Goal: Information Seeking & Learning: Learn about a topic

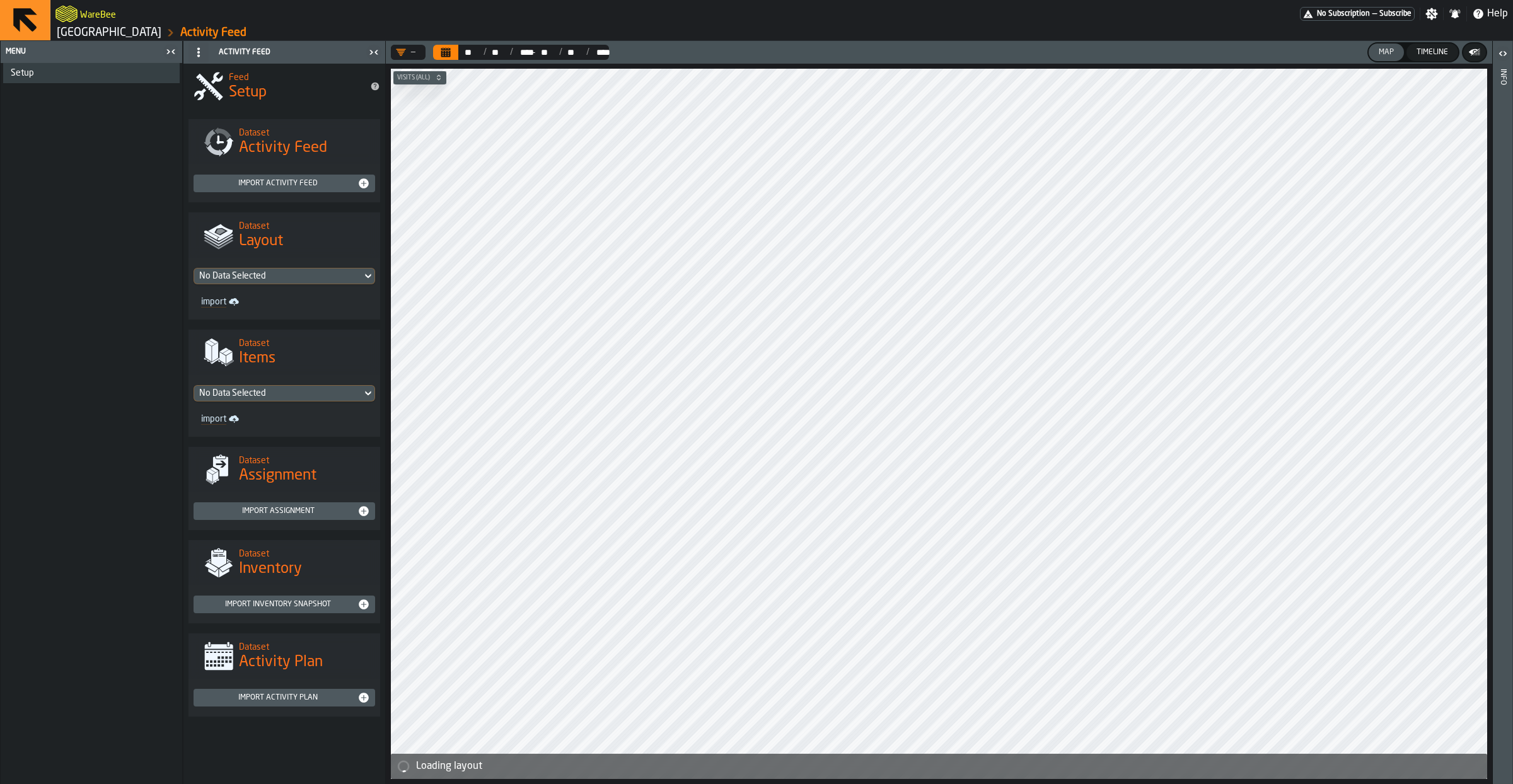
click at [94, 29] on link "[GEOGRAPHIC_DATA]" at bounding box center [108, 33] width 104 height 14
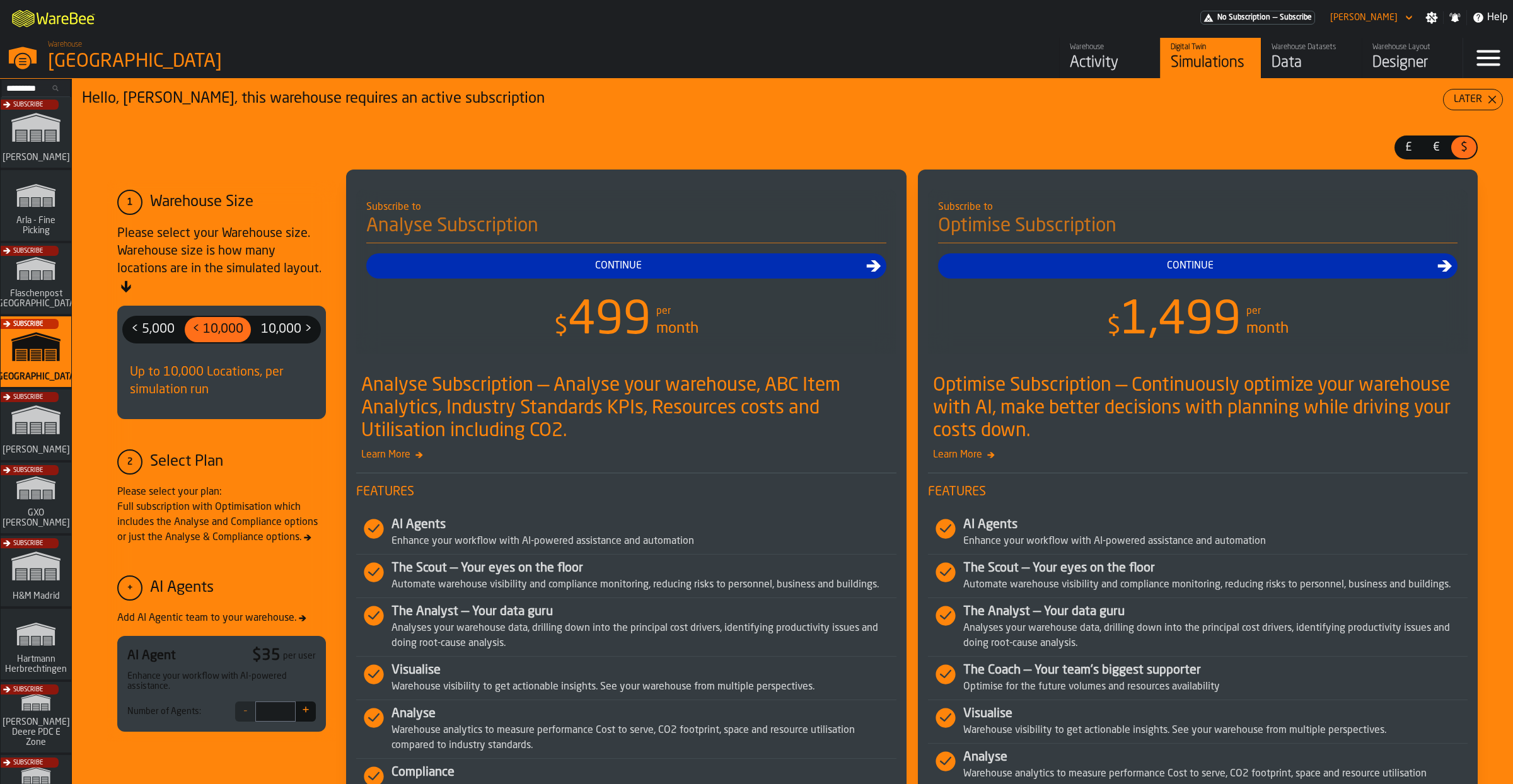
click at [57, 506] on div "Subscribe" at bounding box center [33, 502] width 70 height 73
click at [1099, 52] on div "Warehouse" at bounding box center [1109, 47] width 80 height 9
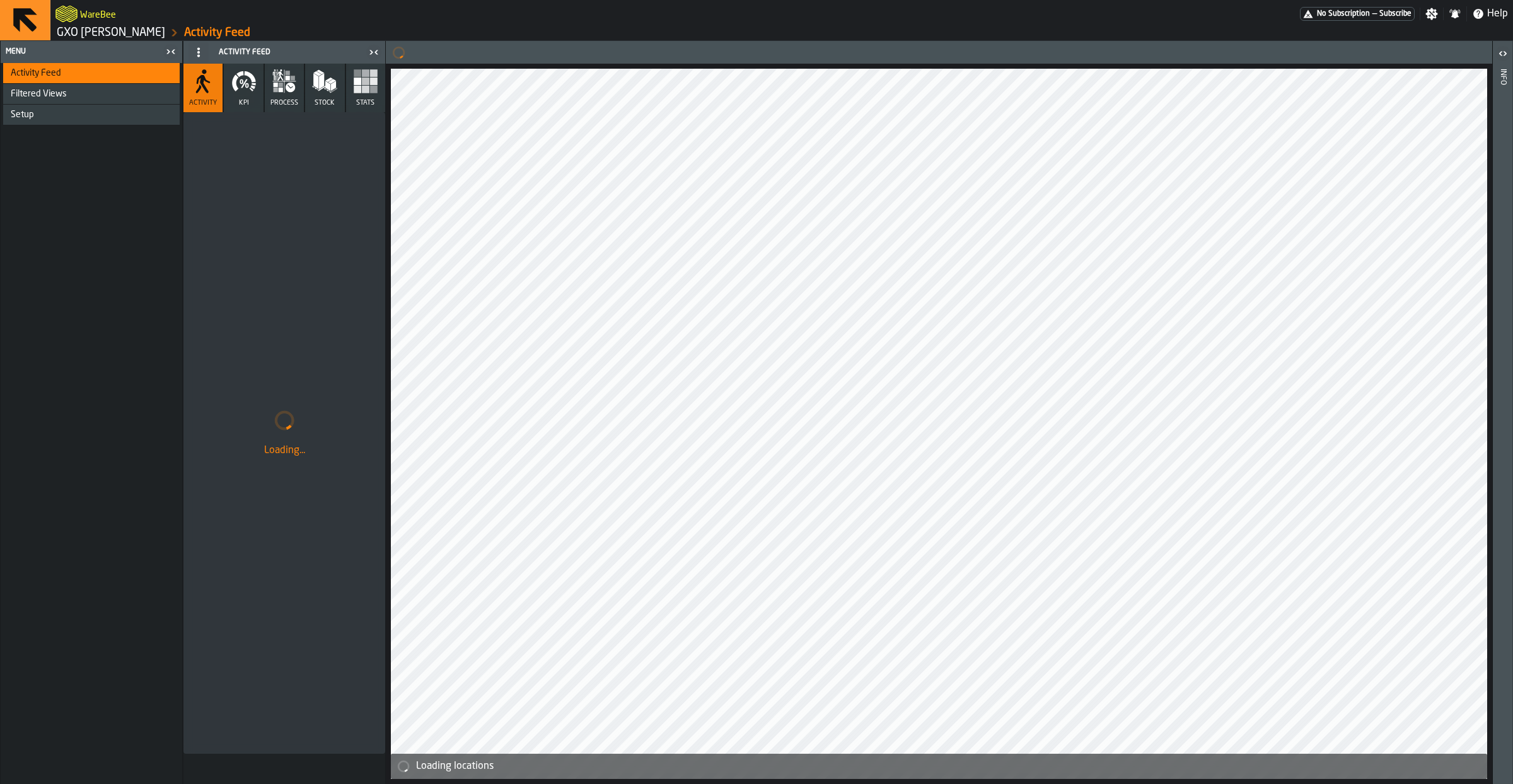
click at [354, 95] on button "Stats" at bounding box center [365, 87] width 39 height 49
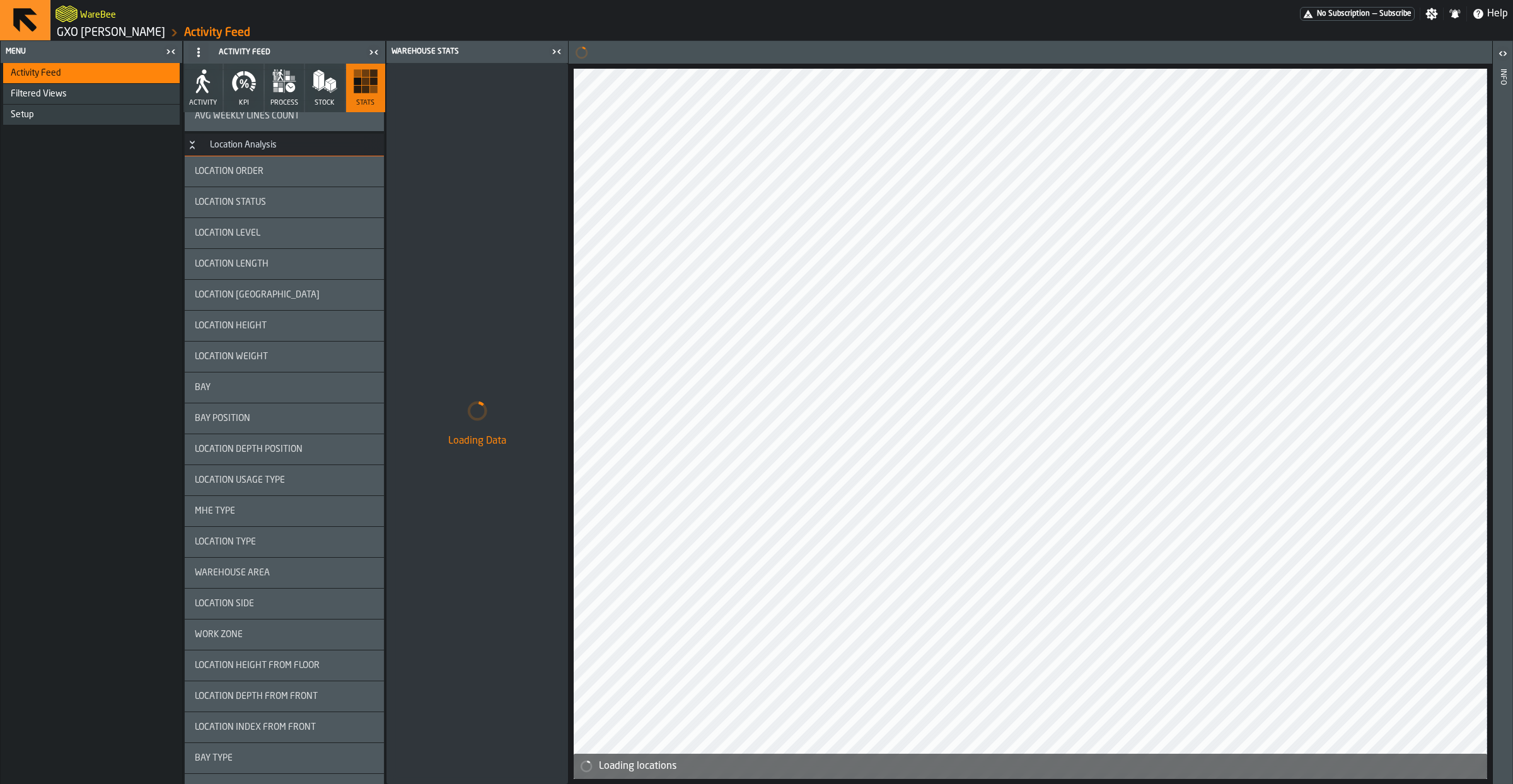
scroll to position [1889, 0]
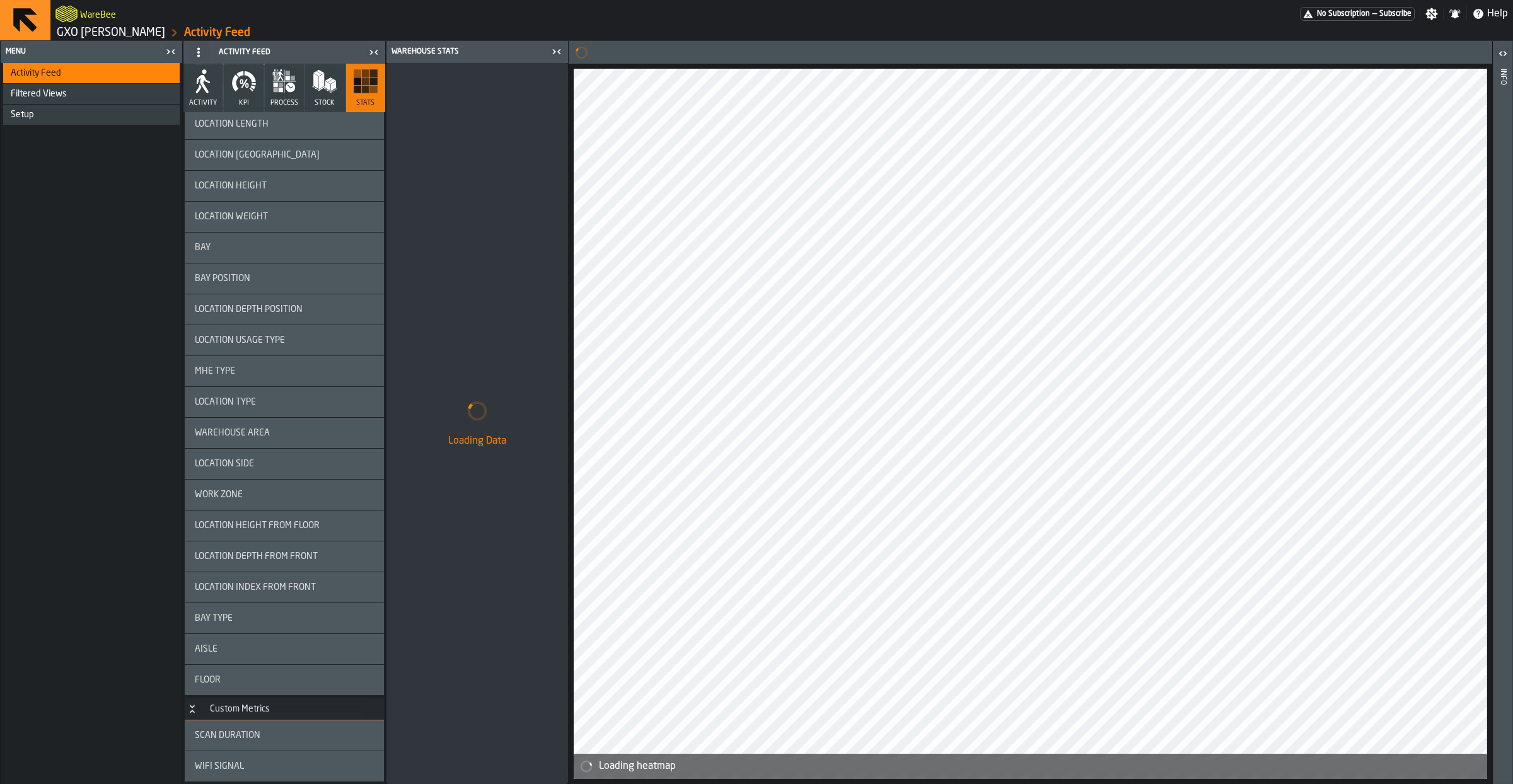
click at [238, 740] on div "Scan Duration" at bounding box center [284, 735] width 200 height 30
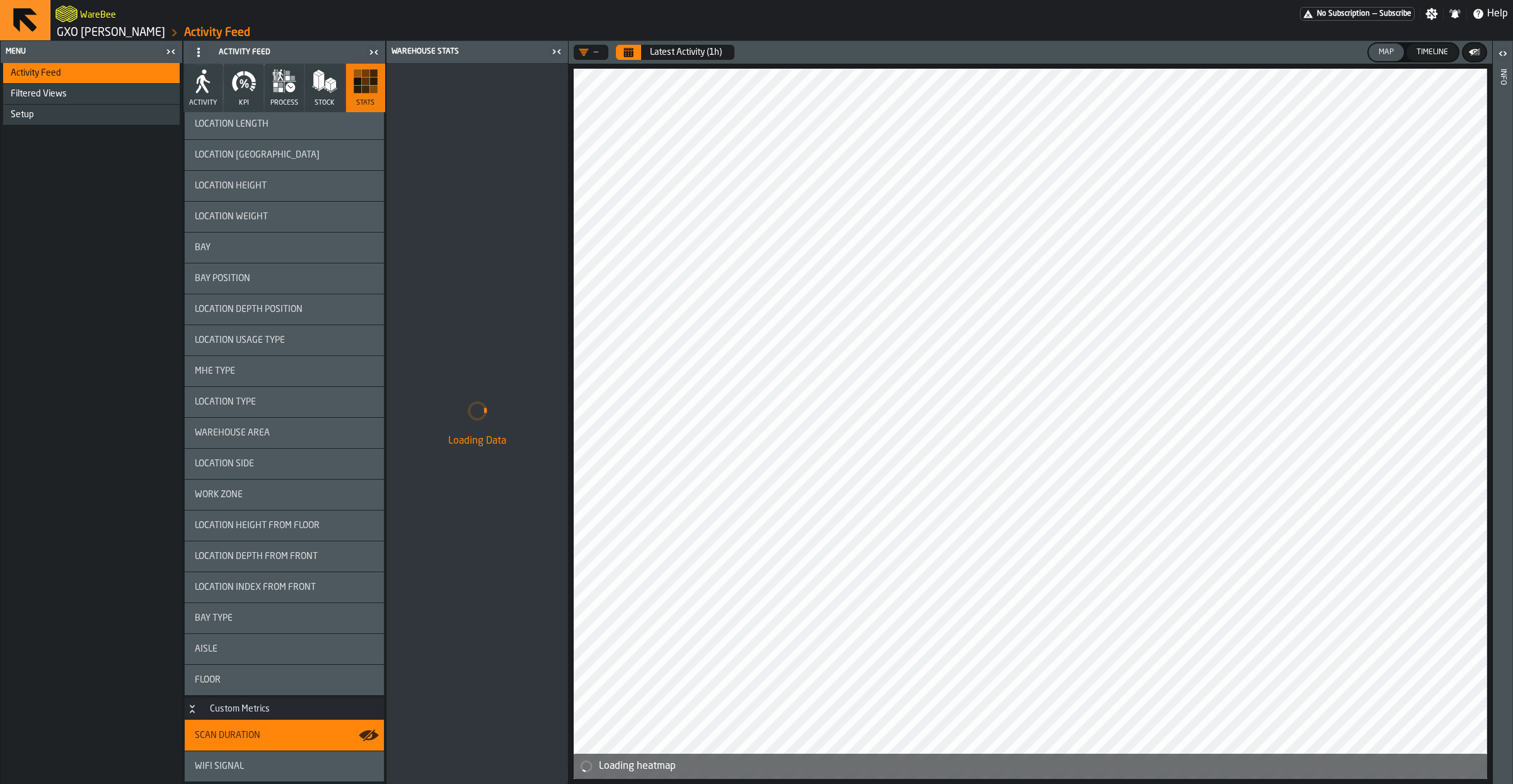
click at [623, 51] on button "Calendar" at bounding box center [627, 52] width 25 height 15
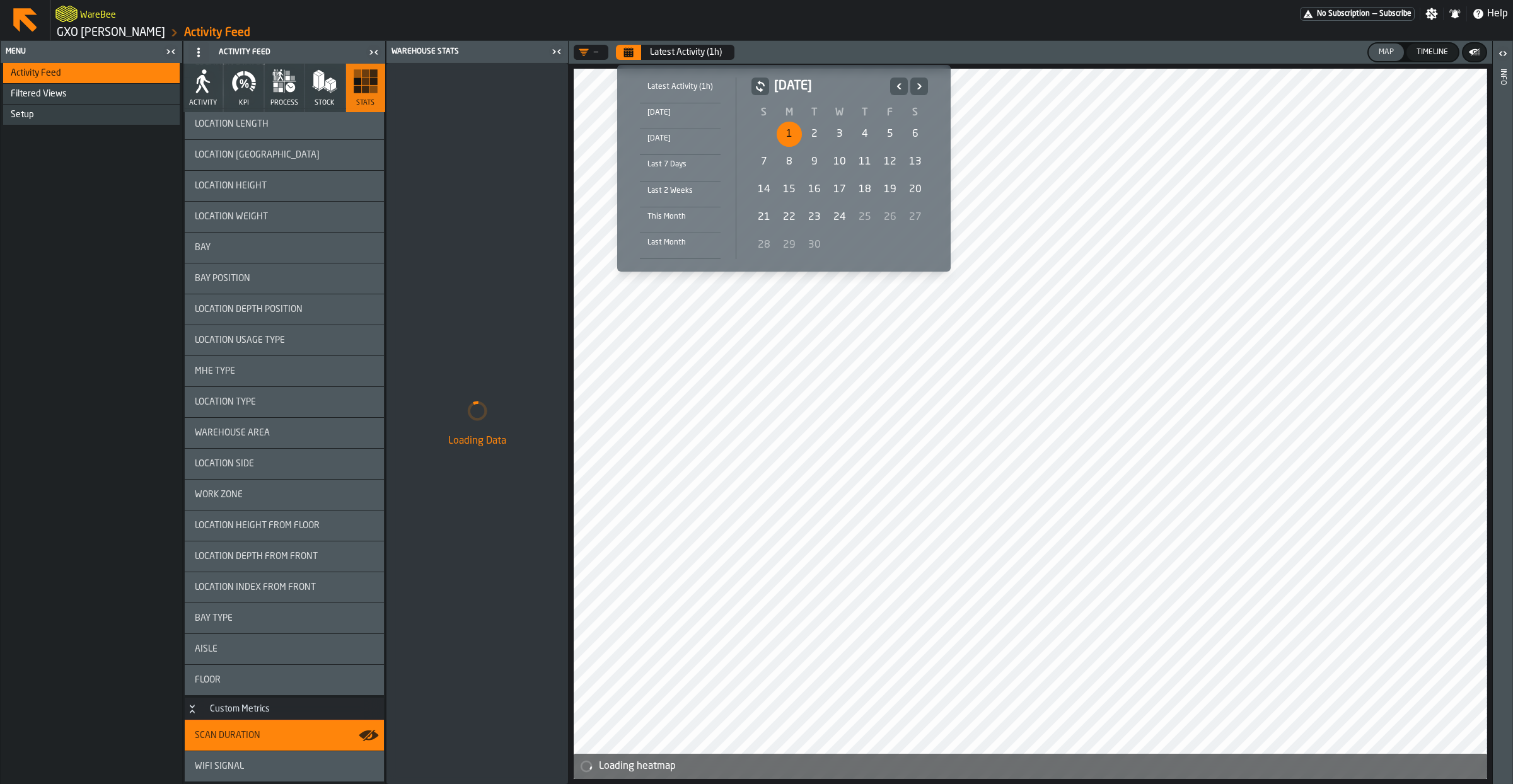
click at [796, 129] on div "1" at bounding box center [788, 134] width 25 height 25
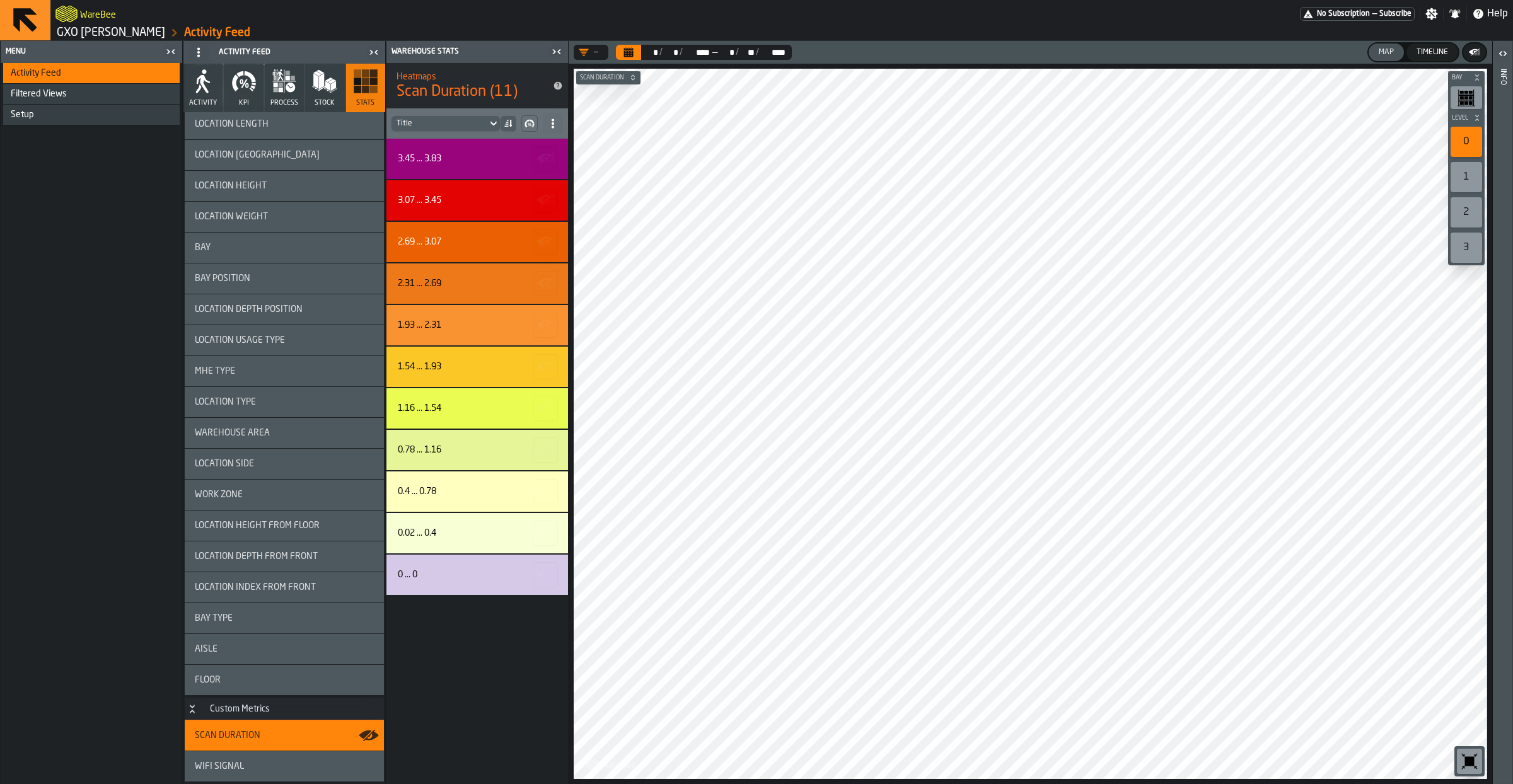
click at [115, 32] on link "GXO [PERSON_NAME]" at bounding box center [110, 33] width 108 height 14
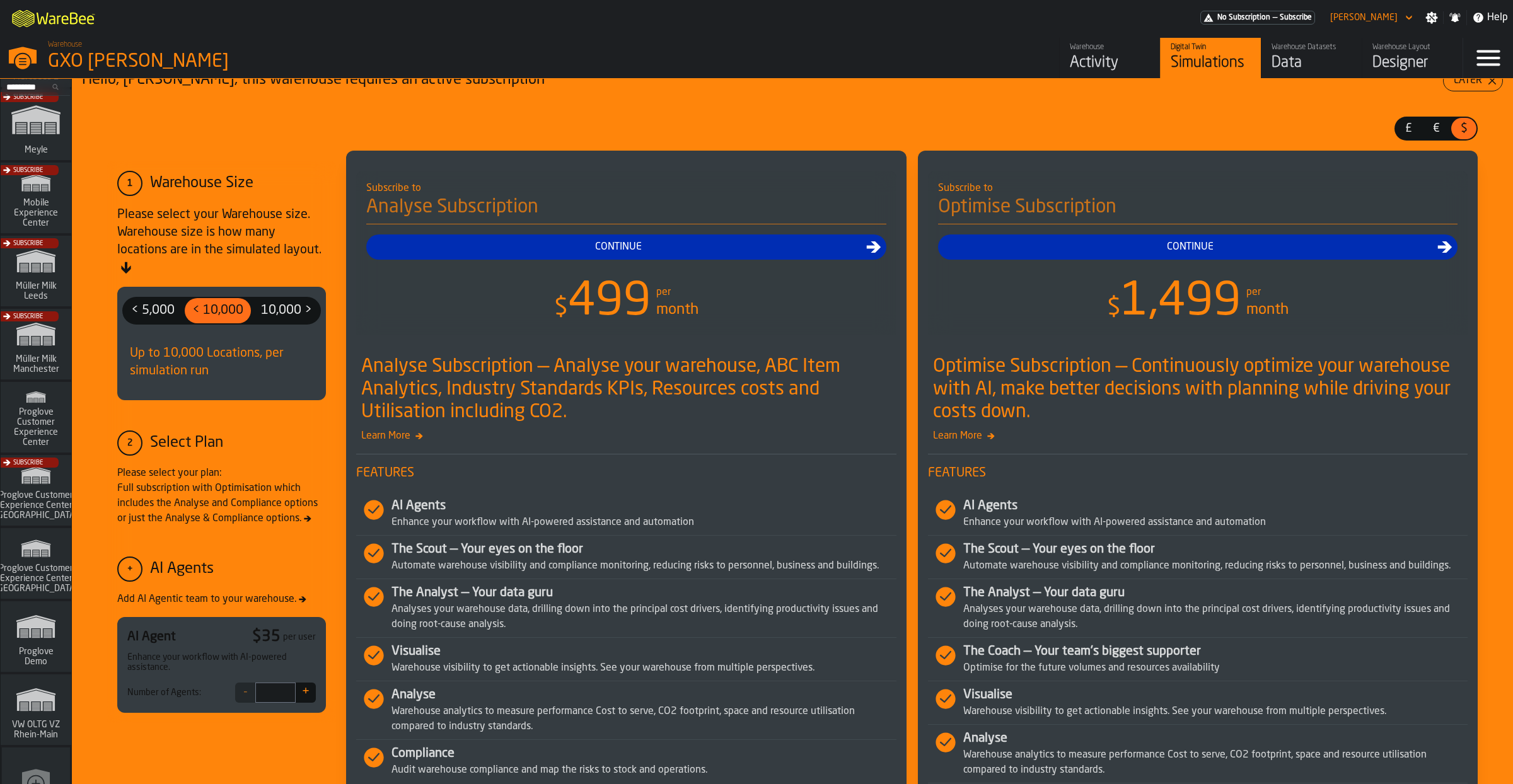
scroll to position [30, 0]
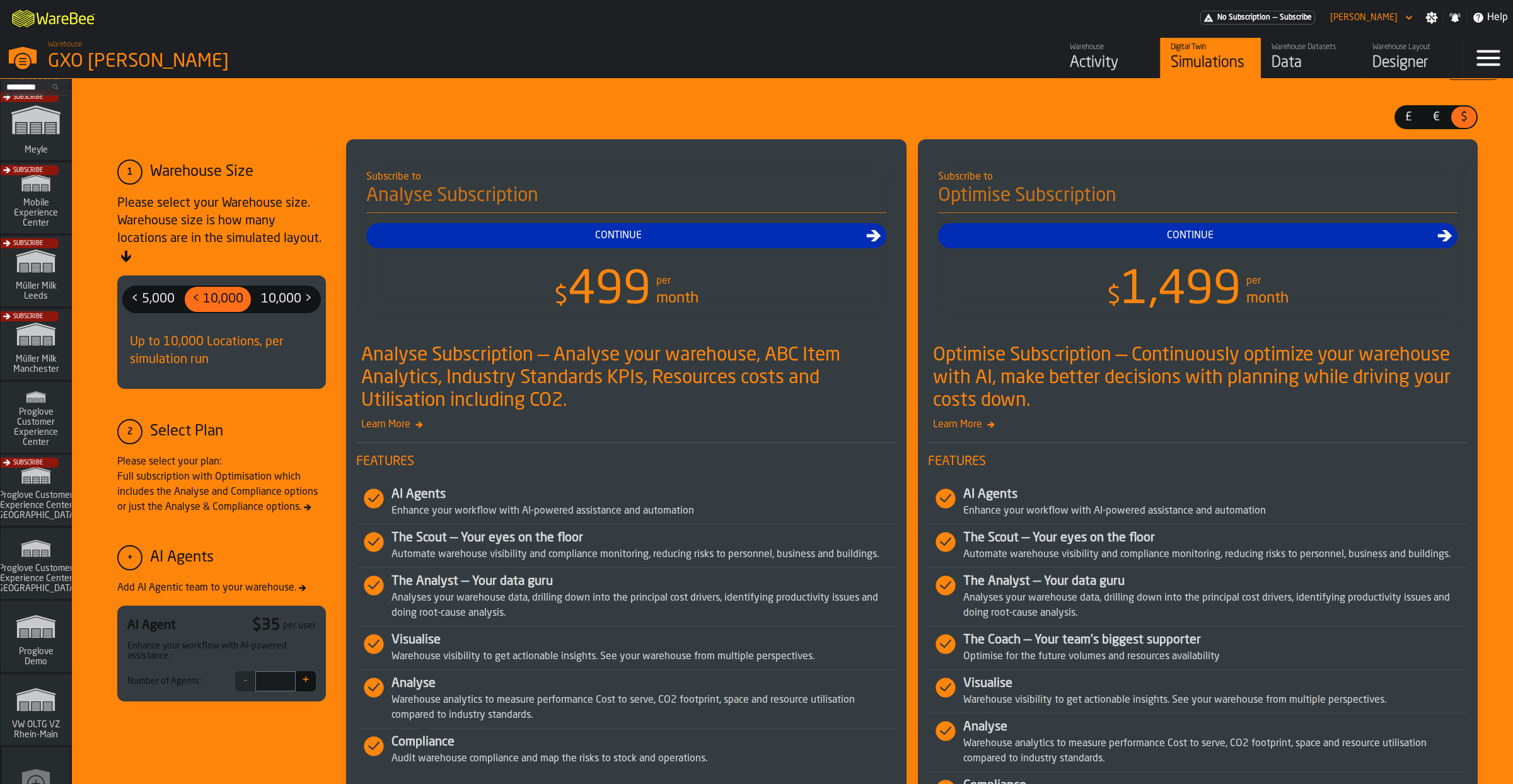
click at [18, 715] on icon "link-to-/wh/i/44979e6c-6f66-405e-9874-c1e29f02a54a/simulations" at bounding box center [36, 699] width 61 height 41
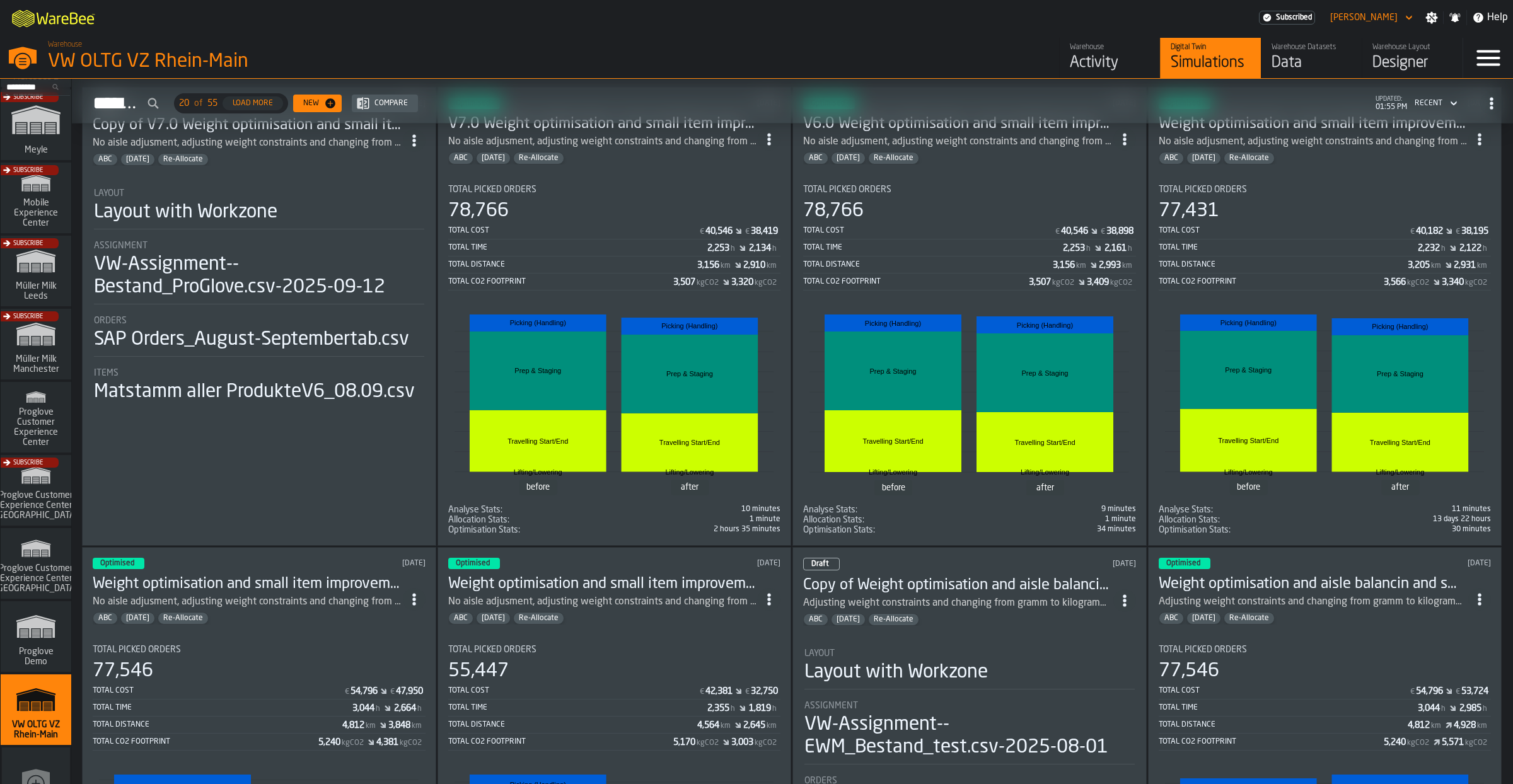
scroll to position [76, 0]
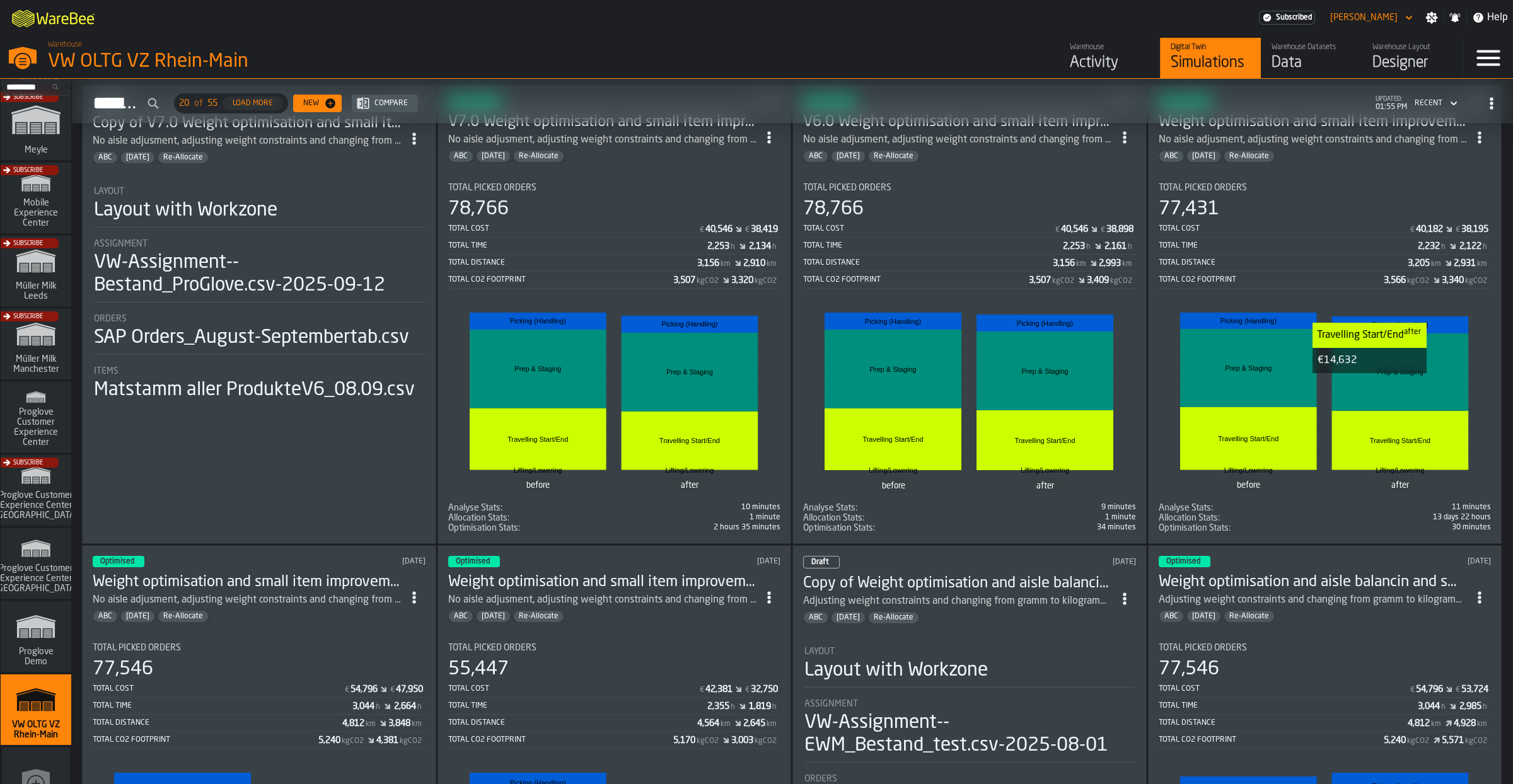
click at [1363, 444] on rect "stat-" at bounding box center [1400, 441] width 137 height 60
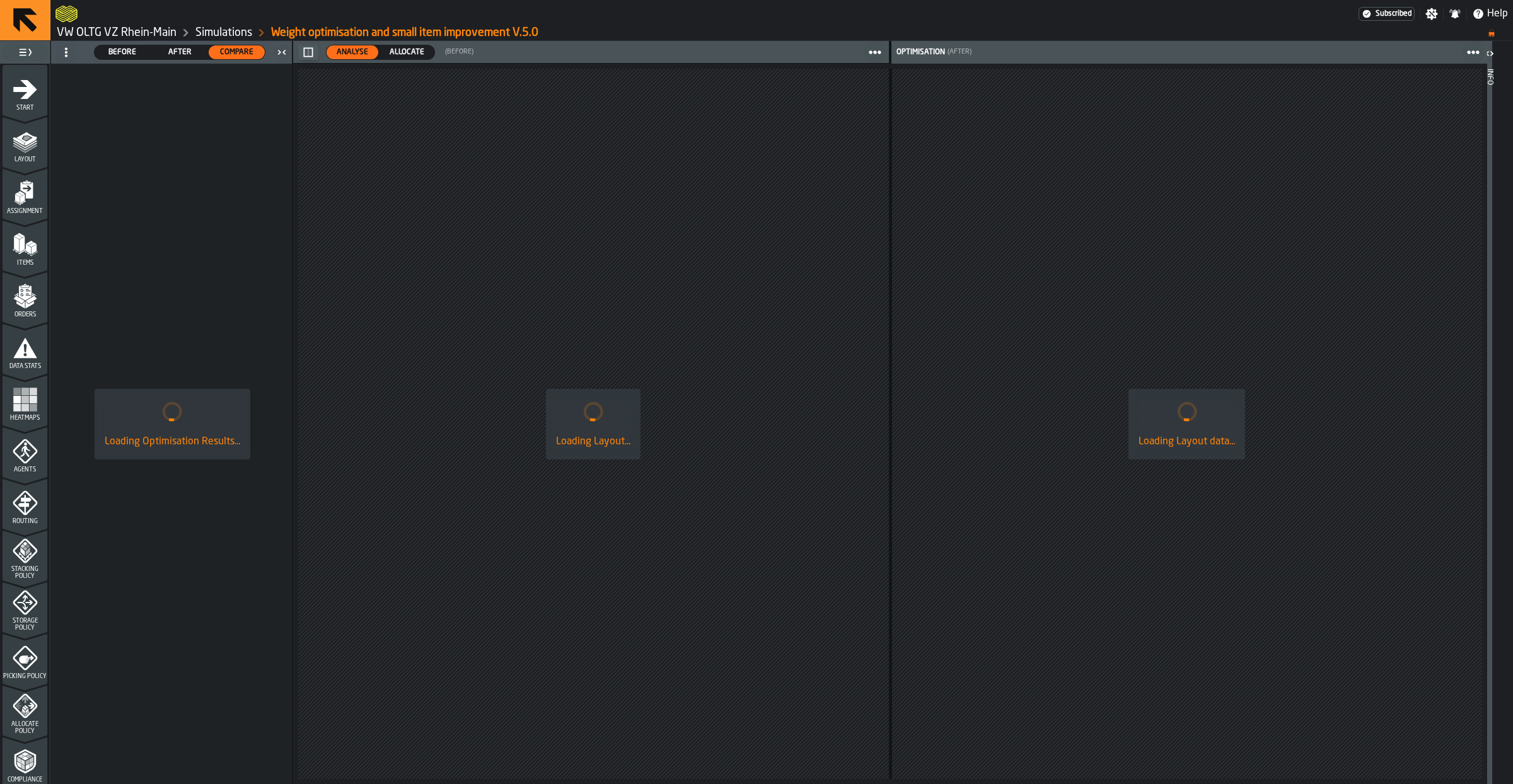
click at [239, 30] on link "Simulations" at bounding box center [223, 33] width 57 height 14
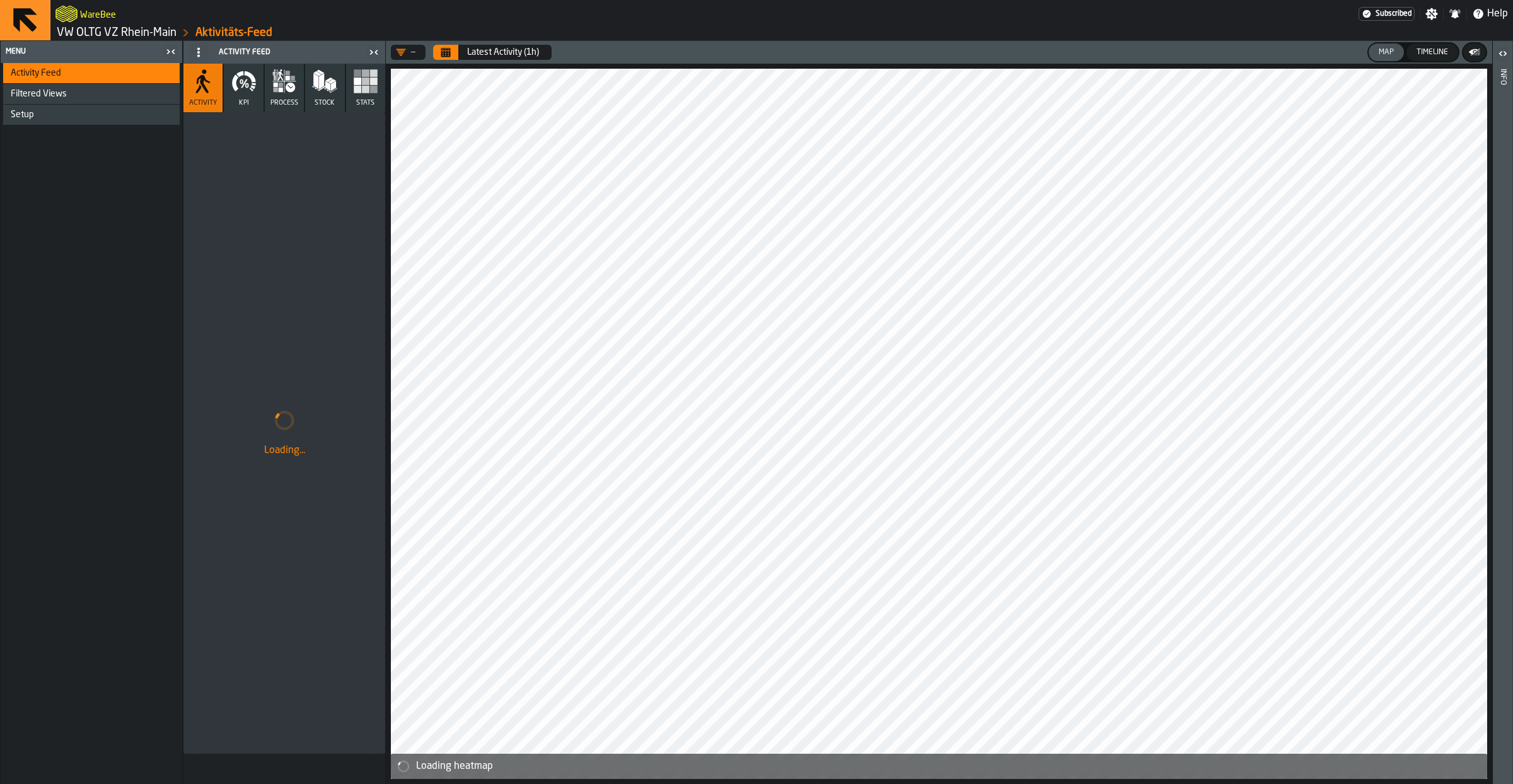
click at [147, 32] on link "VW OLTG VZ Rhein-Main" at bounding box center [116, 33] width 120 height 14
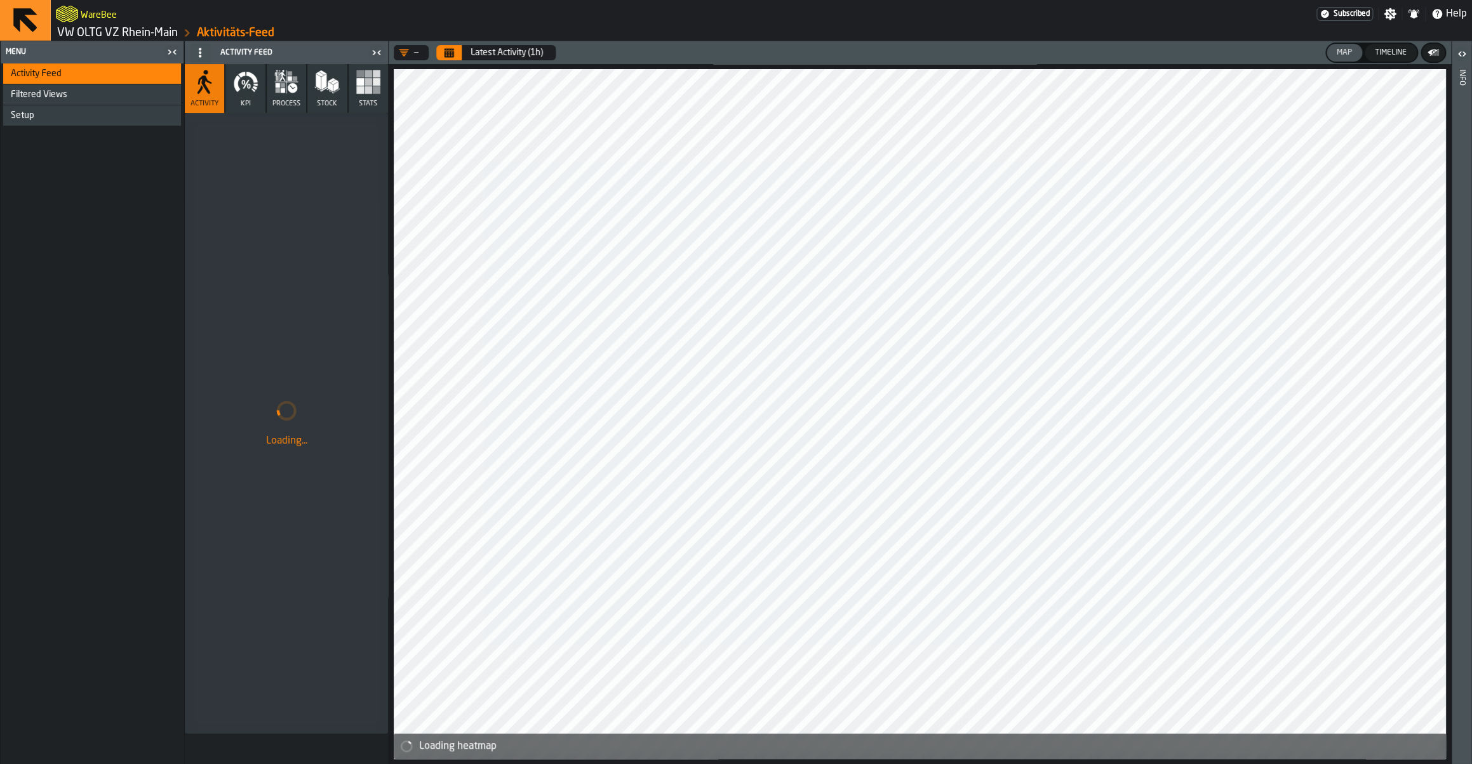
click at [98, 18] on h2 "WareBee" at bounding box center [99, 14] width 36 height 13
click at [103, 30] on link "VW OLTG VZ Rhein-Main" at bounding box center [117, 33] width 121 height 14
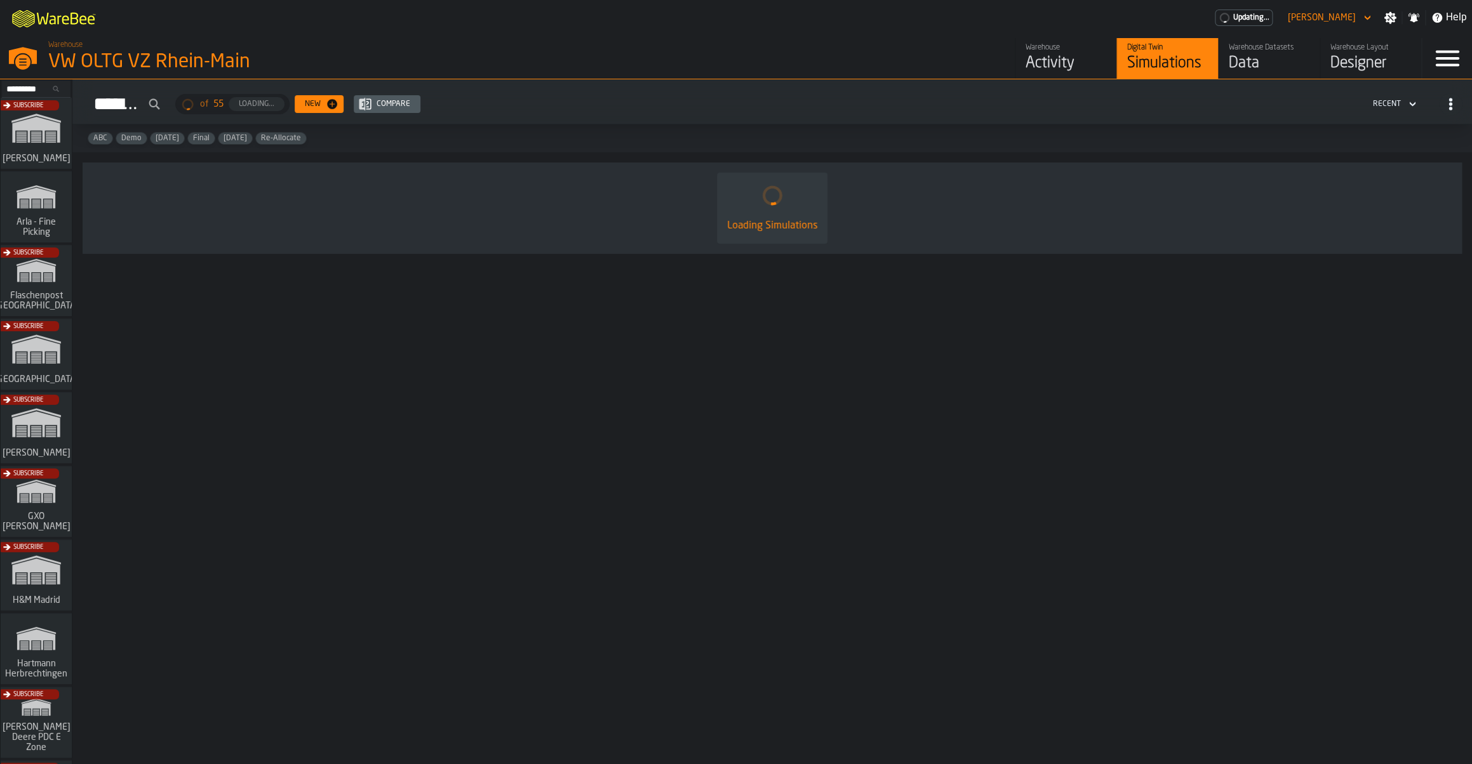
click at [1279, 66] on div "Data" at bounding box center [1268, 63] width 81 height 20
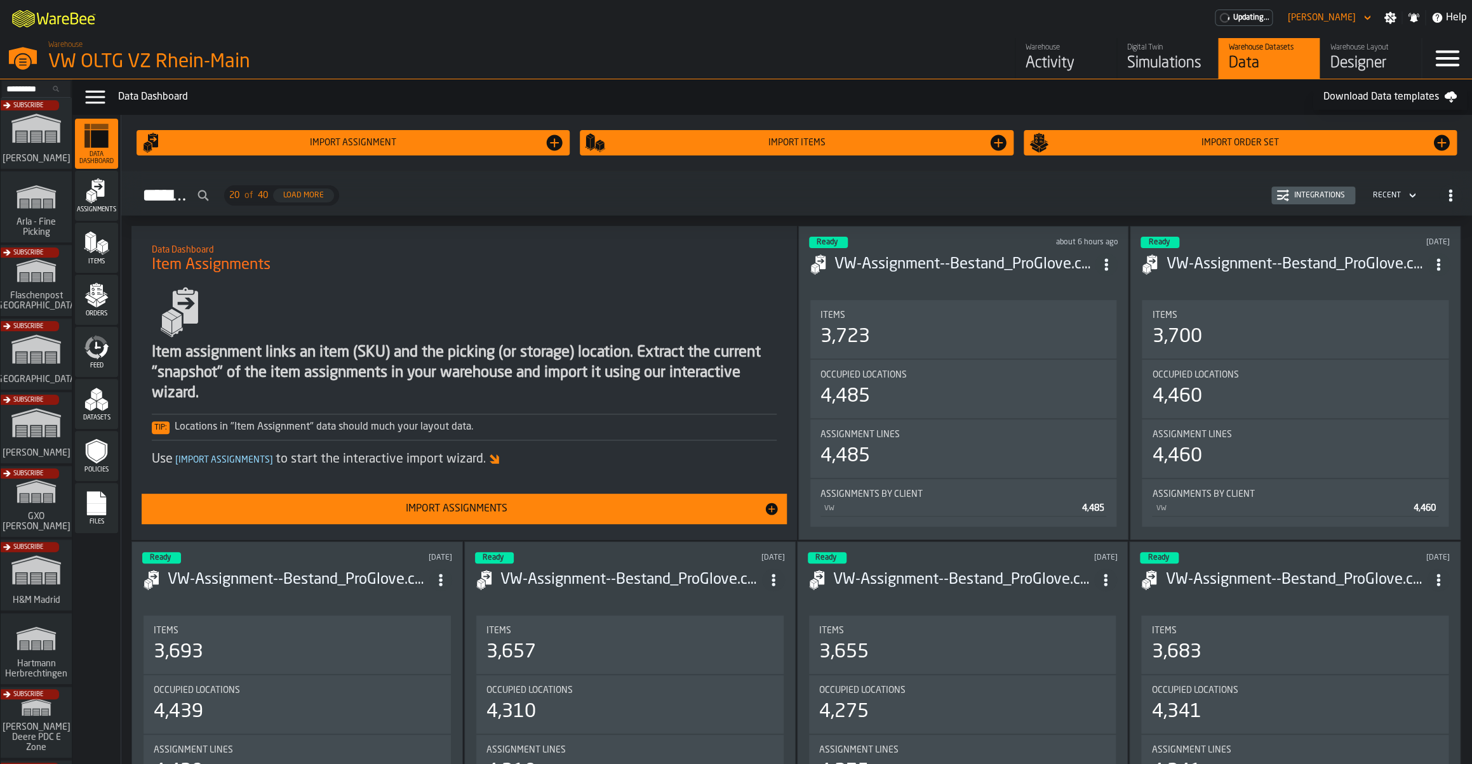
click at [1143, 63] on div "Simulations" at bounding box center [1167, 63] width 81 height 20
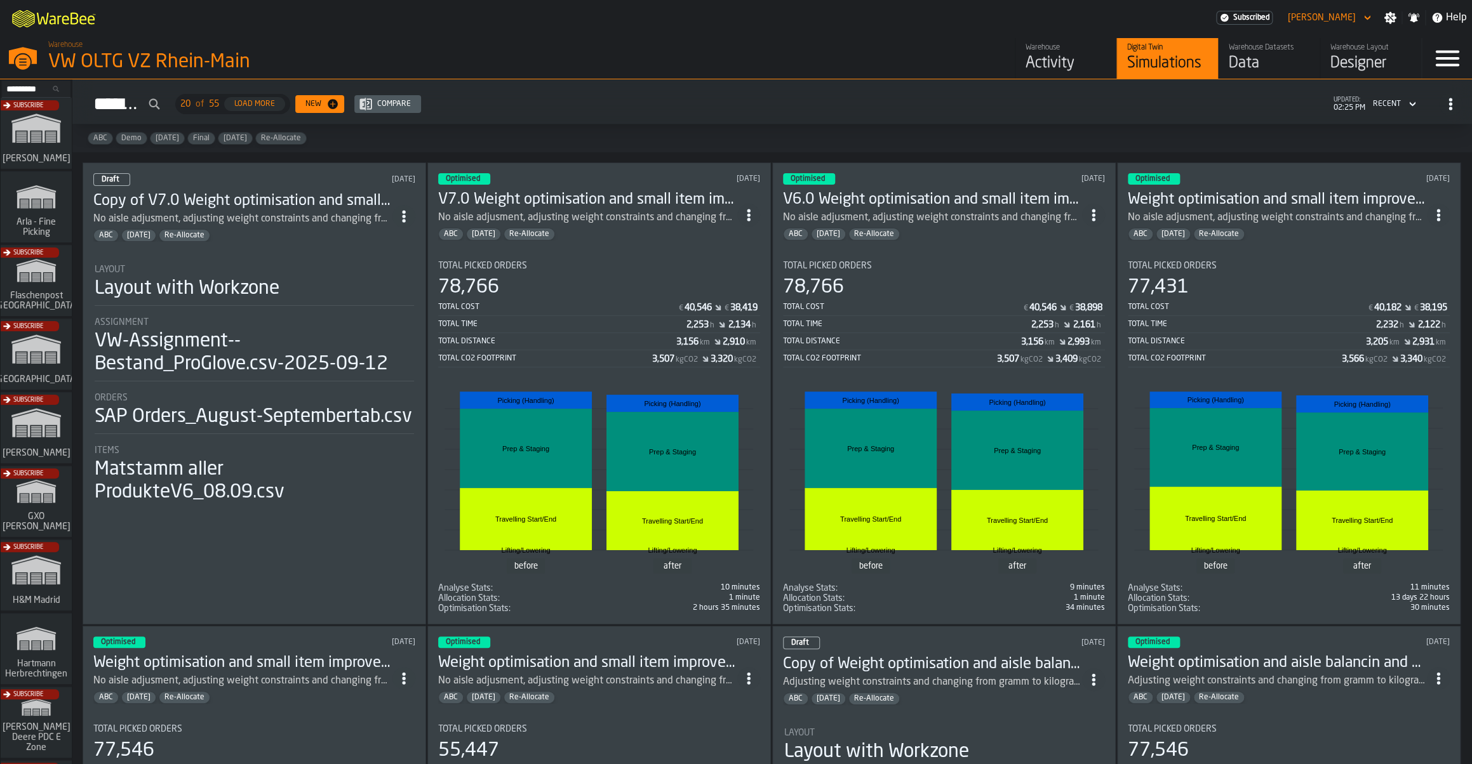
click at [1250, 204] on h3 "Weight optimisation and small item improvement V.5.0" at bounding box center [1276, 200] width 299 height 20
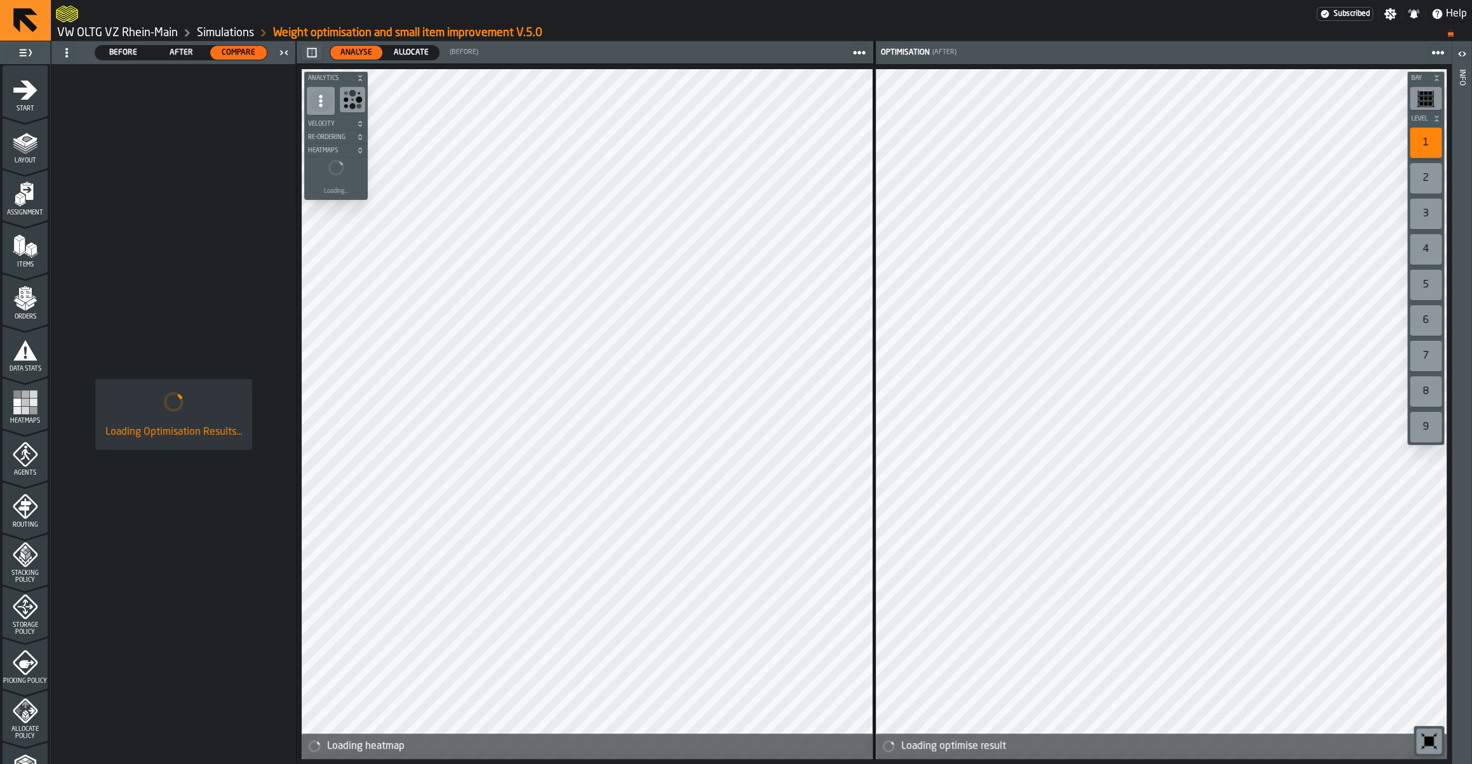
click at [402, 58] on span "Allocate" at bounding box center [411, 52] width 45 height 11
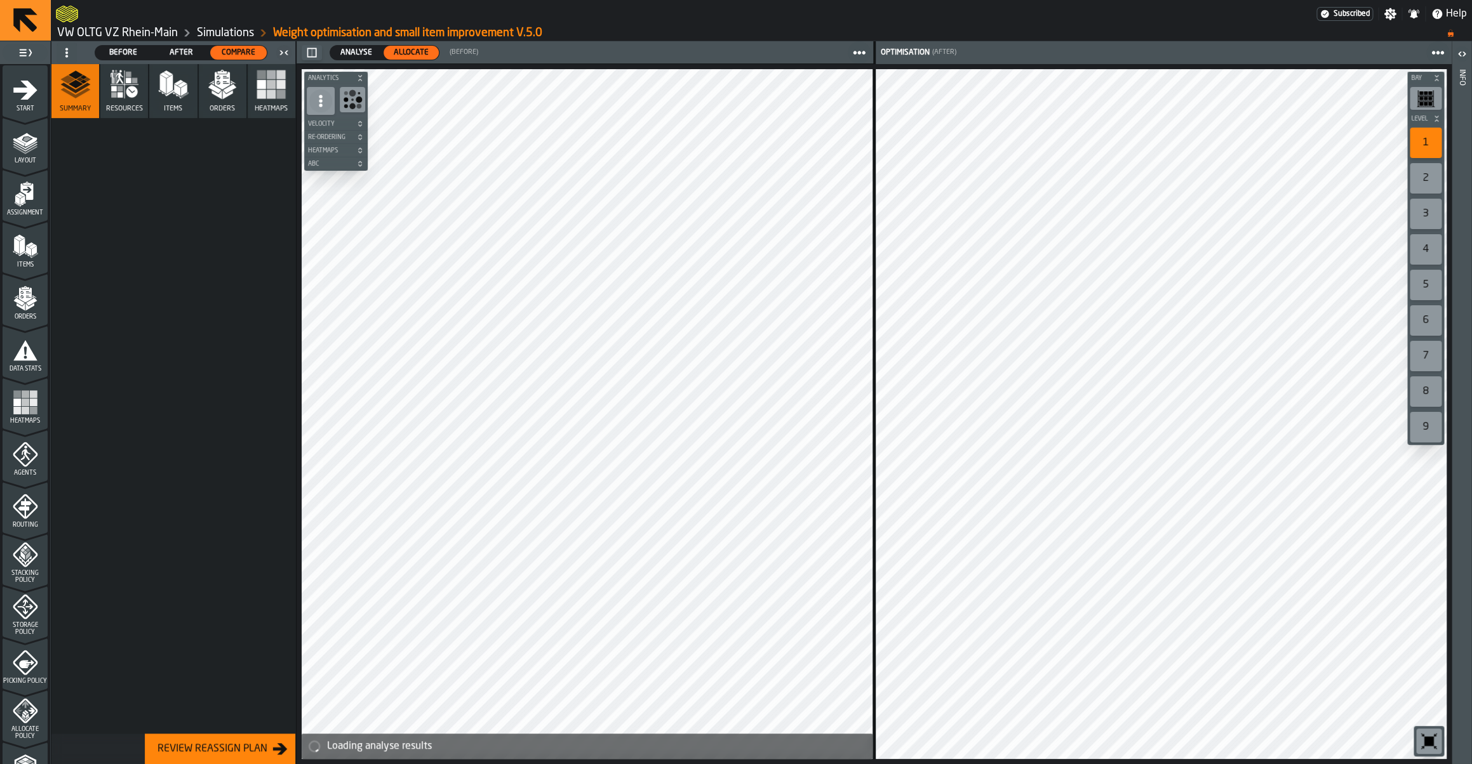
scroll to position [237, 0]
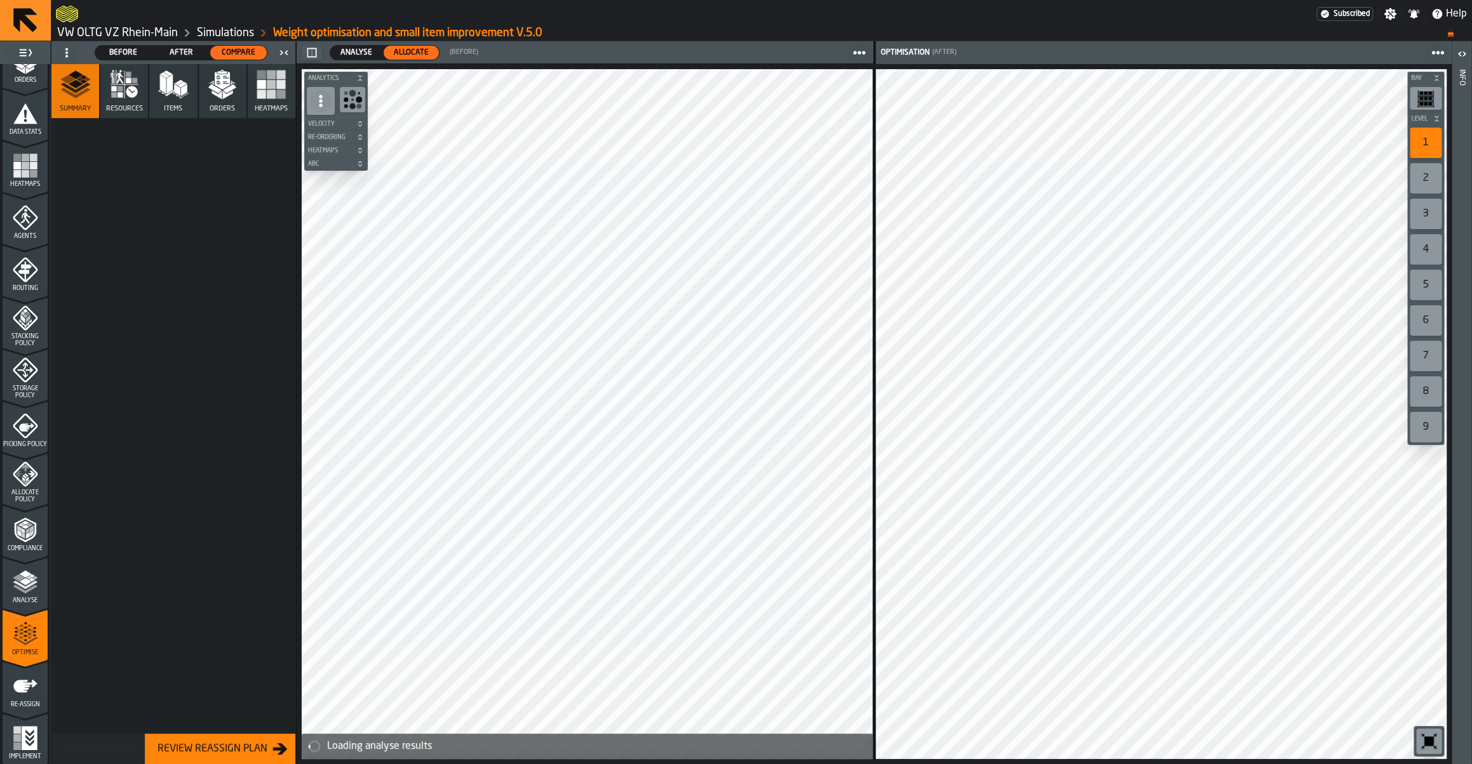
click at [199, 455] on div at bounding box center [173, 426] width 244 height 616
click at [15, 382] on icon "menu Storage Policy" at bounding box center [25, 369] width 25 height 25
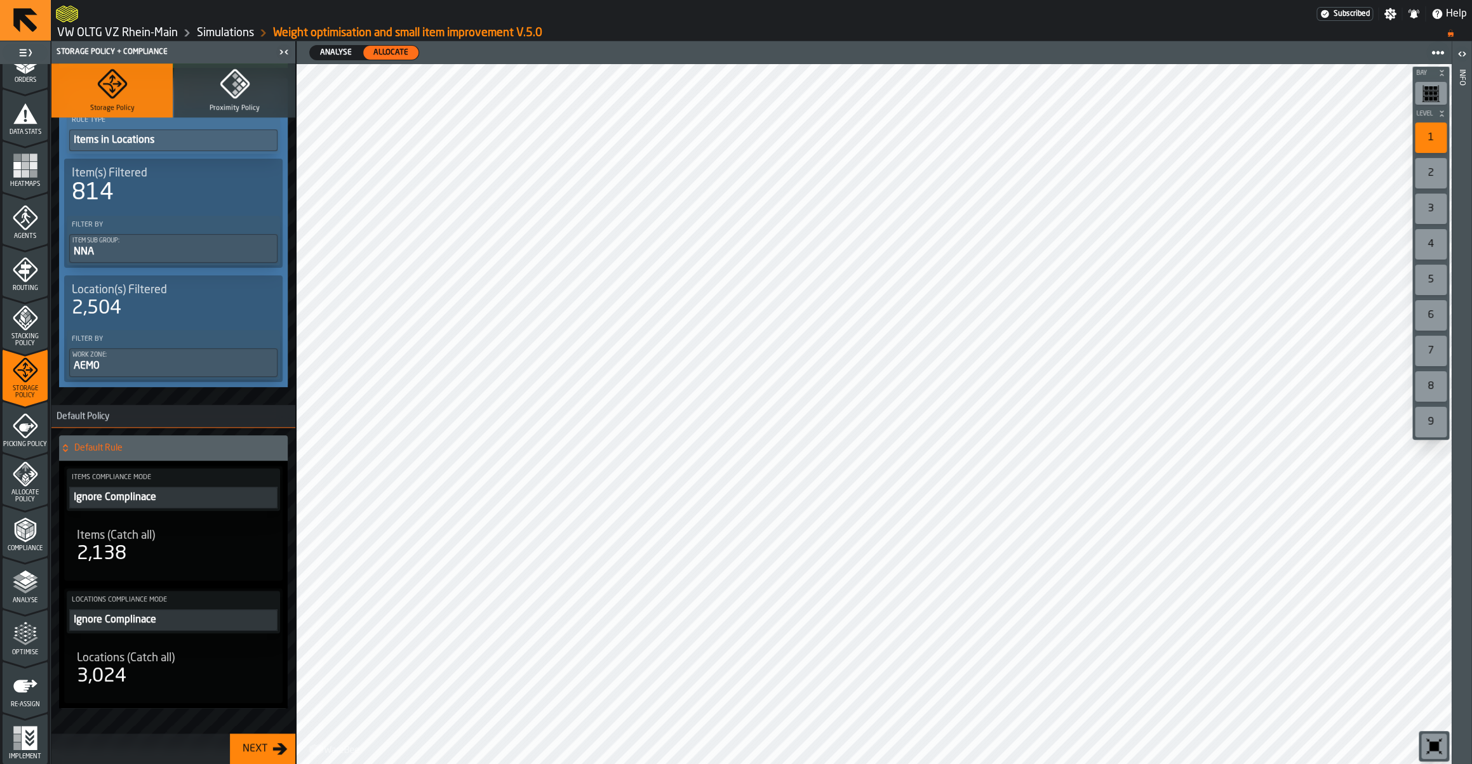
scroll to position [513, 0]
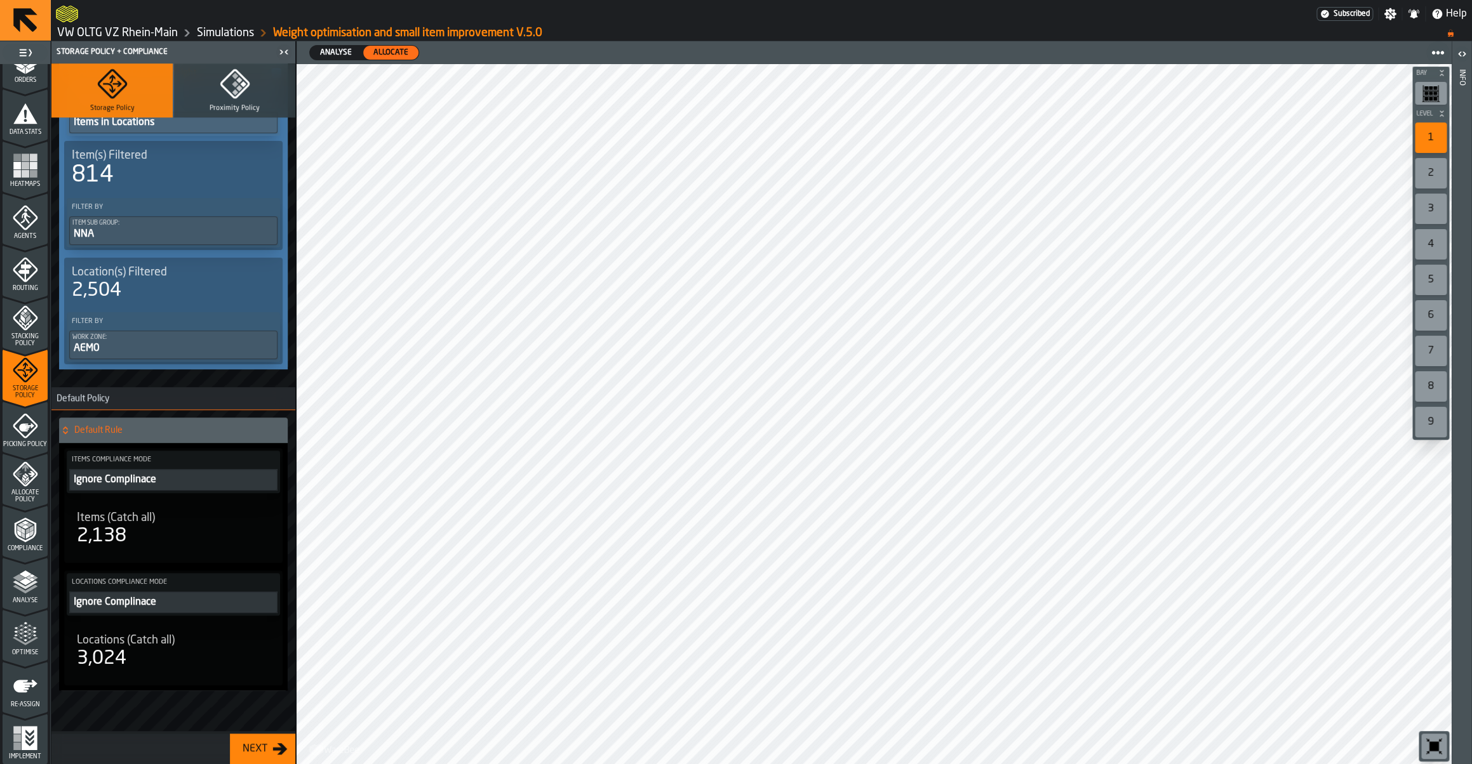
click at [27, 648] on div "Optimise" at bounding box center [25, 639] width 45 height 35
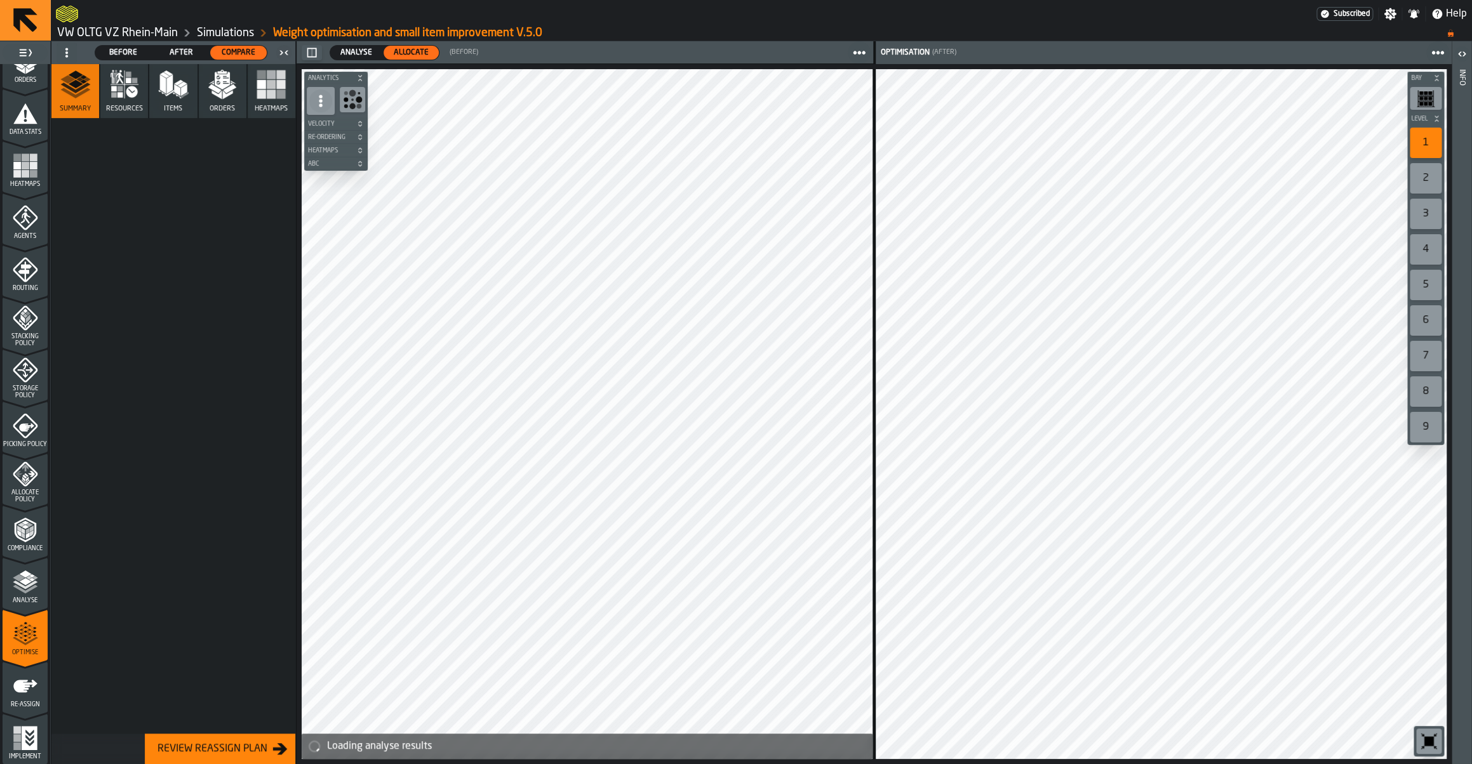
click at [194, 51] on span "After" at bounding box center [181, 52] width 46 height 11
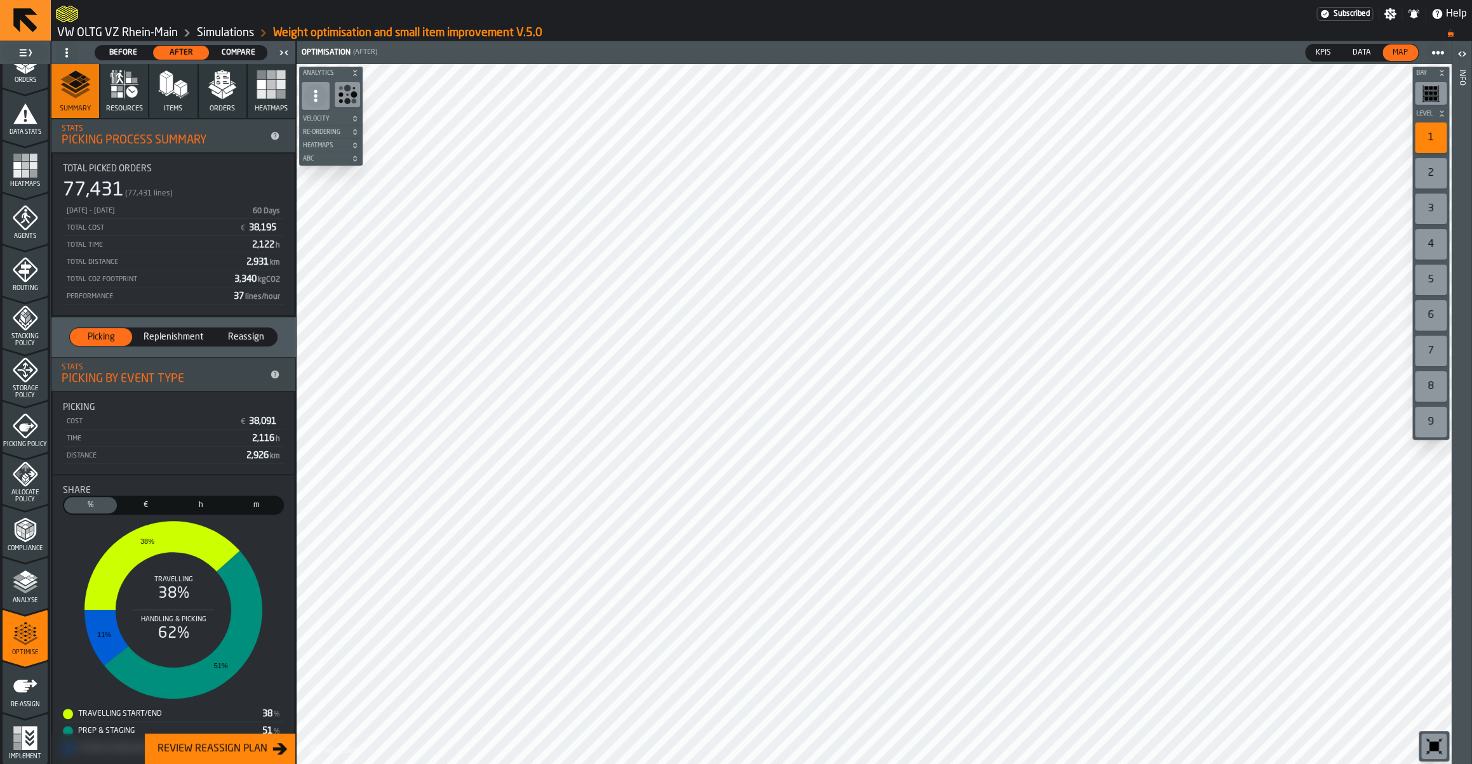
click at [227, 53] on span "Compare" at bounding box center [238, 52] width 46 height 11
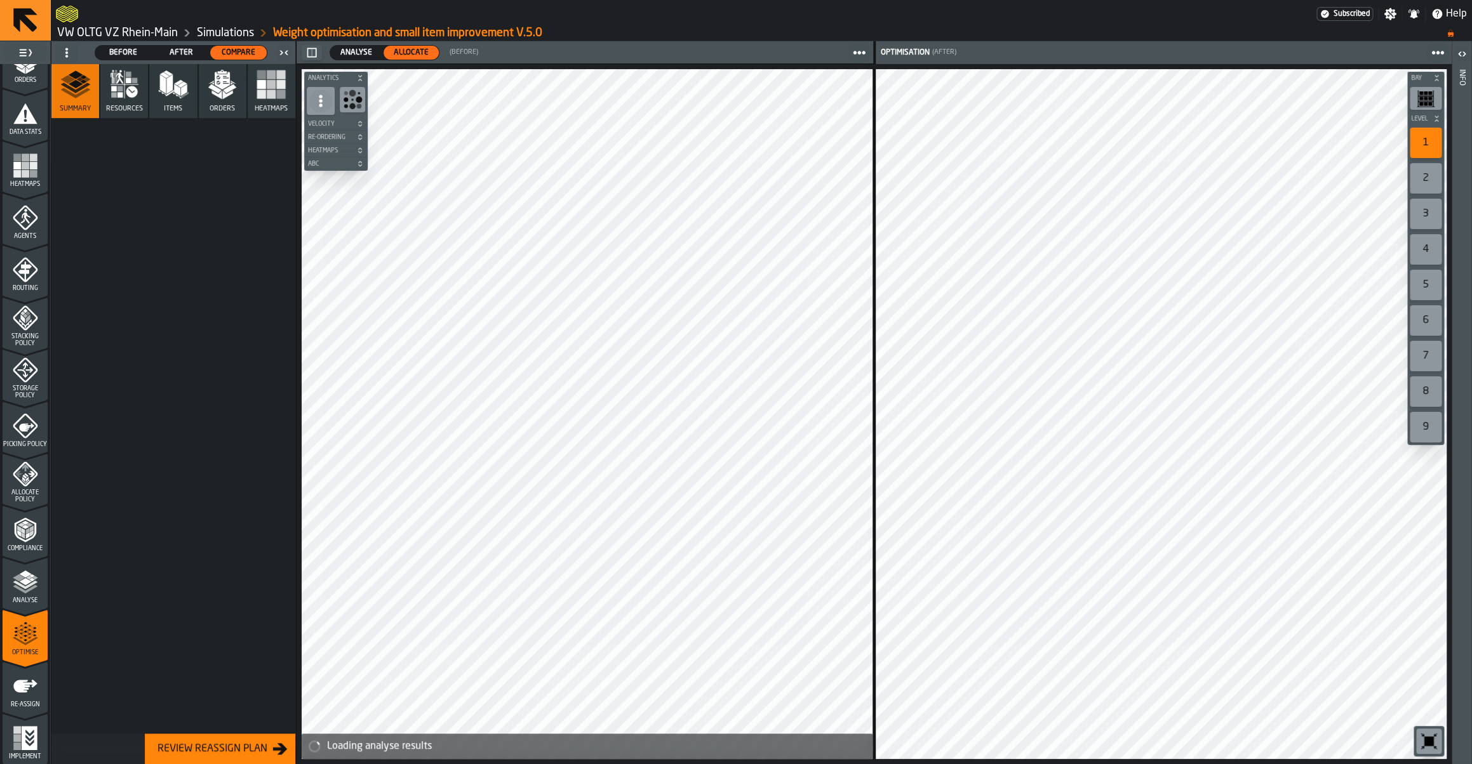
click at [373, 48] on span "Analyse" at bounding box center [356, 52] width 42 height 11
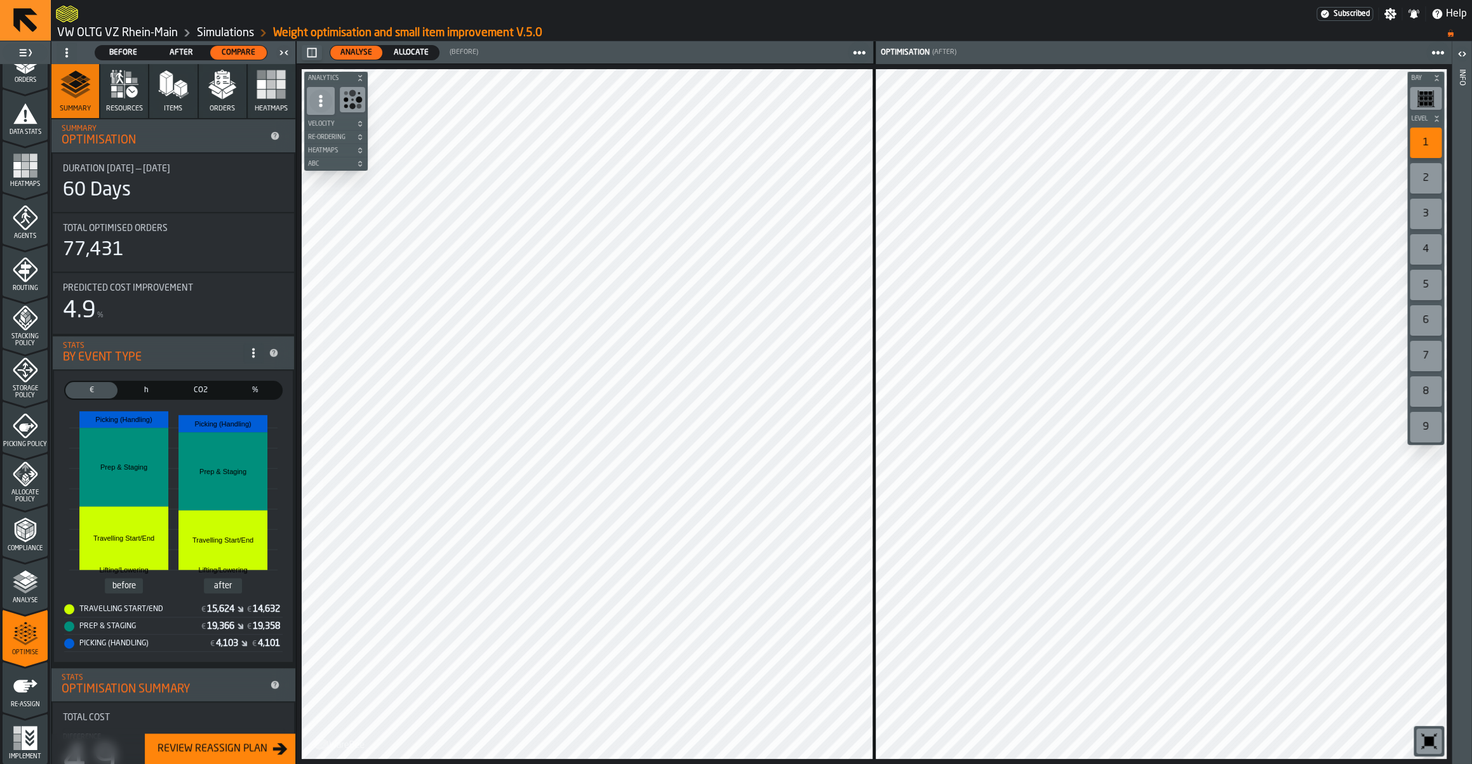
click at [410, 50] on span "Allocate" at bounding box center [411, 52] width 45 height 11
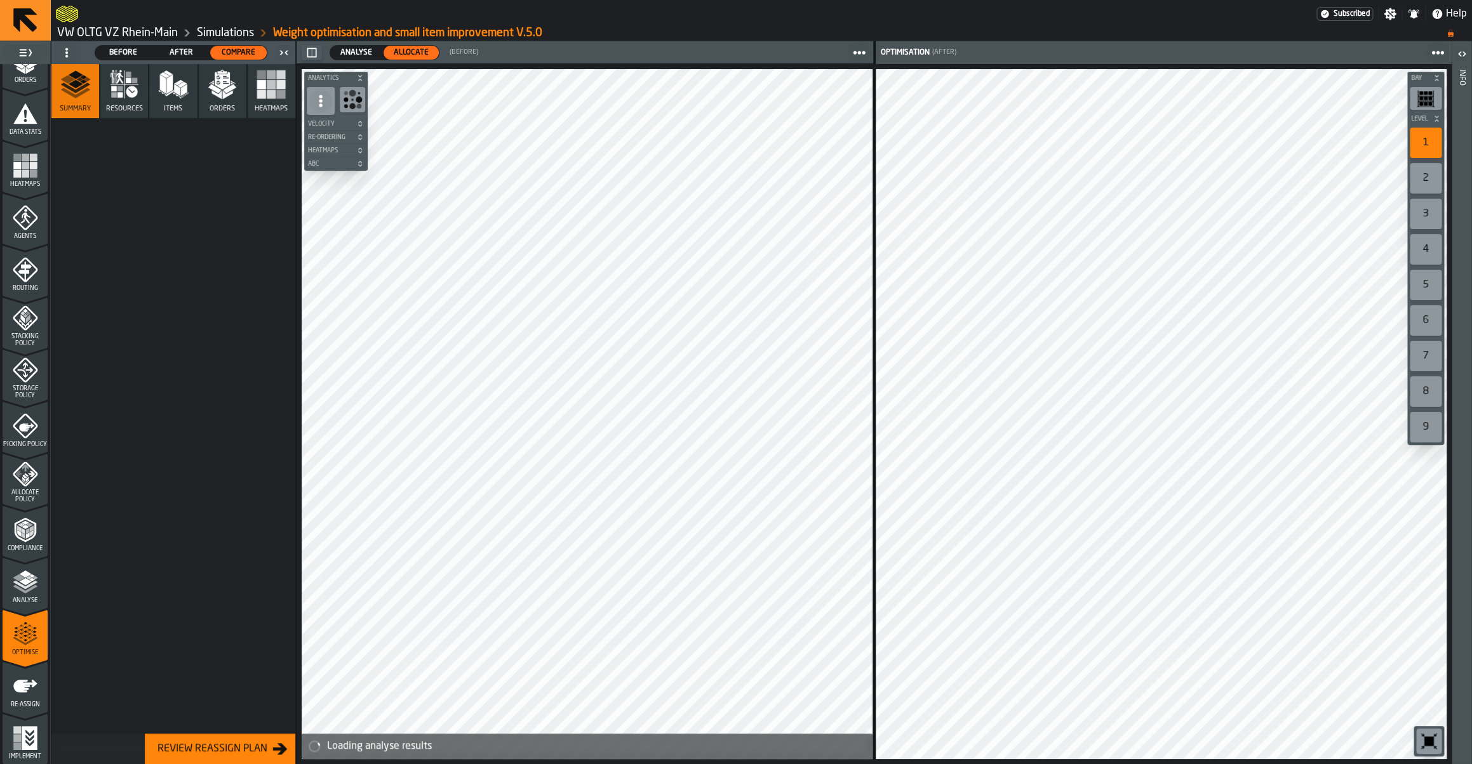
click at [234, 34] on link "Simulations" at bounding box center [225, 33] width 57 height 14
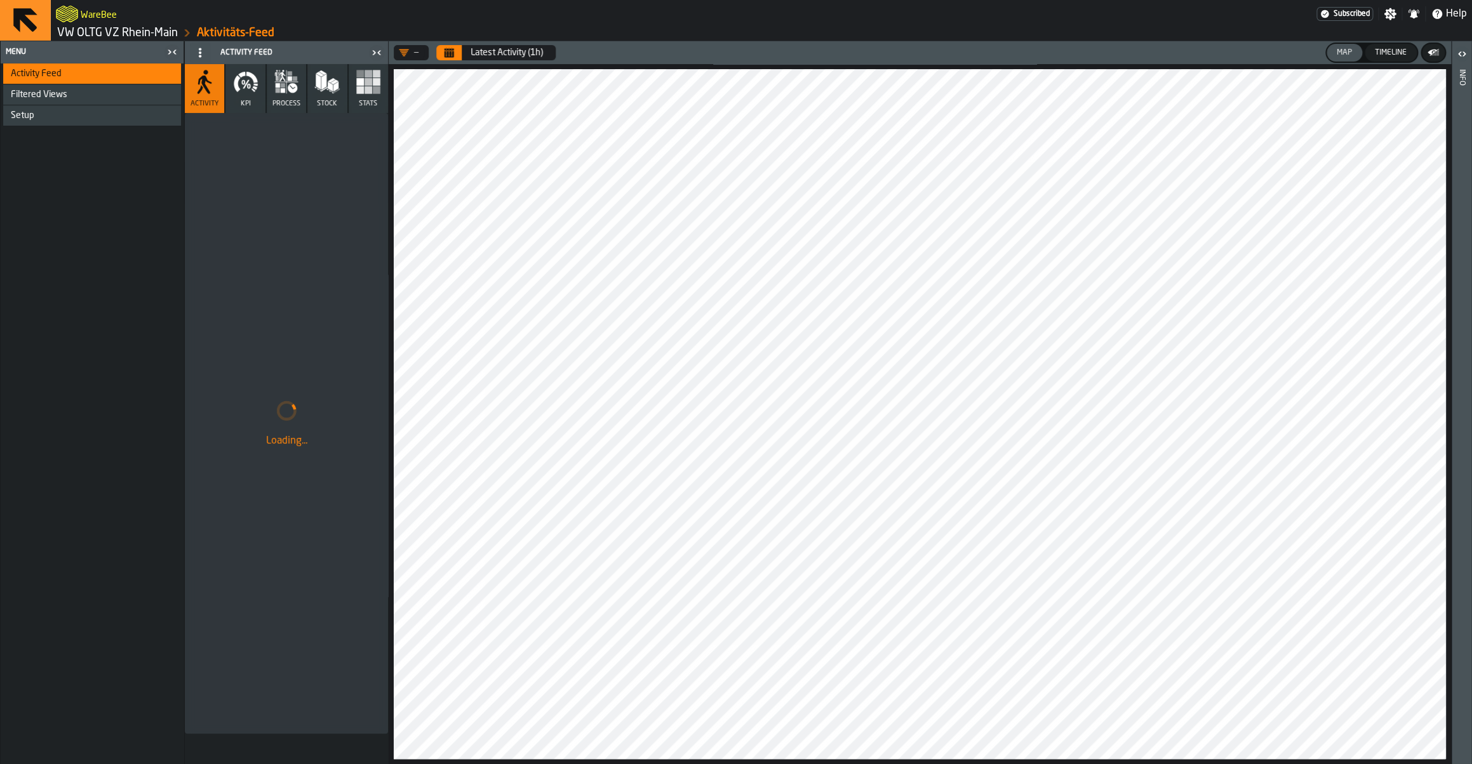
click at [222, 35] on link "Aktivitäts-Feed" at bounding box center [235, 33] width 77 height 14
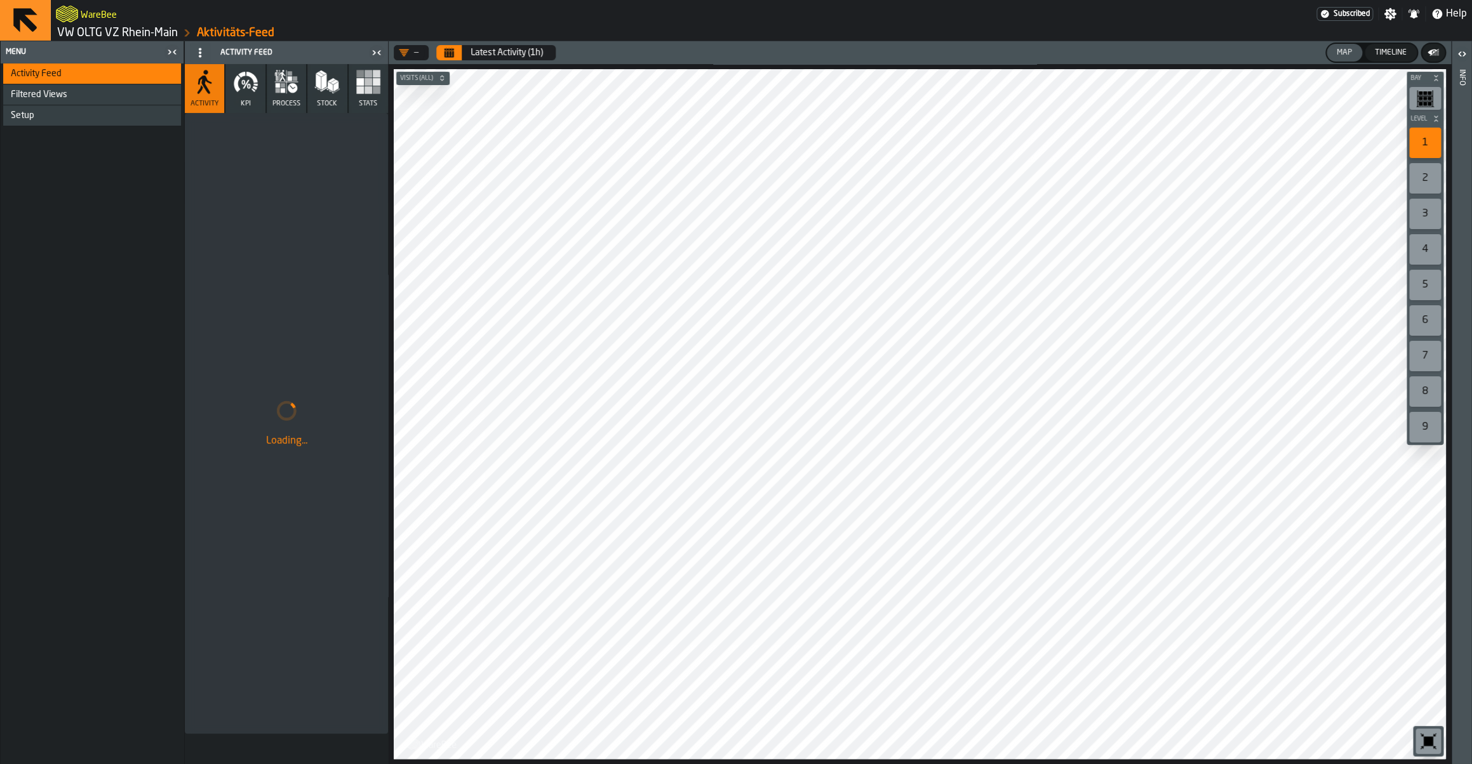
click at [152, 41] on header "WareBee Subscribed Settings Notifications Help VW OLTG VZ Rhein-Main Aktivitäts…" at bounding box center [736, 20] width 1472 height 41
click at [152, 34] on link "VW OLTG VZ Rhein-Main" at bounding box center [117, 33] width 121 height 14
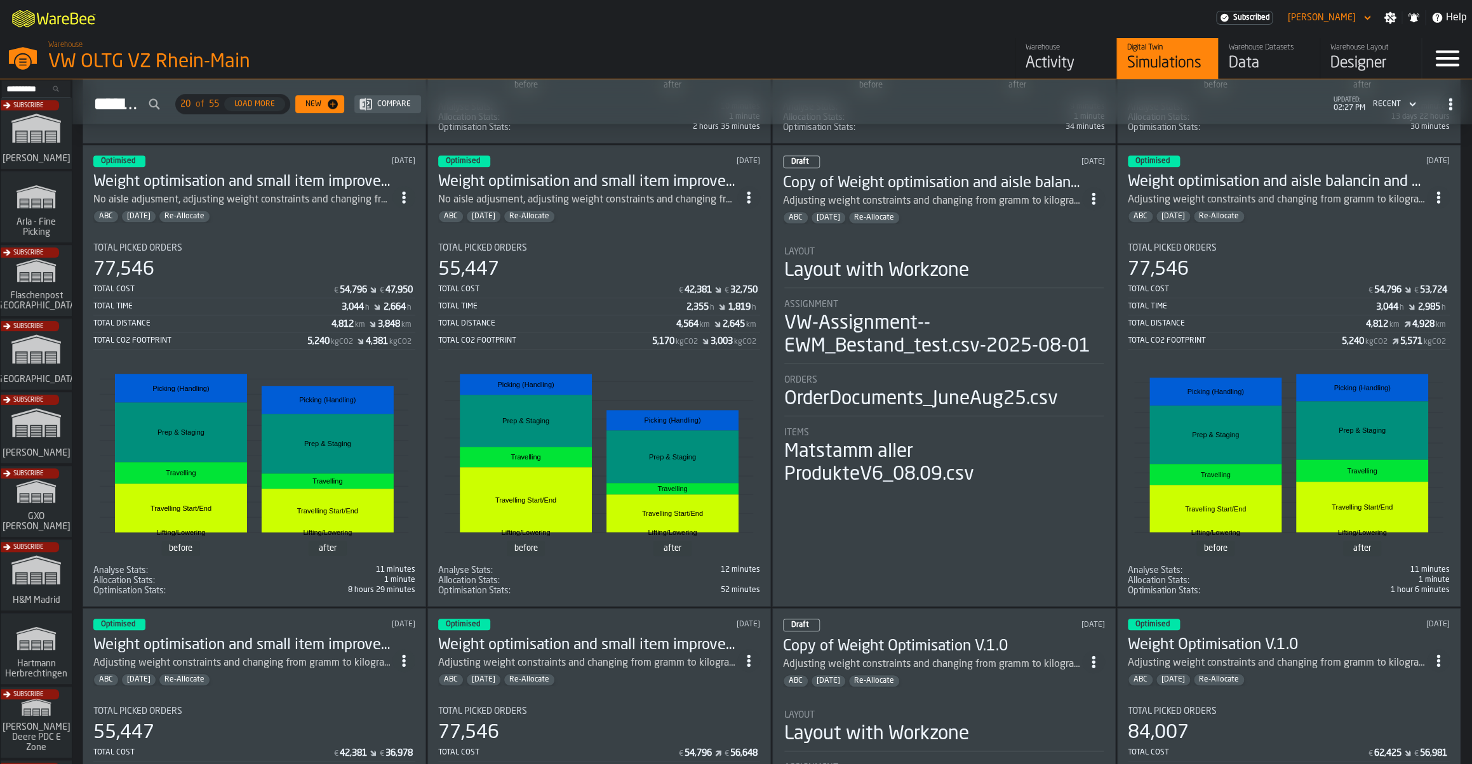
scroll to position [433, 0]
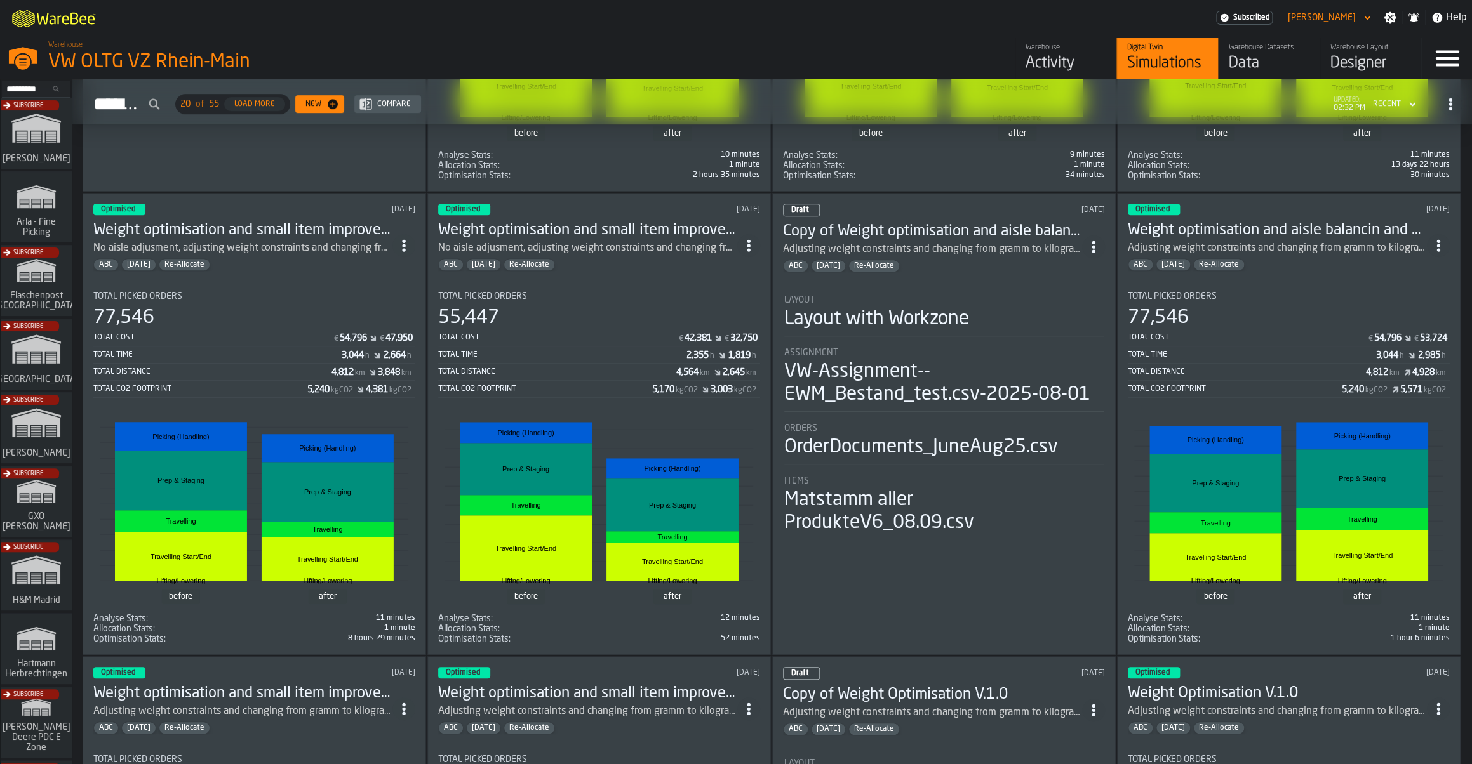
click at [1359, 62] on div "Designer" at bounding box center [1370, 63] width 81 height 20
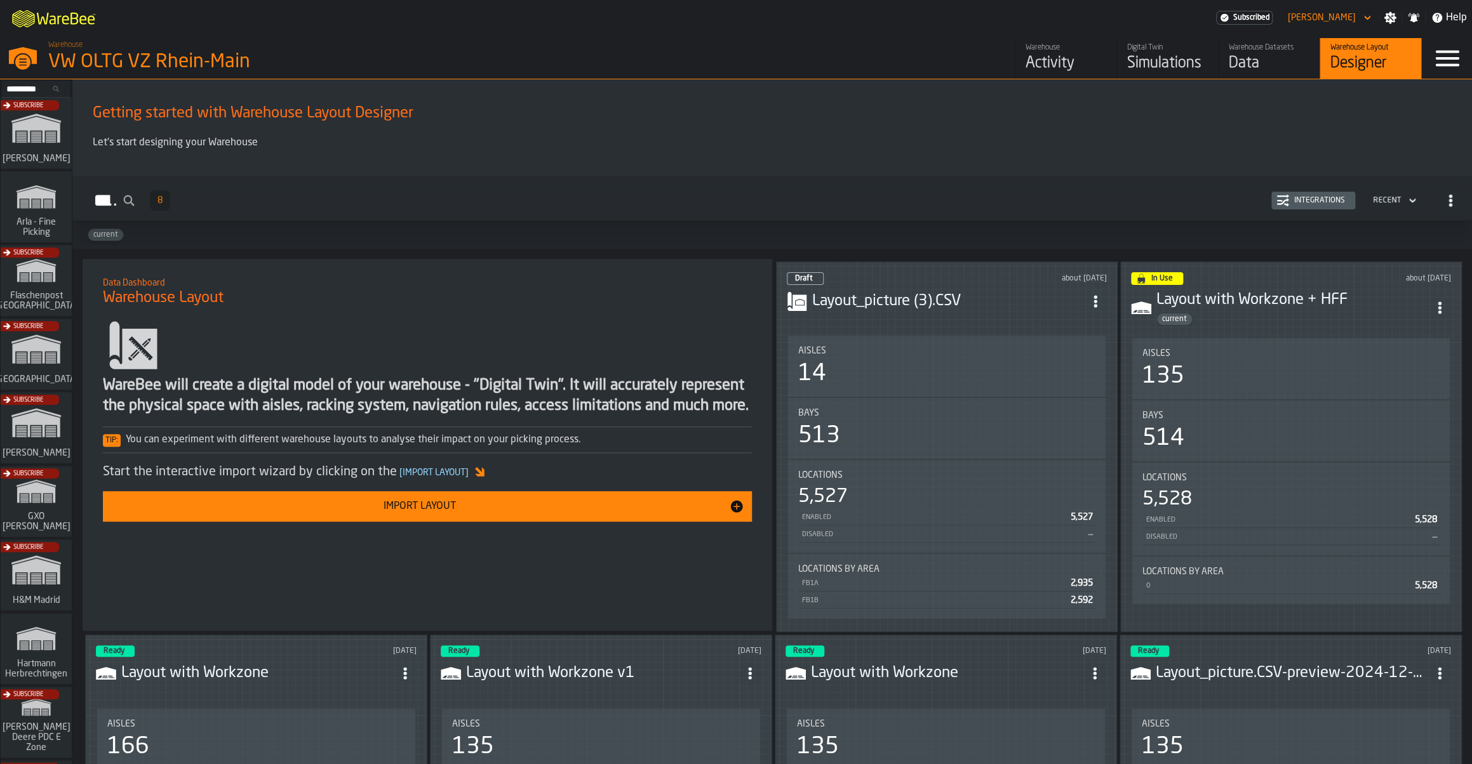
click at [924, 315] on header "Draft about 2 months ago Layout_picture (3).CSV" at bounding box center [947, 297] width 320 height 51
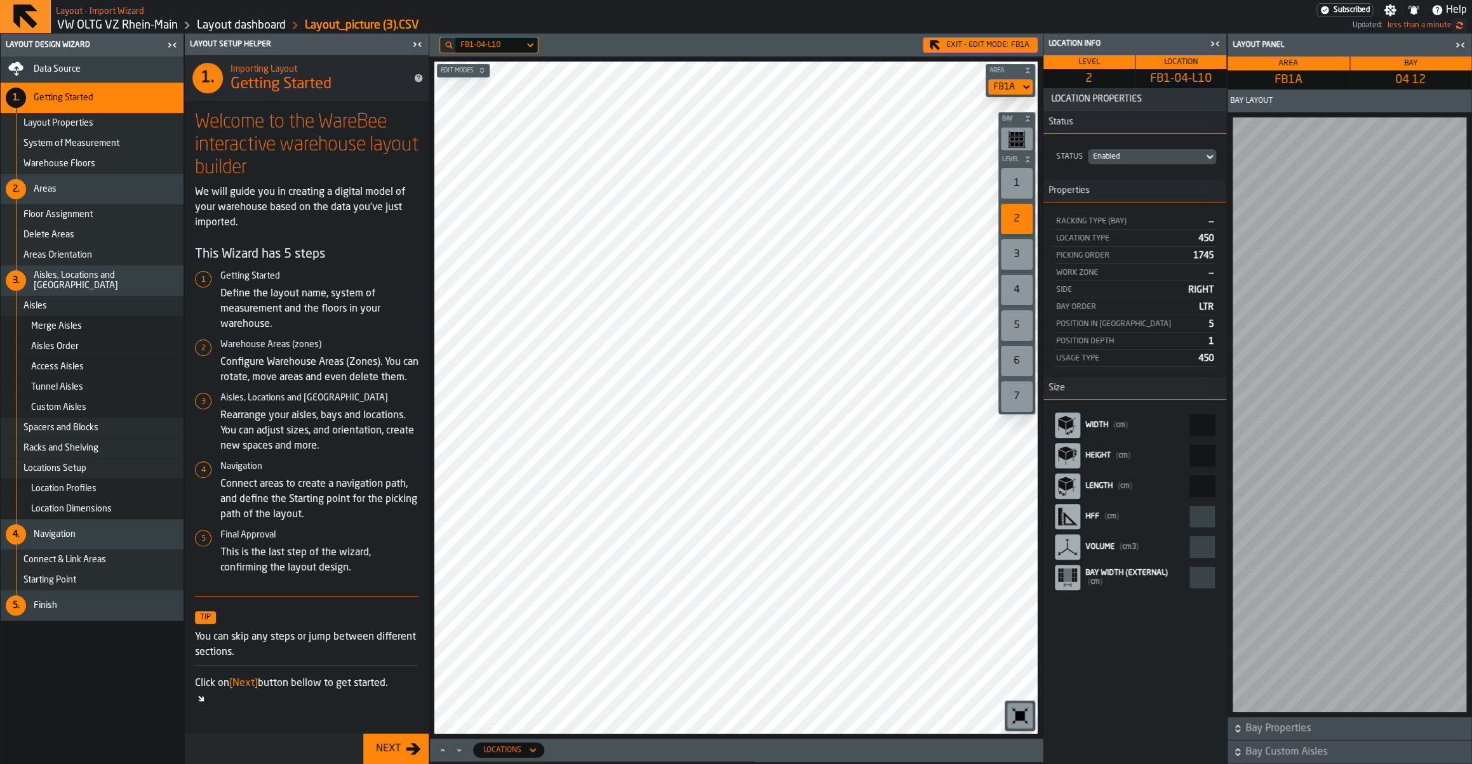
click at [267, 24] on link "Layout dashboard" at bounding box center [241, 25] width 89 height 14
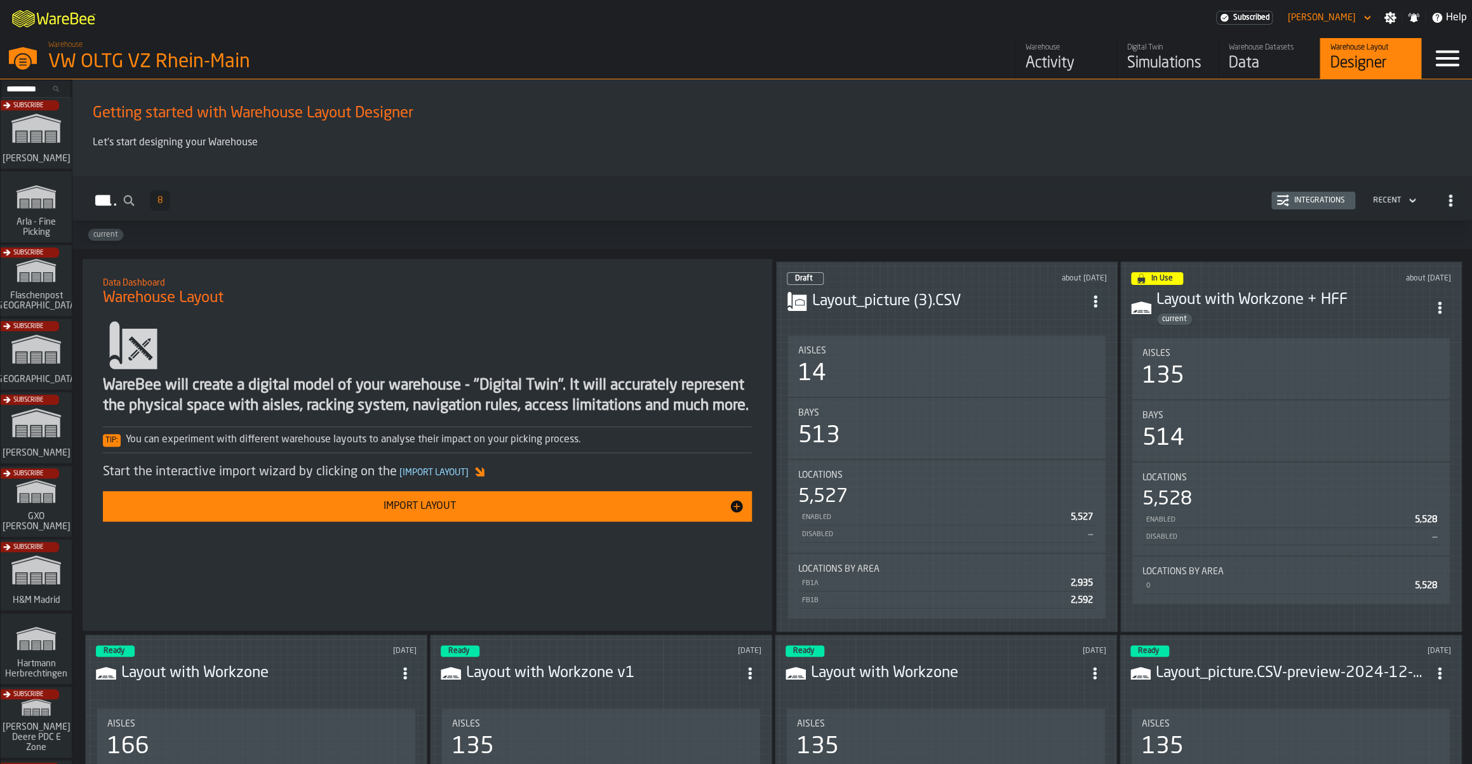
click at [1320, 326] on div "current" at bounding box center [1292, 319] width 272 height 13
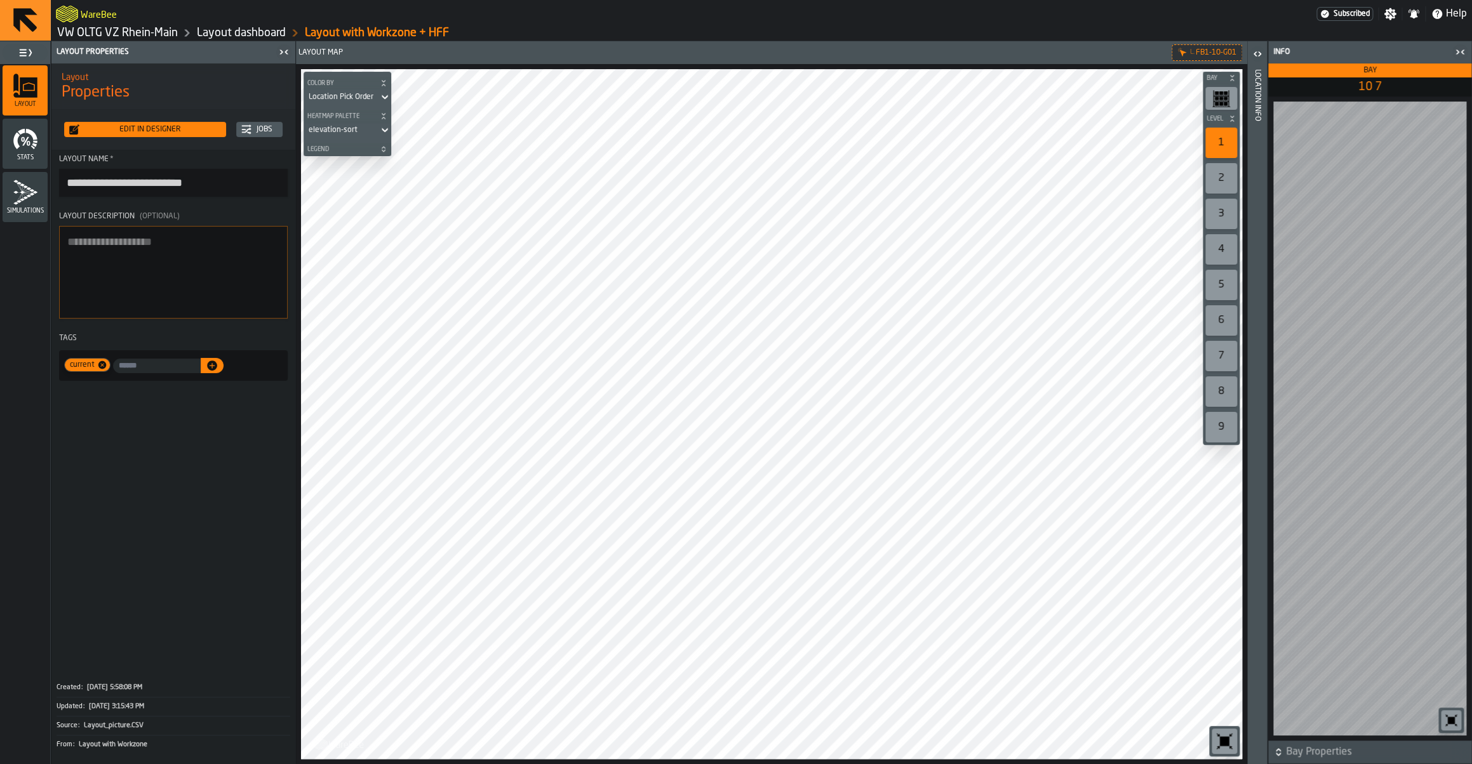
click at [1254, 53] on icon "button-toggle-Open" at bounding box center [1254, 53] width 3 height 4
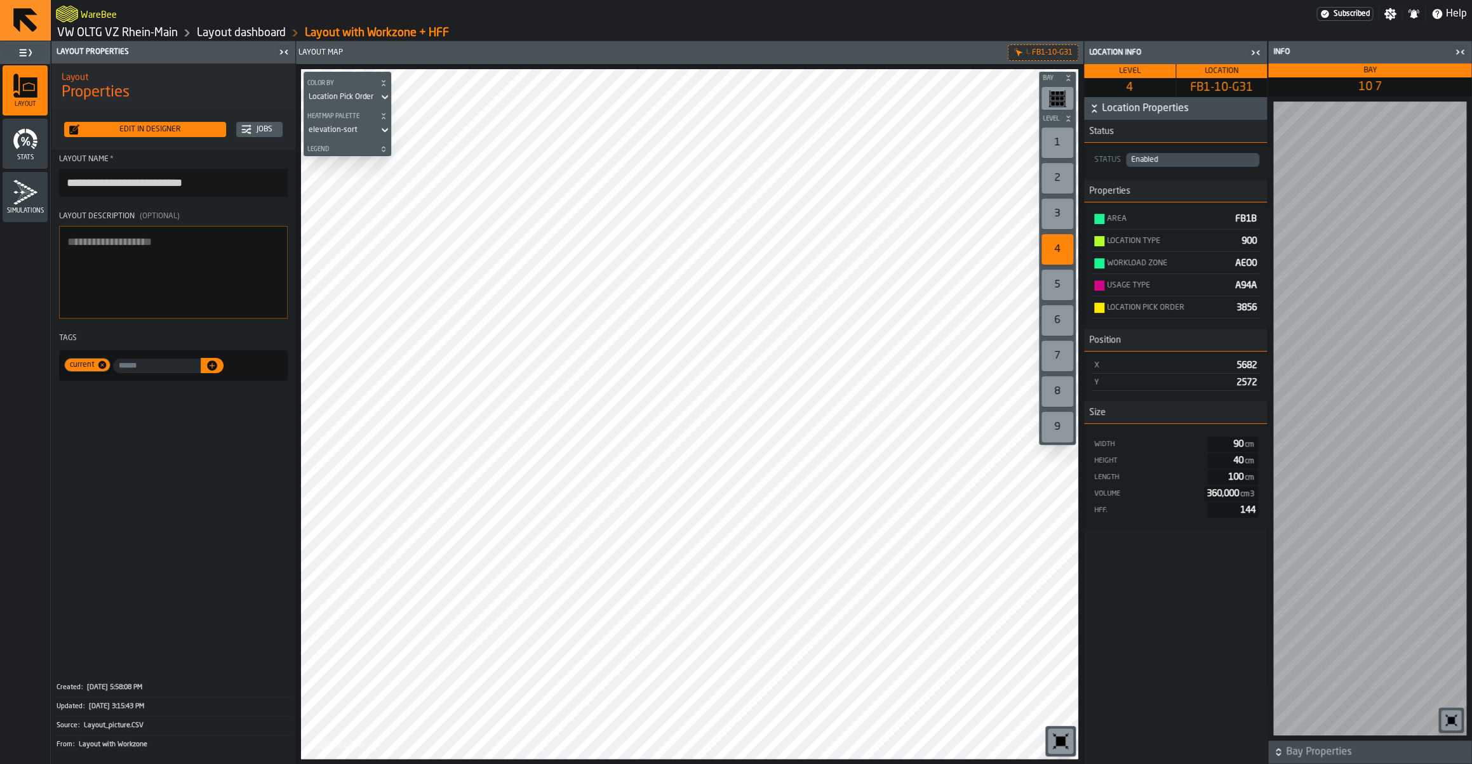
drag, startPoint x: 1234, startPoint y: 265, endPoint x: 1257, endPoint y: 270, distance: 23.3
click at [1257, 270] on div "Workload Zone AEO0" at bounding box center [1175, 263] width 168 height 21
click at [142, 38] on link "VW OLTG VZ Rhein-Main" at bounding box center [117, 33] width 121 height 14
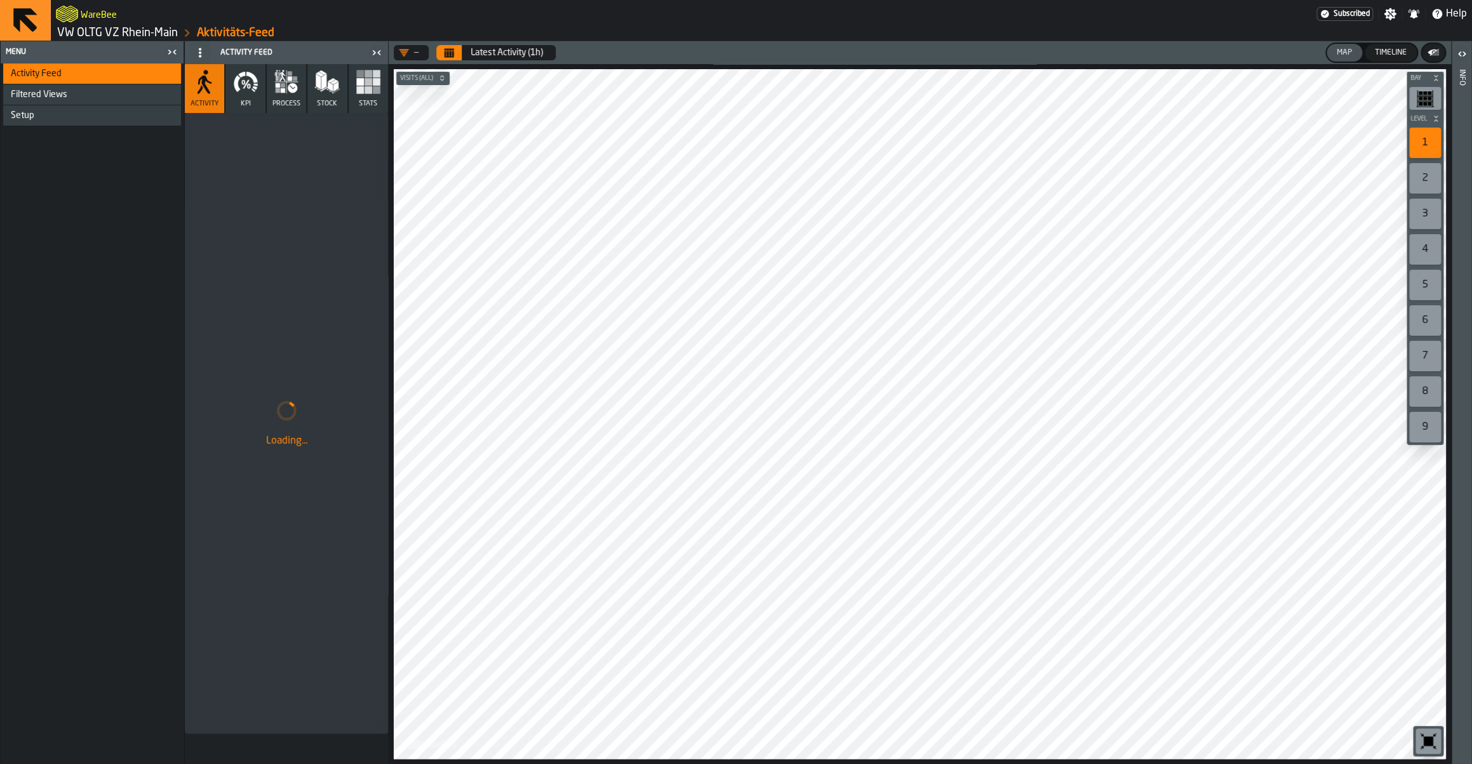
click at [128, 24] on div "WareBee" at bounding box center [686, 14] width 1260 height 23
click at [128, 34] on link "VW OLTG VZ Rhein-Main" at bounding box center [117, 33] width 121 height 14
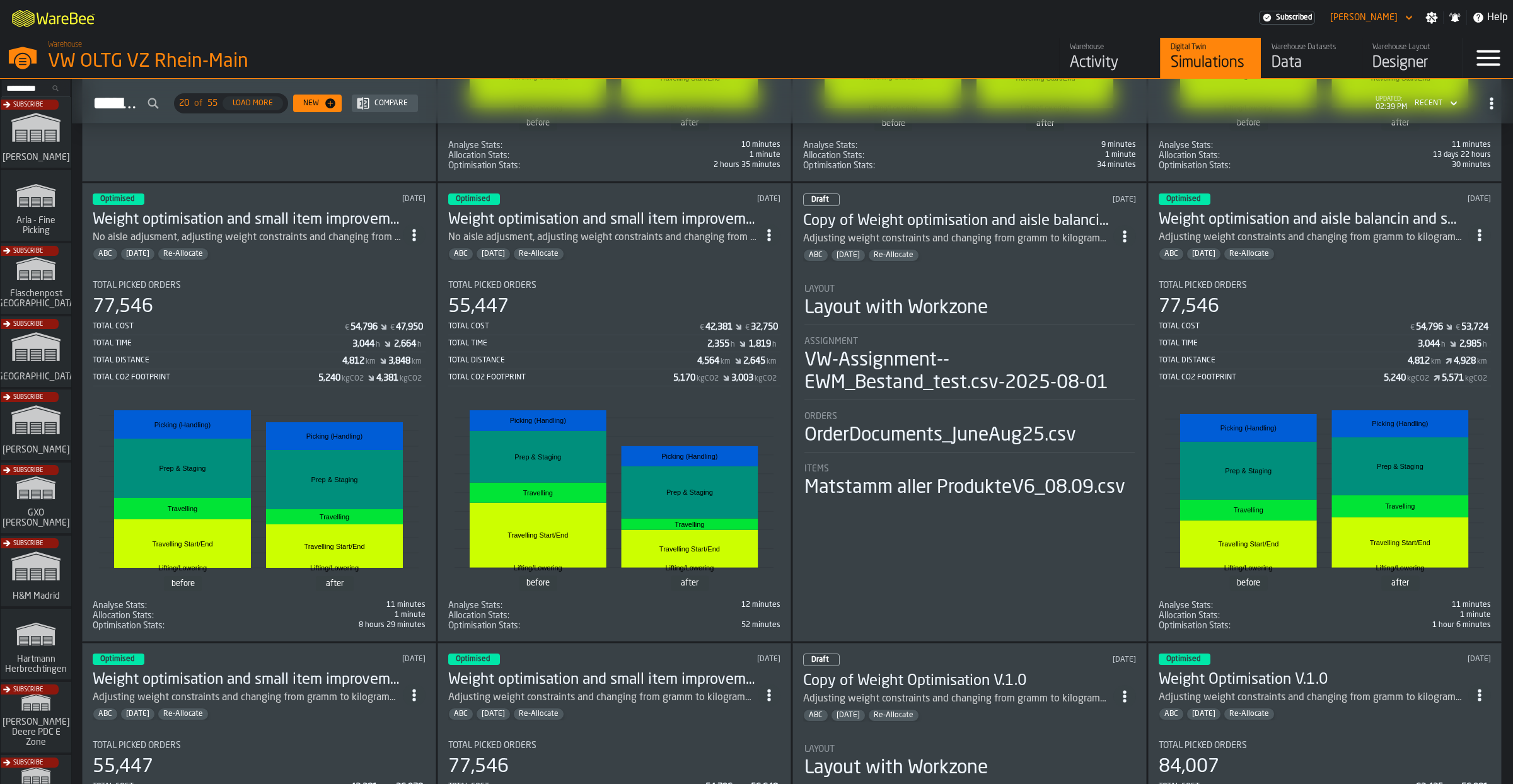
scroll to position [438, 0]
click at [267, 234] on div "No aisle adjusment, adjusting weight constraints and changing from gramm to kil…" at bounding box center [247, 237] width 310 height 15
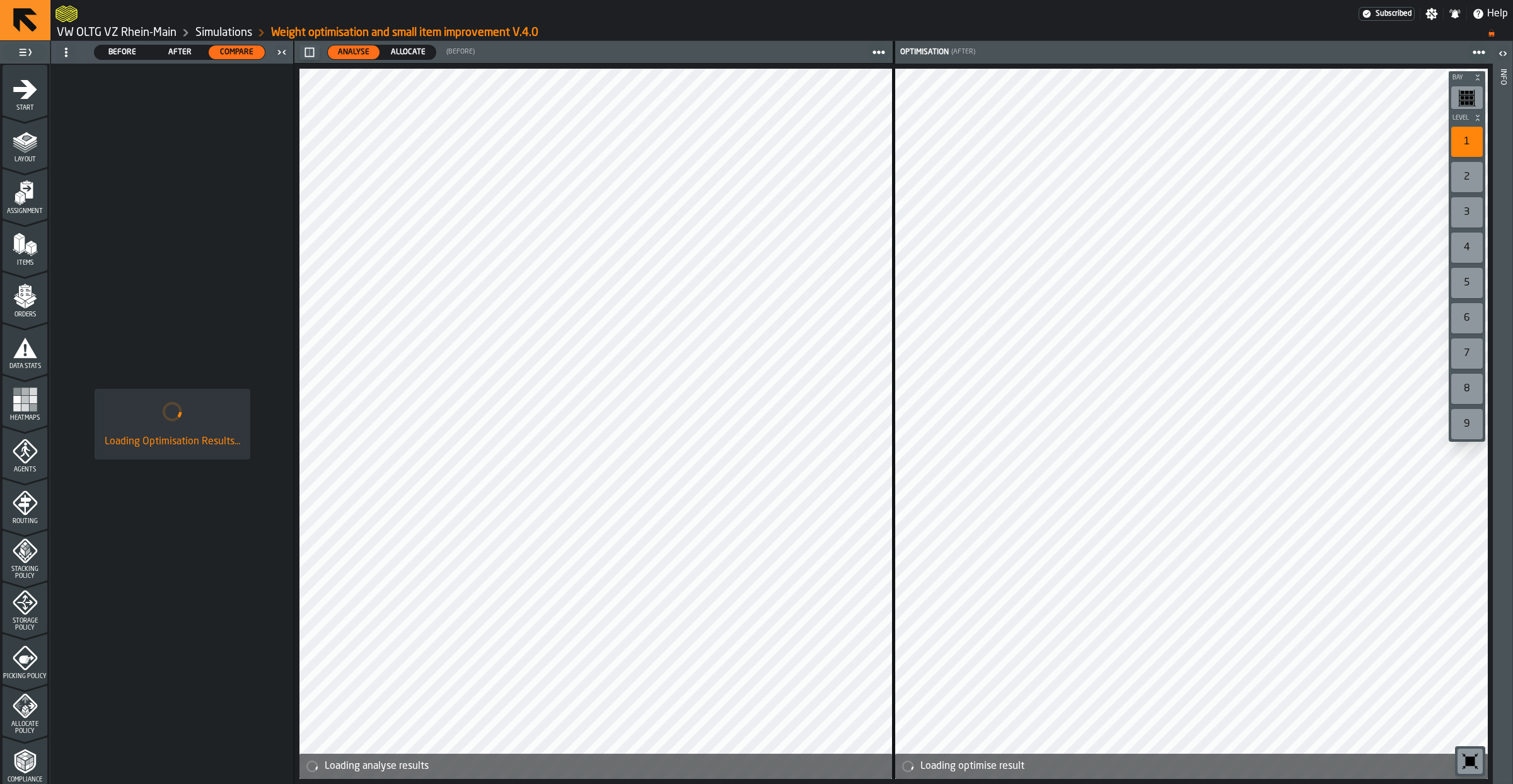
click at [145, 249] on div "Loading Optimisation Results..." at bounding box center [172, 424] width 242 height 720
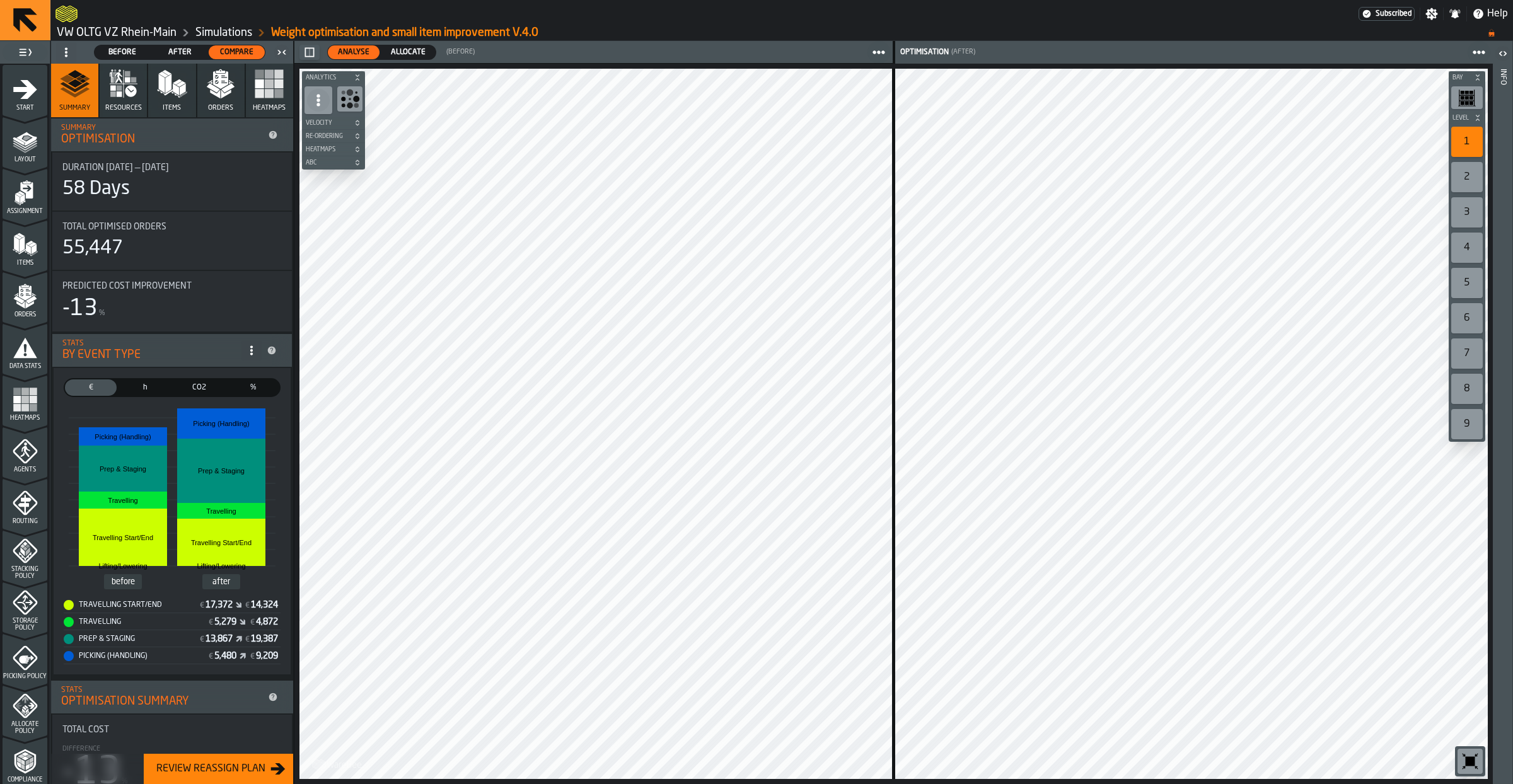
click at [207, 25] on div "Simulations" at bounding box center [214, 32] width 75 height 15
click at [230, 32] on link "Simulations" at bounding box center [223, 33] width 57 height 14
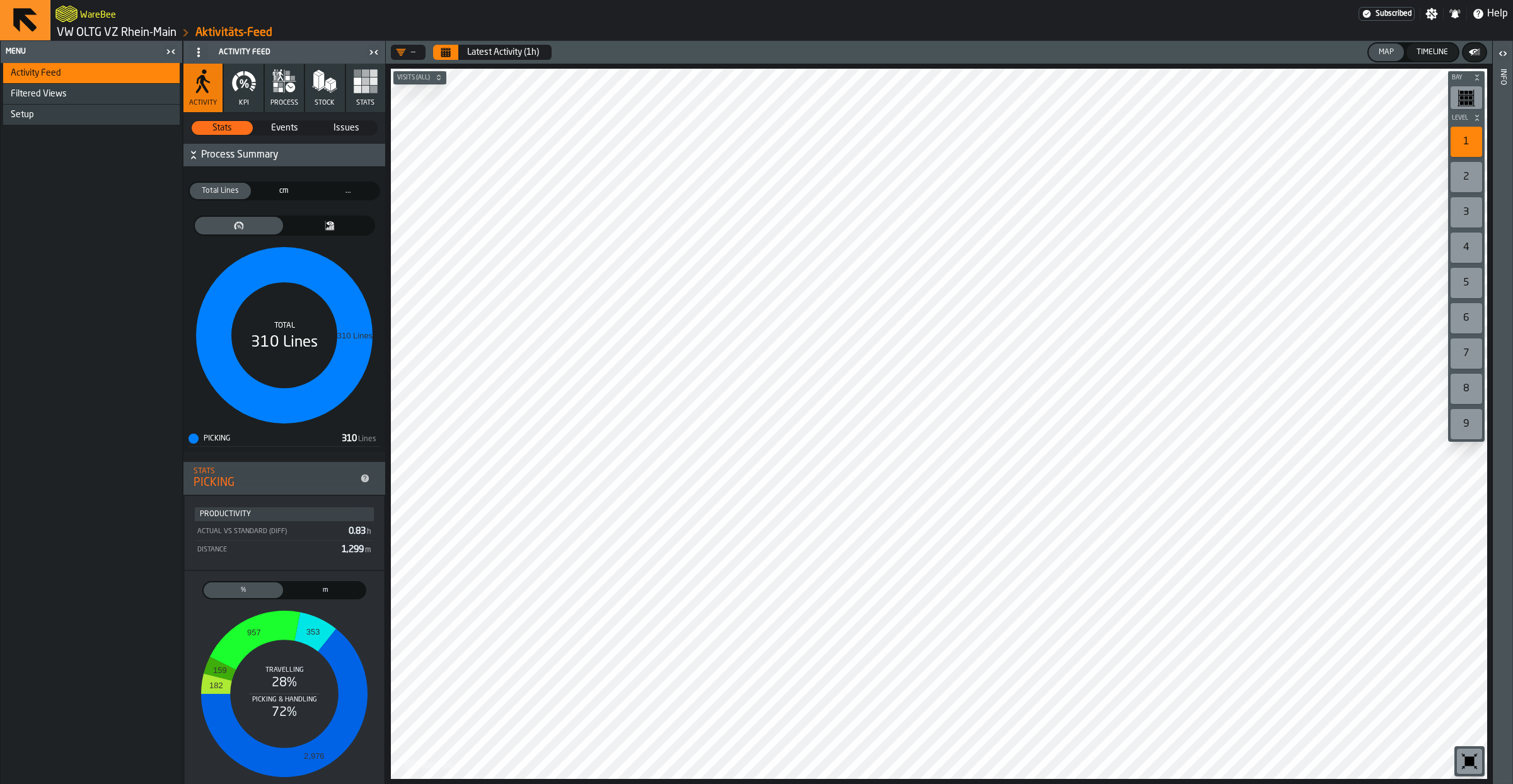
click at [127, 31] on link "VW OLTG VZ Rhein-Main" at bounding box center [116, 33] width 120 height 14
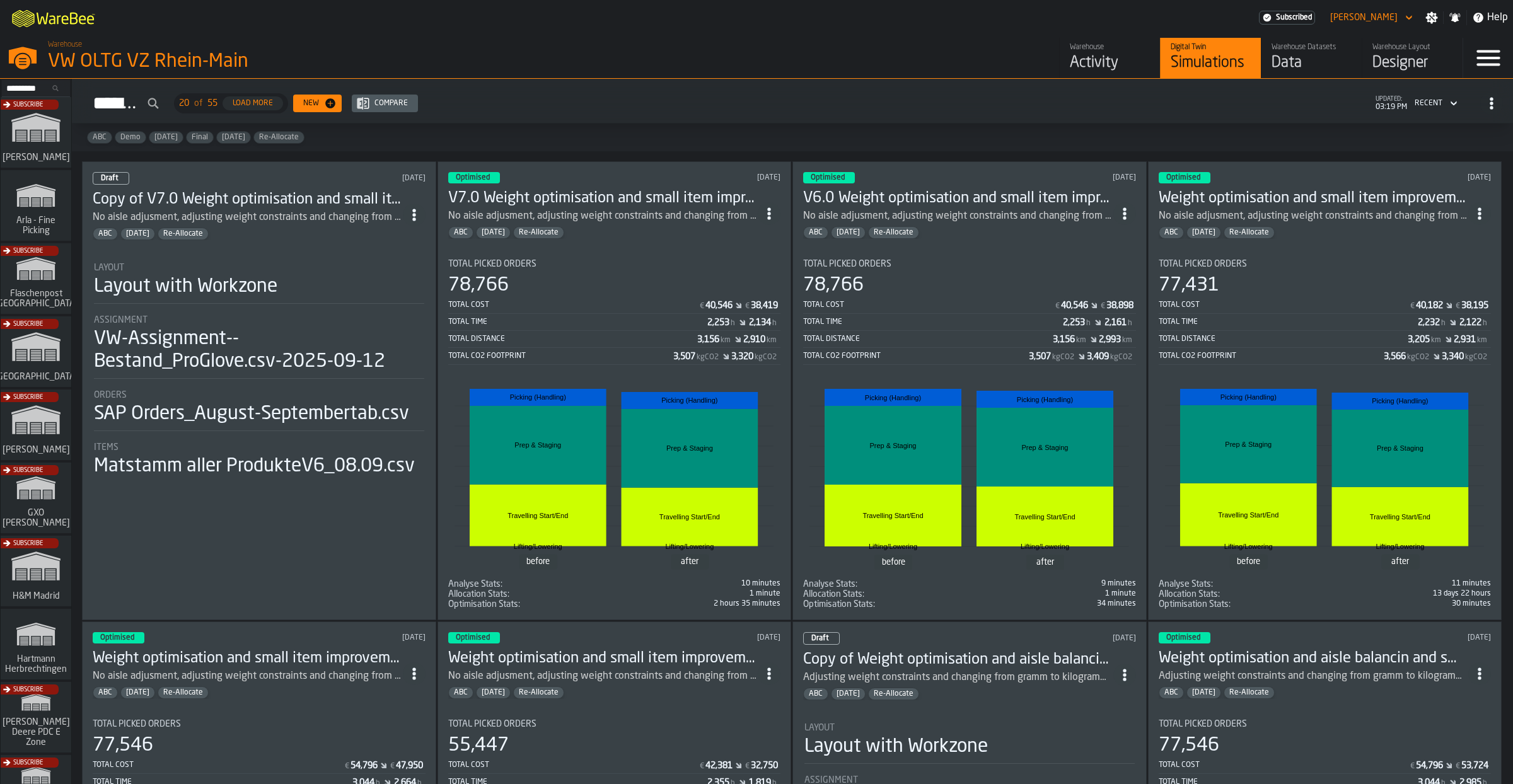
click at [768, 210] on icon "ItemListCard-DashboardItemContainer" at bounding box center [768, 213] width 13 height 13
click at [775, 245] on div "Open" at bounding box center [745, 238] width 66 height 15
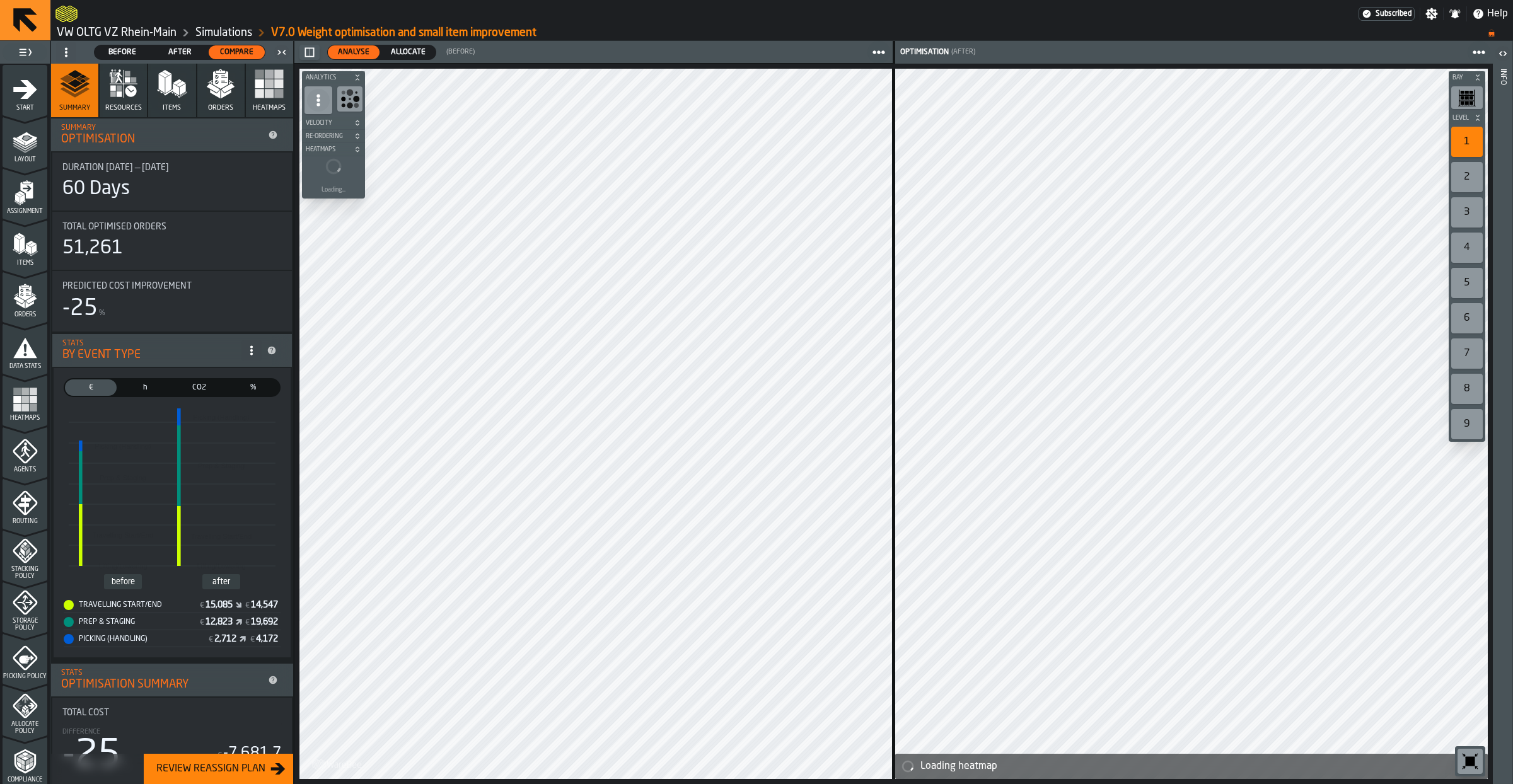
click at [224, 30] on link "Simulations" at bounding box center [223, 33] width 57 height 14
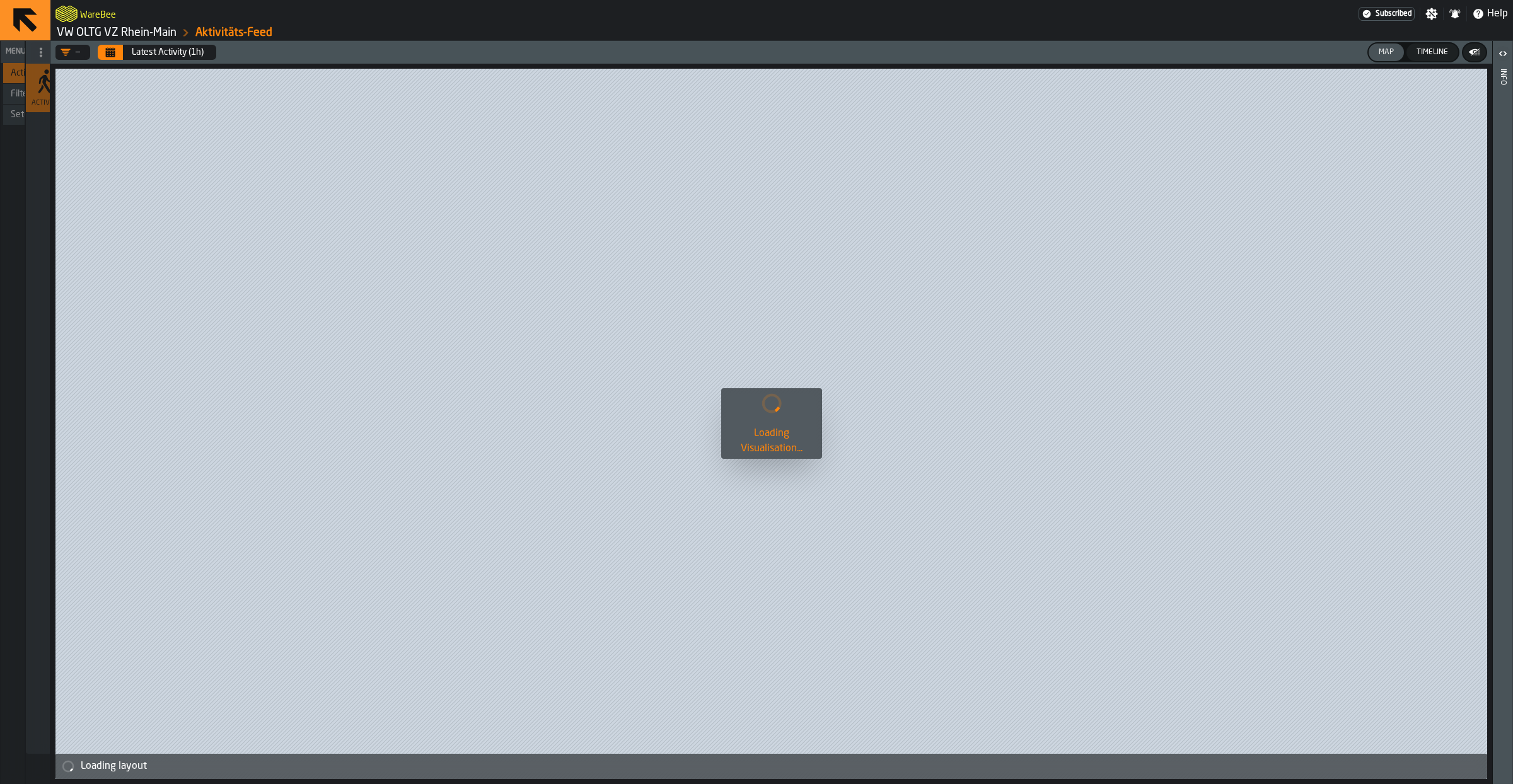
click at [101, 36] on link "VW OLTG VZ Rhein-Main" at bounding box center [116, 33] width 120 height 14
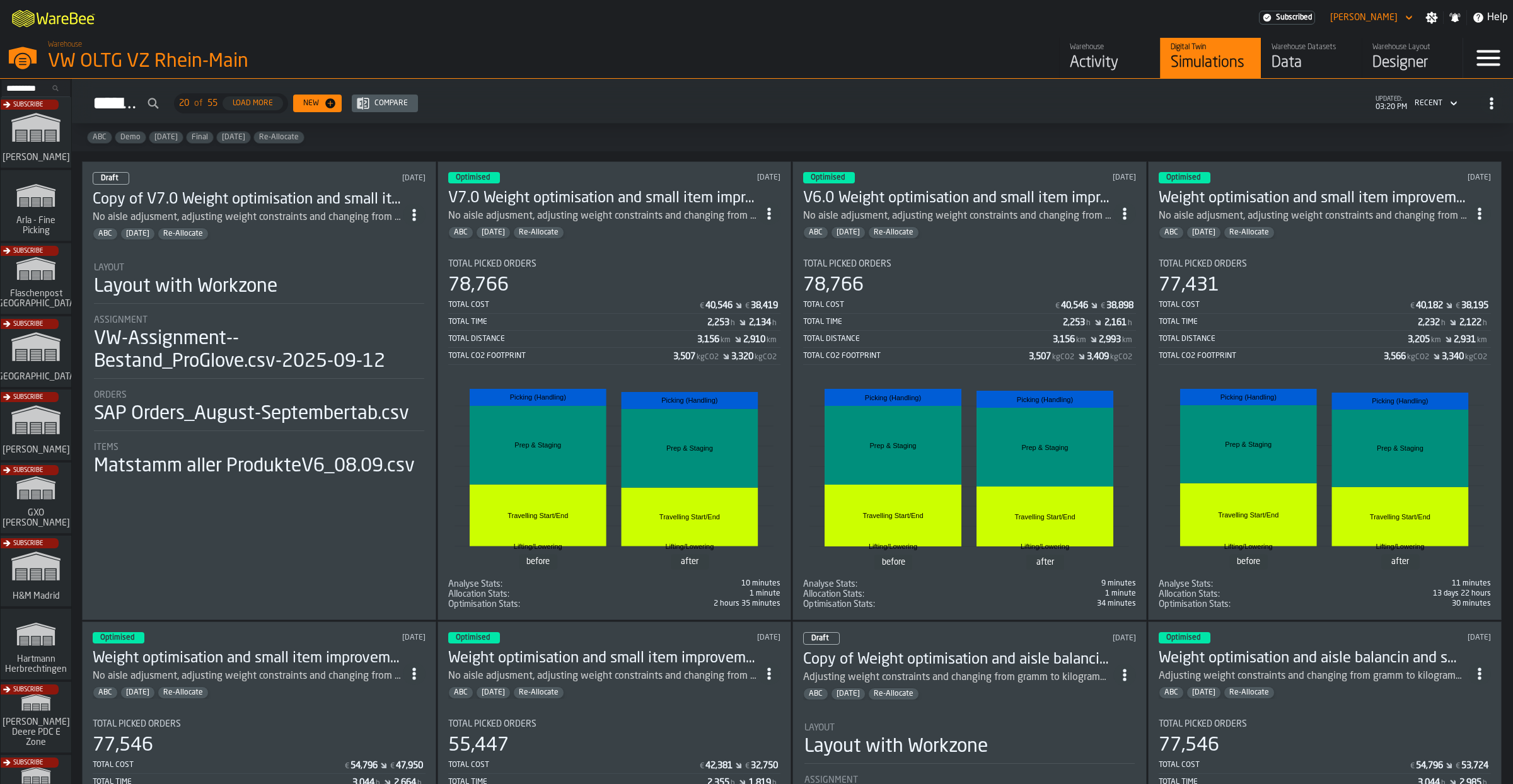
click at [775, 214] on icon "ItemListCard-DashboardItemContainer" at bounding box center [768, 213] width 13 height 13
click at [731, 303] on div "Duplicate" at bounding box center [745, 299] width 66 height 15
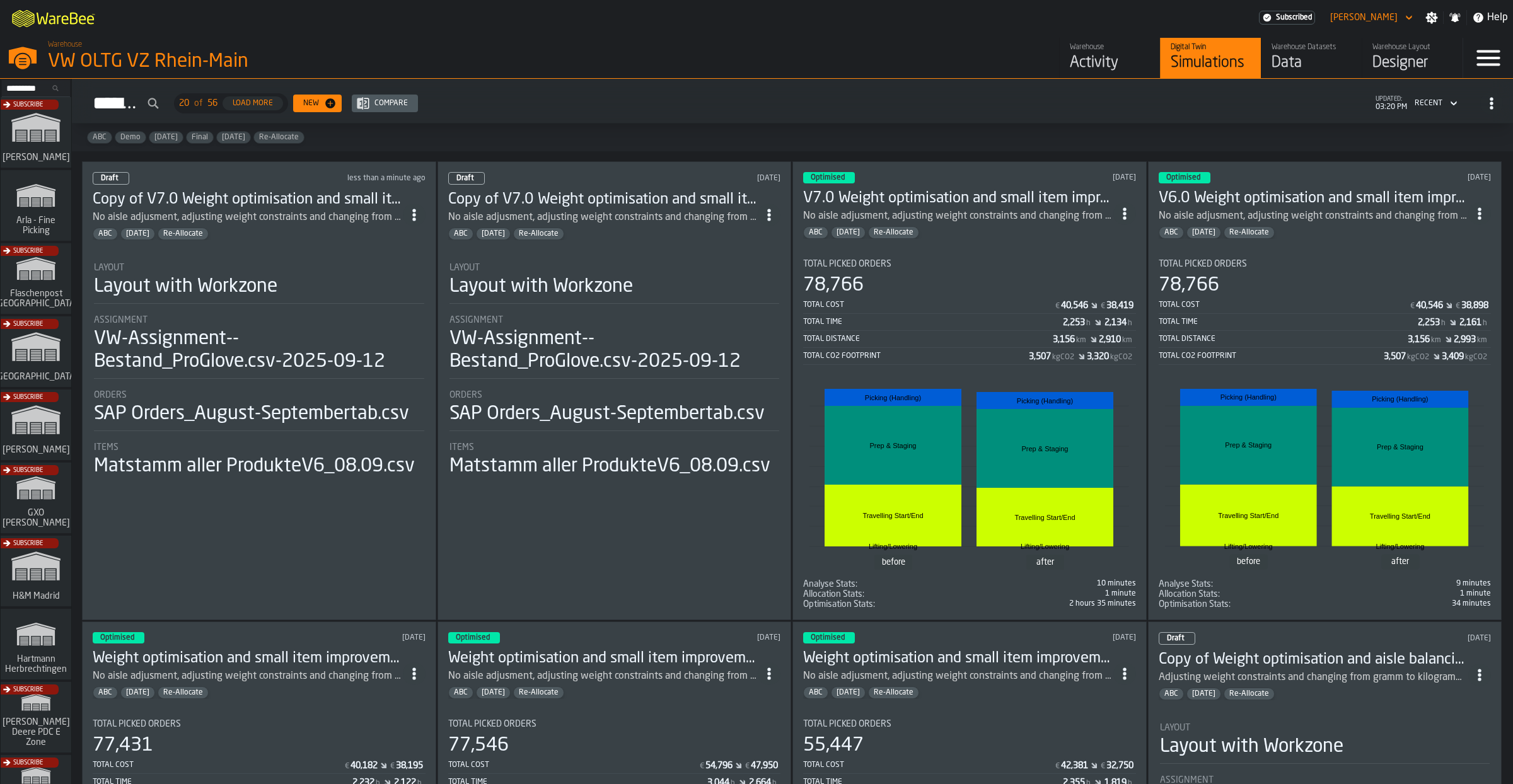
click at [417, 226] on div "Copy of V7.0 Weight optimisation and small item improvement No aisle adjusment,…" at bounding box center [258, 214] width 333 height 51
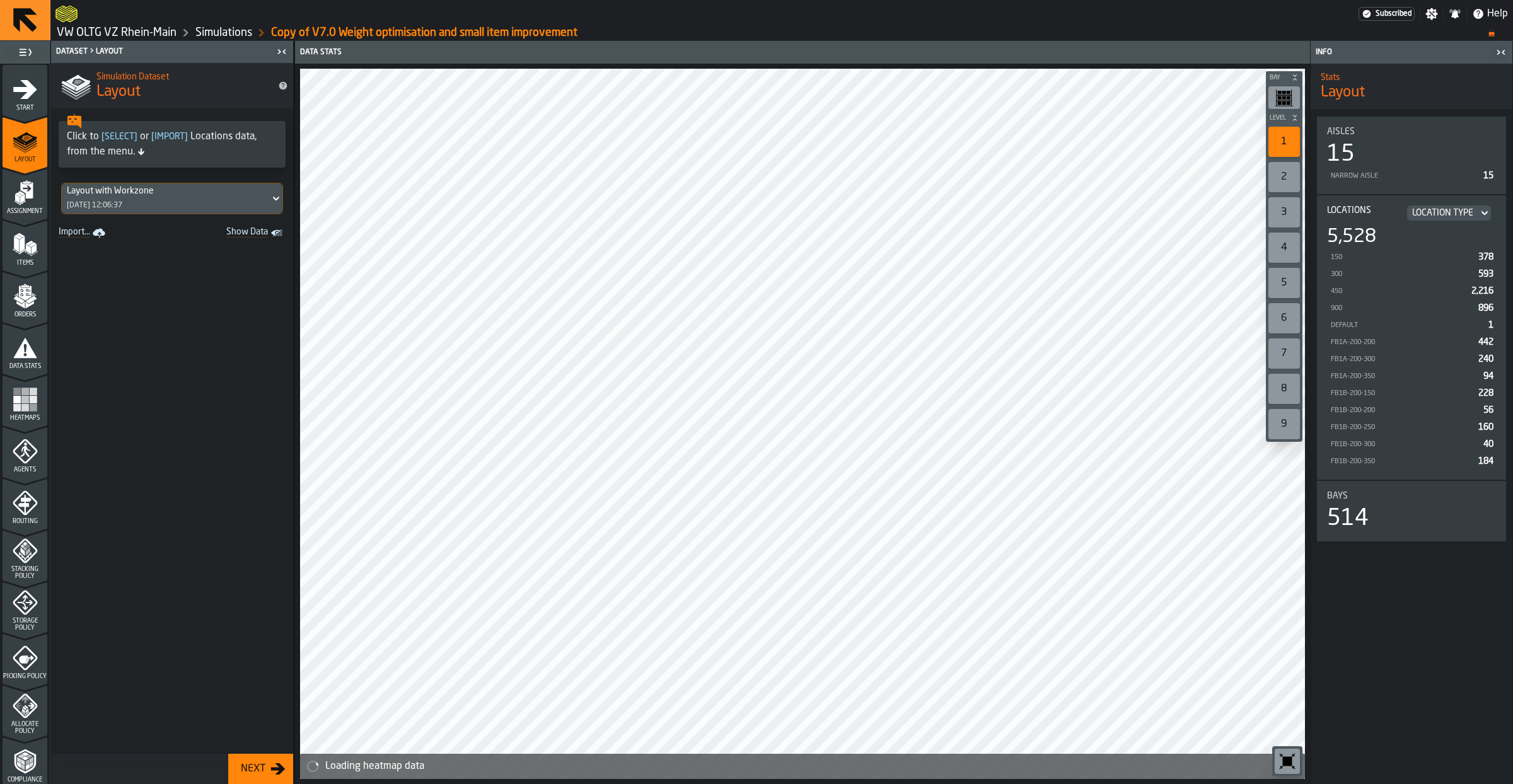
click at [24, 84] on icon "menu Start" at bounding box center [25, 88] width 25 height 25
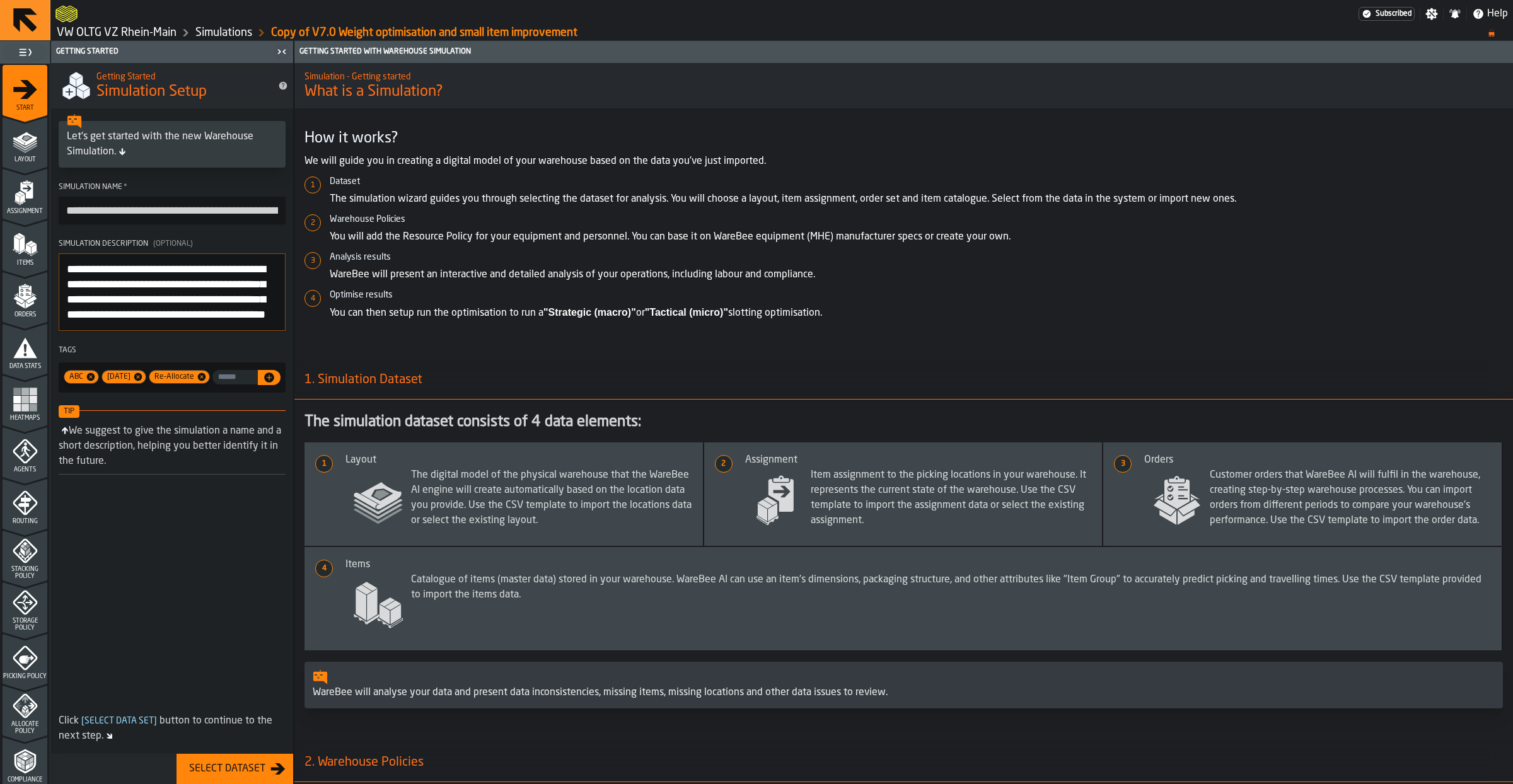
click at [122, 209] on input "**********" at bounding box center [172, 210] width 227 height 28
click at [106, 211] on input "**********" at bounding box center [172, 210] width 227 height 28
type input "**********"
click at [229, 768] on div "Select Dataset" at bounding box center [226, 768] width 86 height 15
click at [249, 764] on div "Select Dataset" at bounding box center [226, 768] width 86 height 15
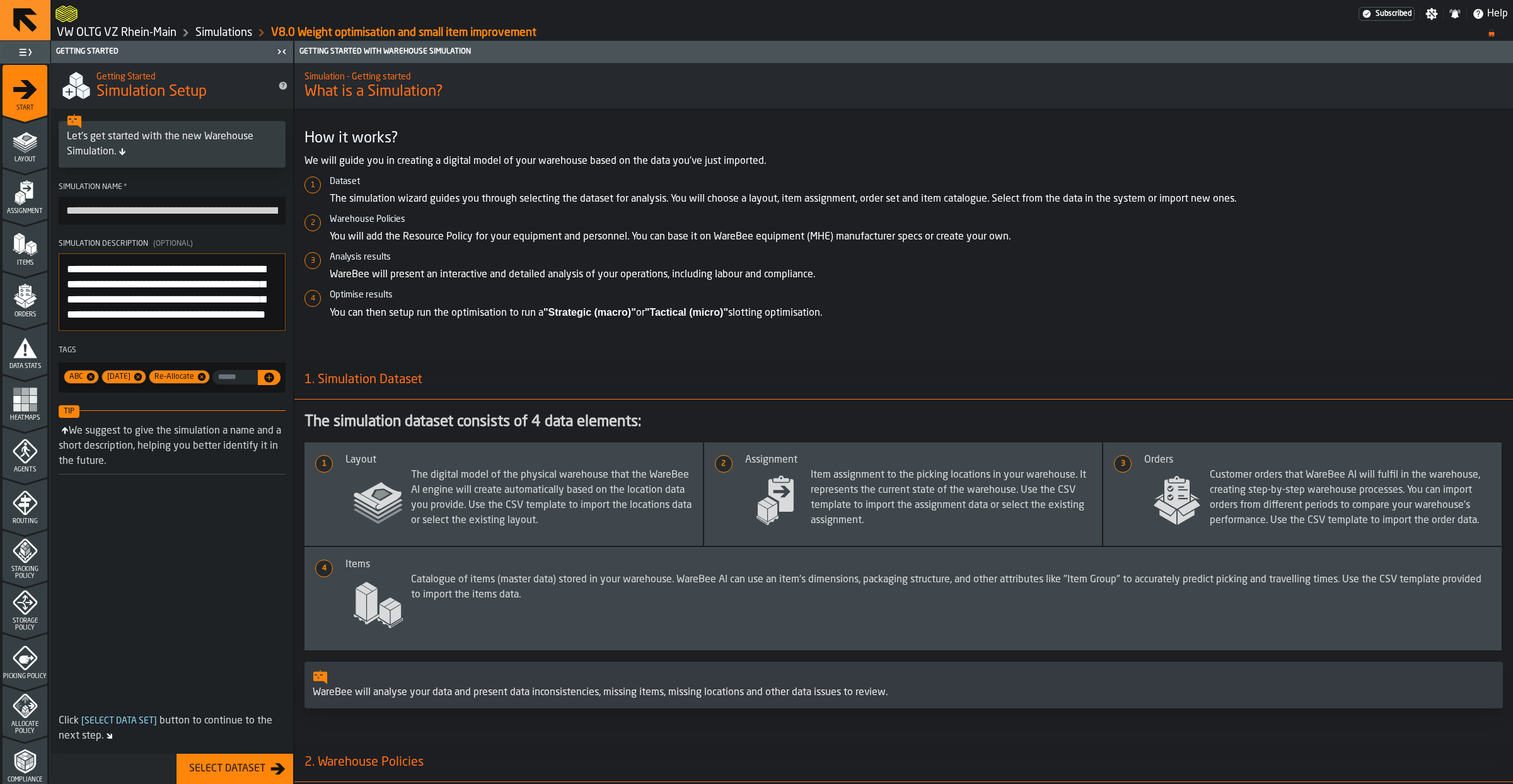
click at [27, 149] on polygon "menu Layout" at bounding box center [25, 146] width 25 height 8
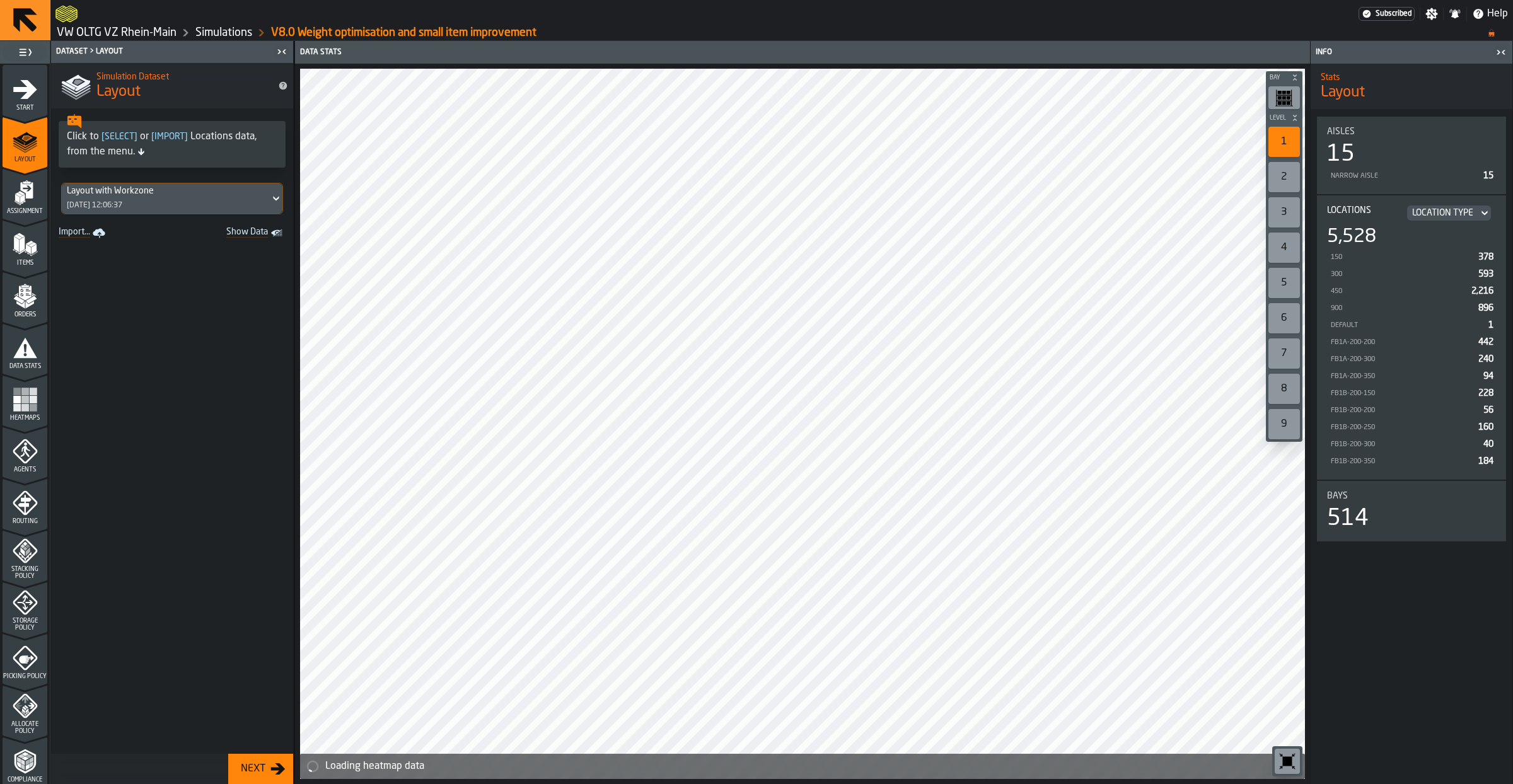
click at [17, 201] on icon "menu Assignment" at bounding box center [18, 201] width 6 height 5
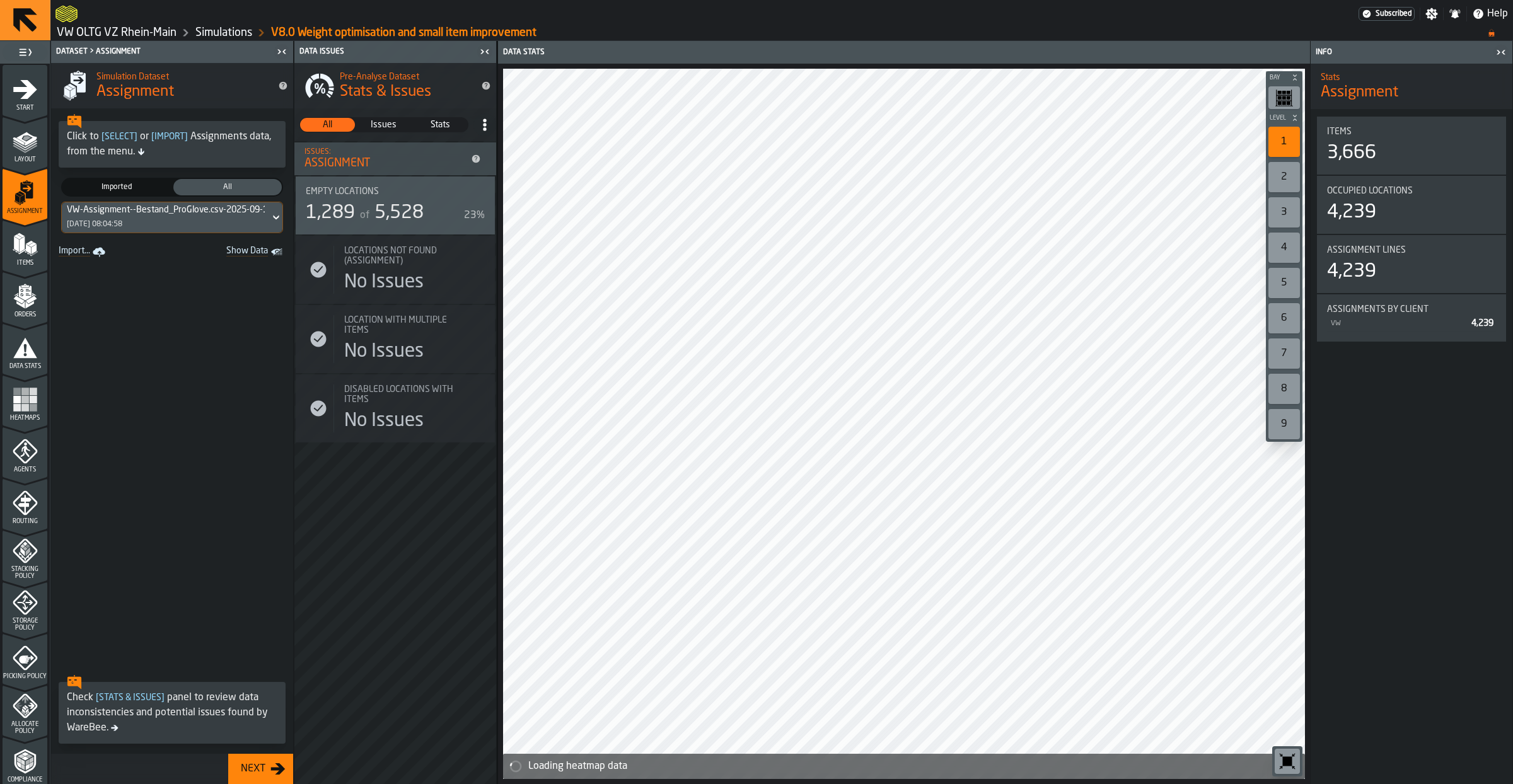
click at [17, 265] on span "Items" at bounding box center [25, 263] width 45 height 7
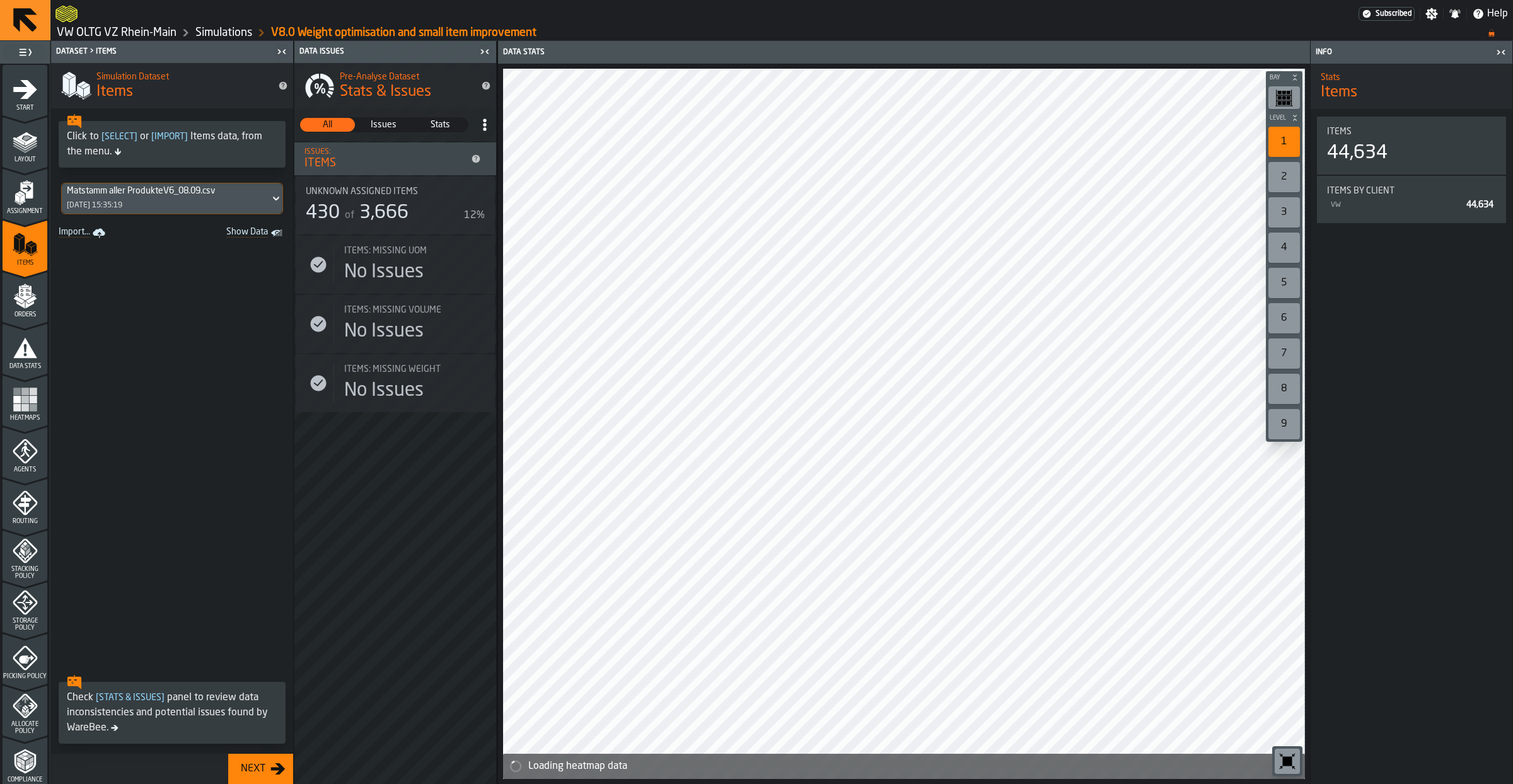
click at [19, 318] on span "Orders" at bounding box center [25, 315] width 45 height 7
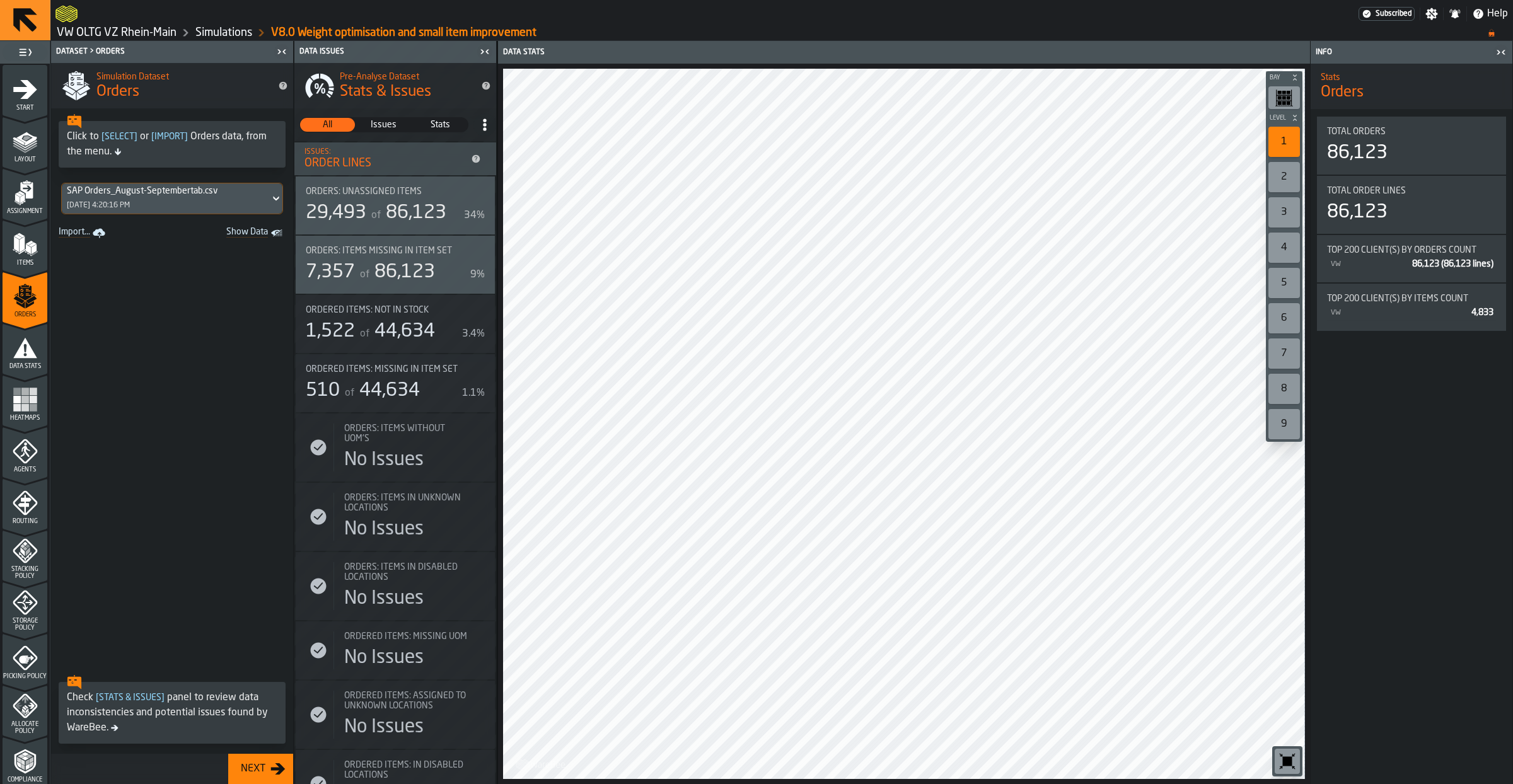
click at [26, 364] on span "Data Stats" at bounding box center [25, 366] width 45 height 7
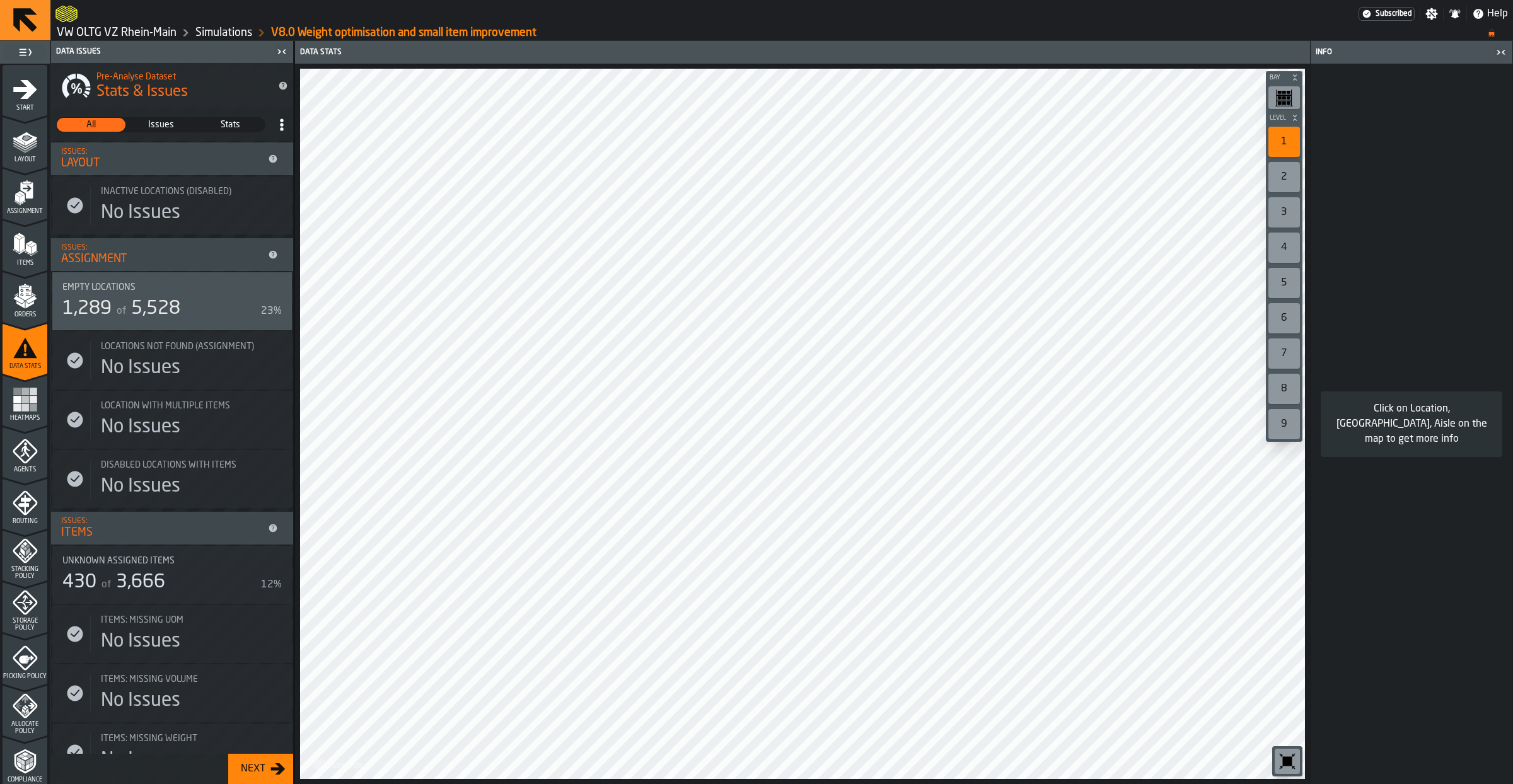
click at [34, 418] on span "Heatmaps" at bounding box center [25, 418] width 45 height 7
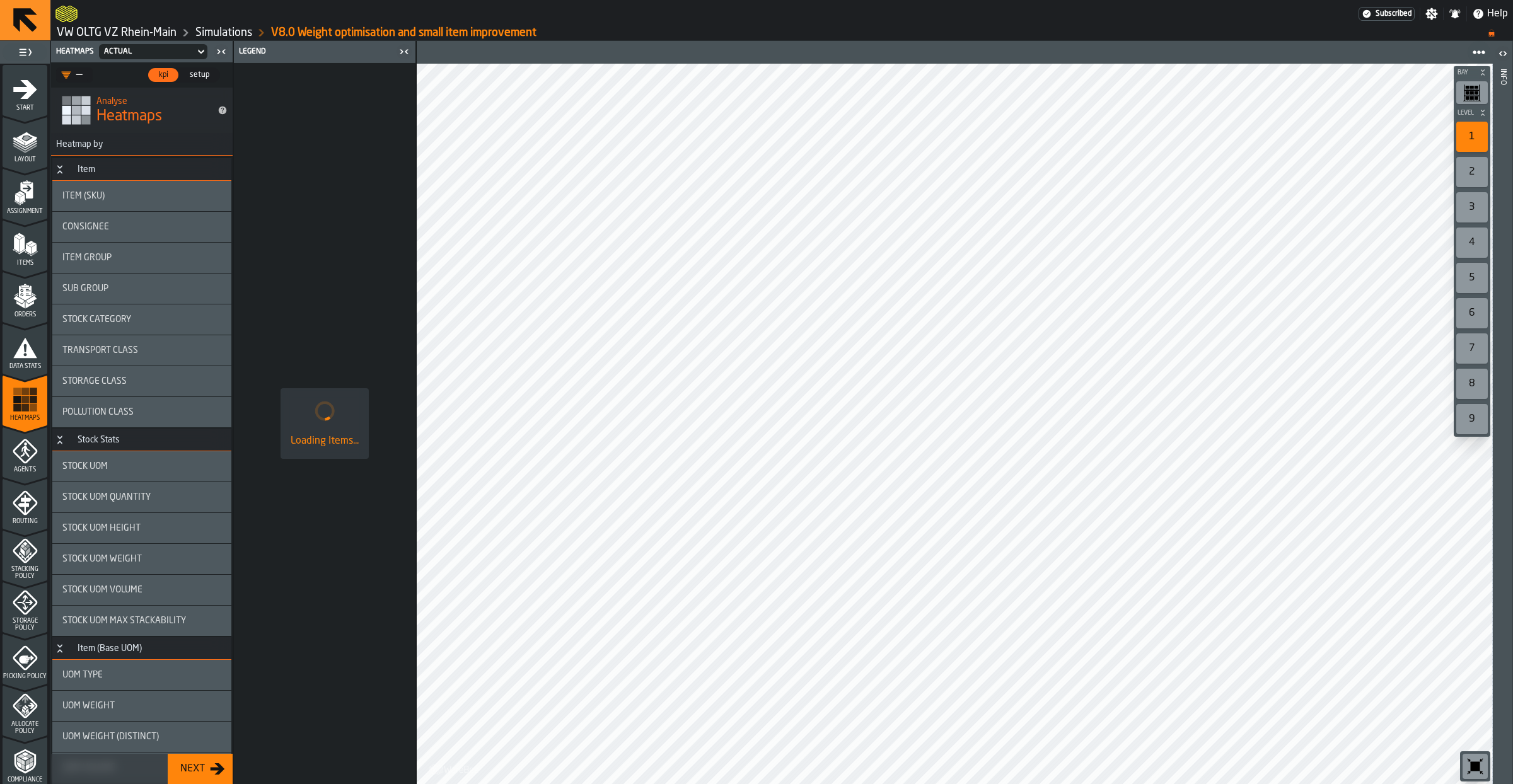
click at [34, 605] on icon "menu Storage Policy" at bounding box center [25, 602] width 25 height 25
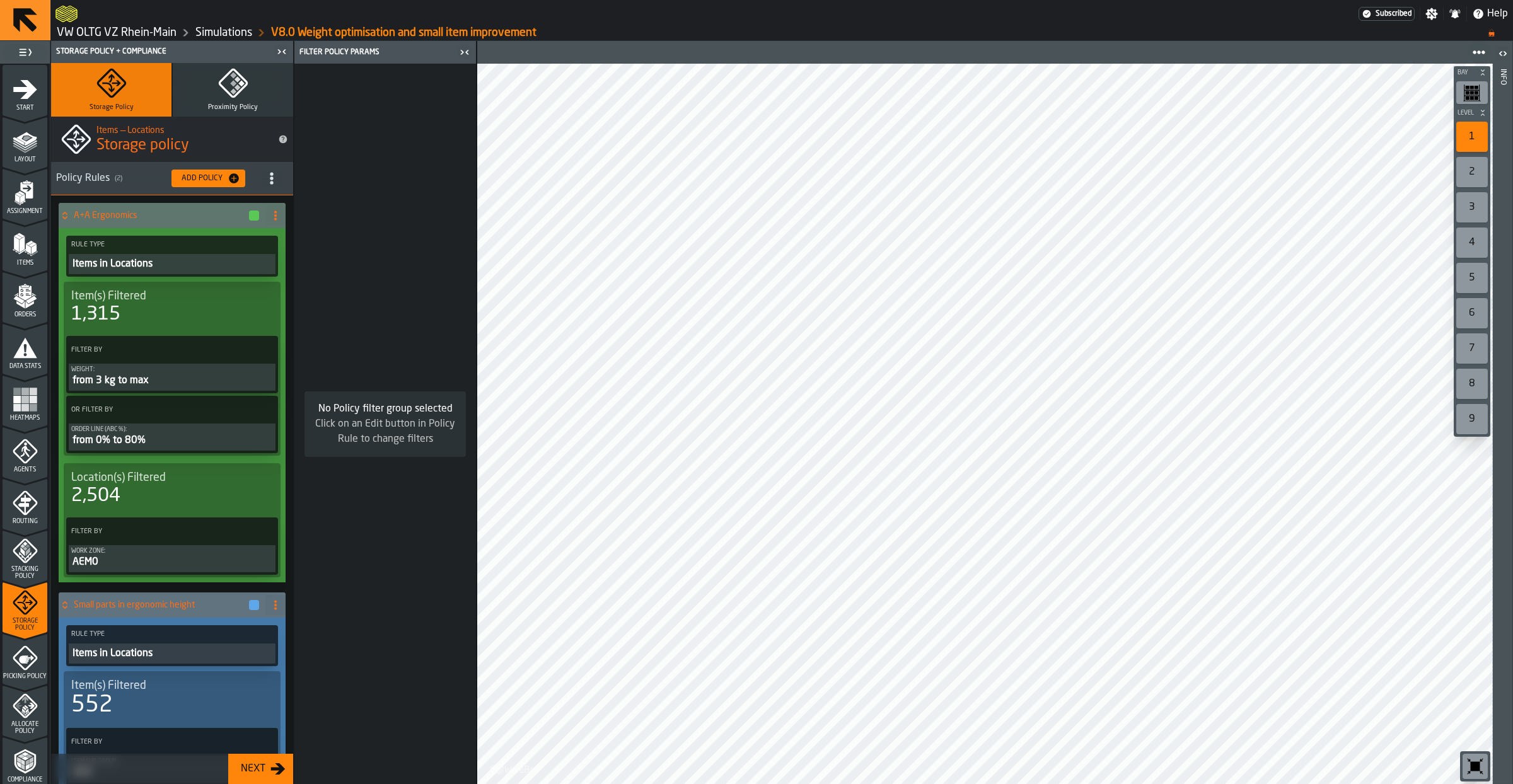
click at [16, 657] on icon "menu Picking Policy" at bounding box center [25, 657] width 25 height 25
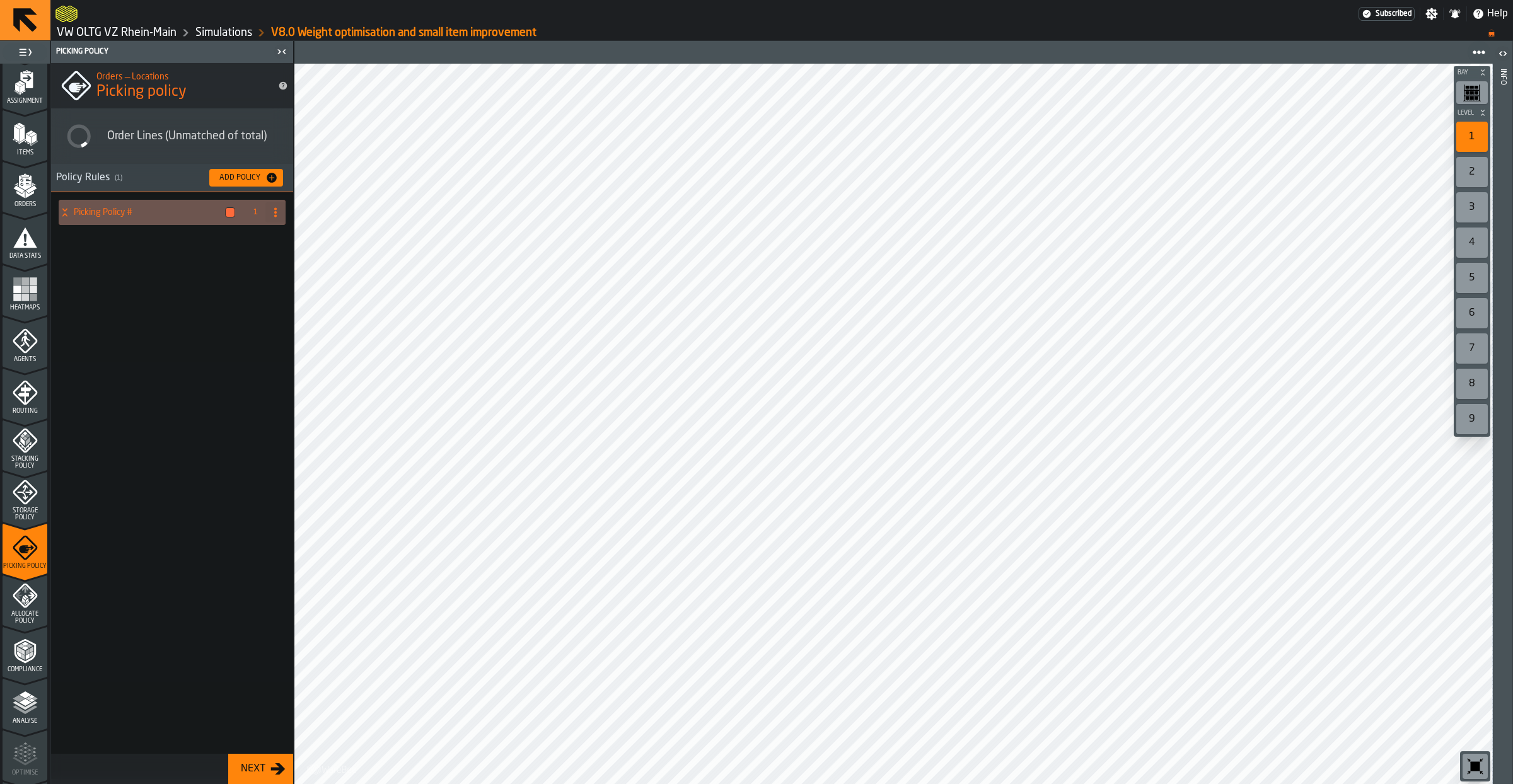
scroll to position [115, 0]
click at [18, 598] on icon "menu Allocate Policy" at bounding box center [25, 590] width 25 height 25
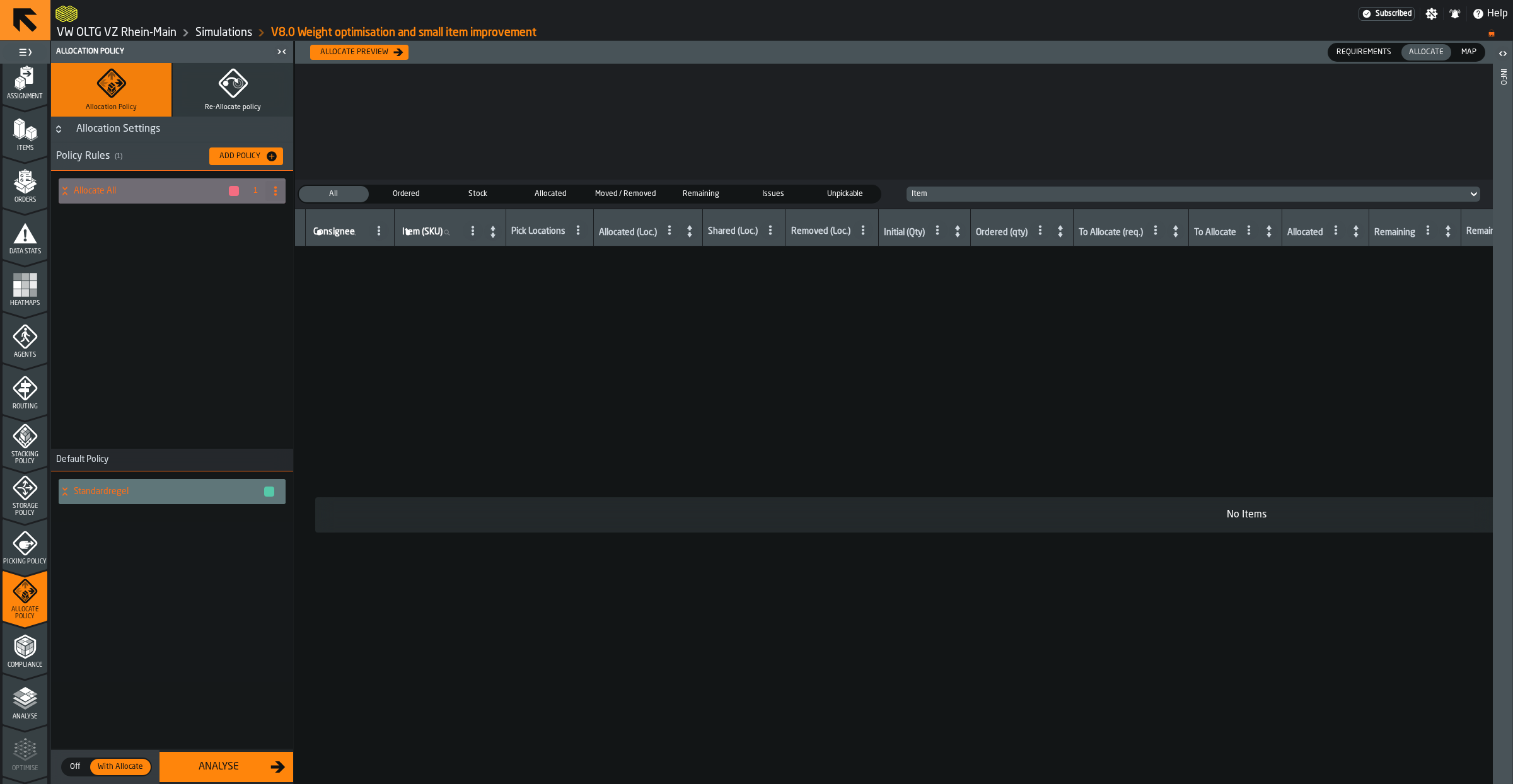
click at [379, 53] on div "Allocate preview" at bounding box center [353, 52] width 78 height 9
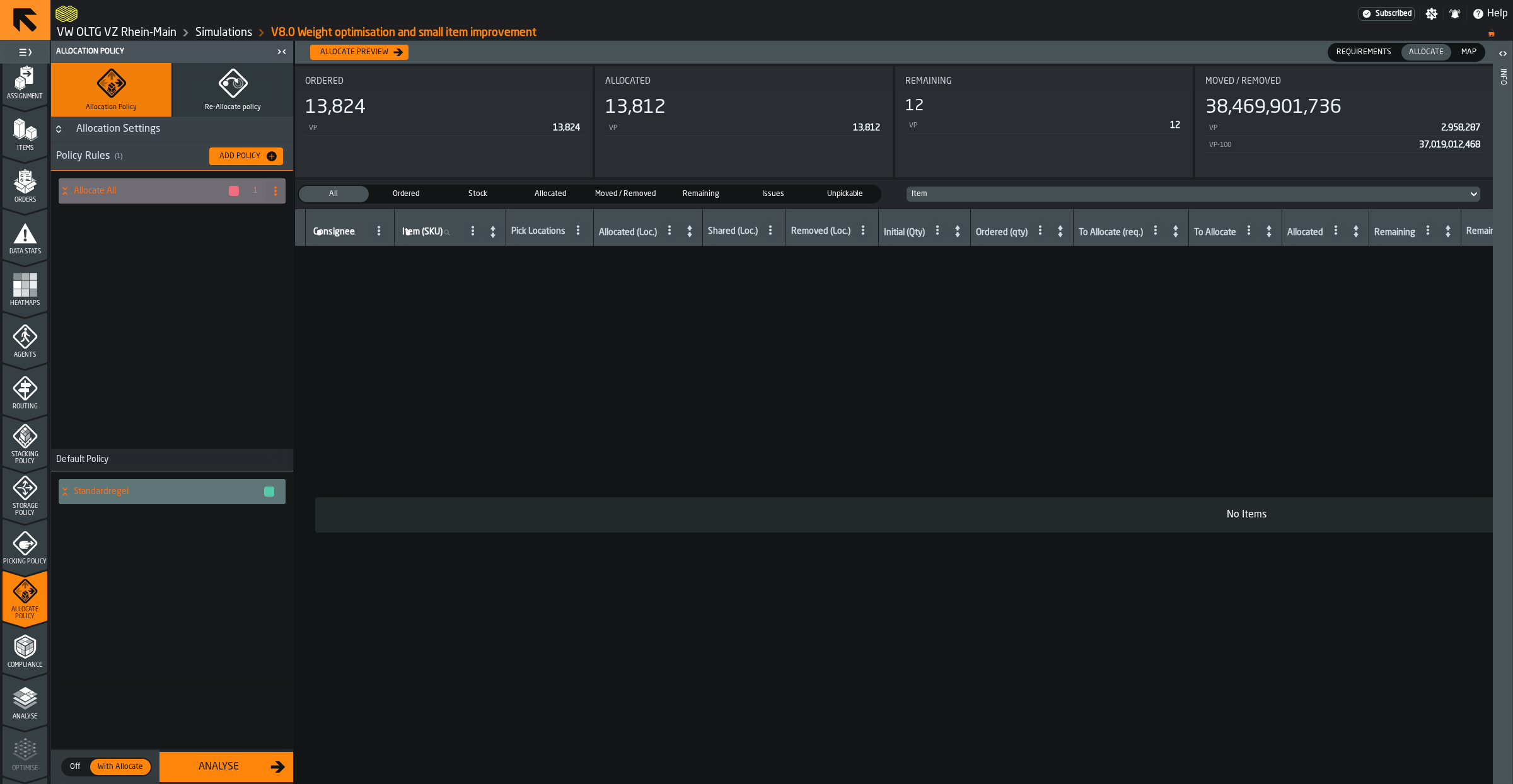
click at [213, 770] on div "Analyse" at bounding box center [218, 766] width 103 height 15
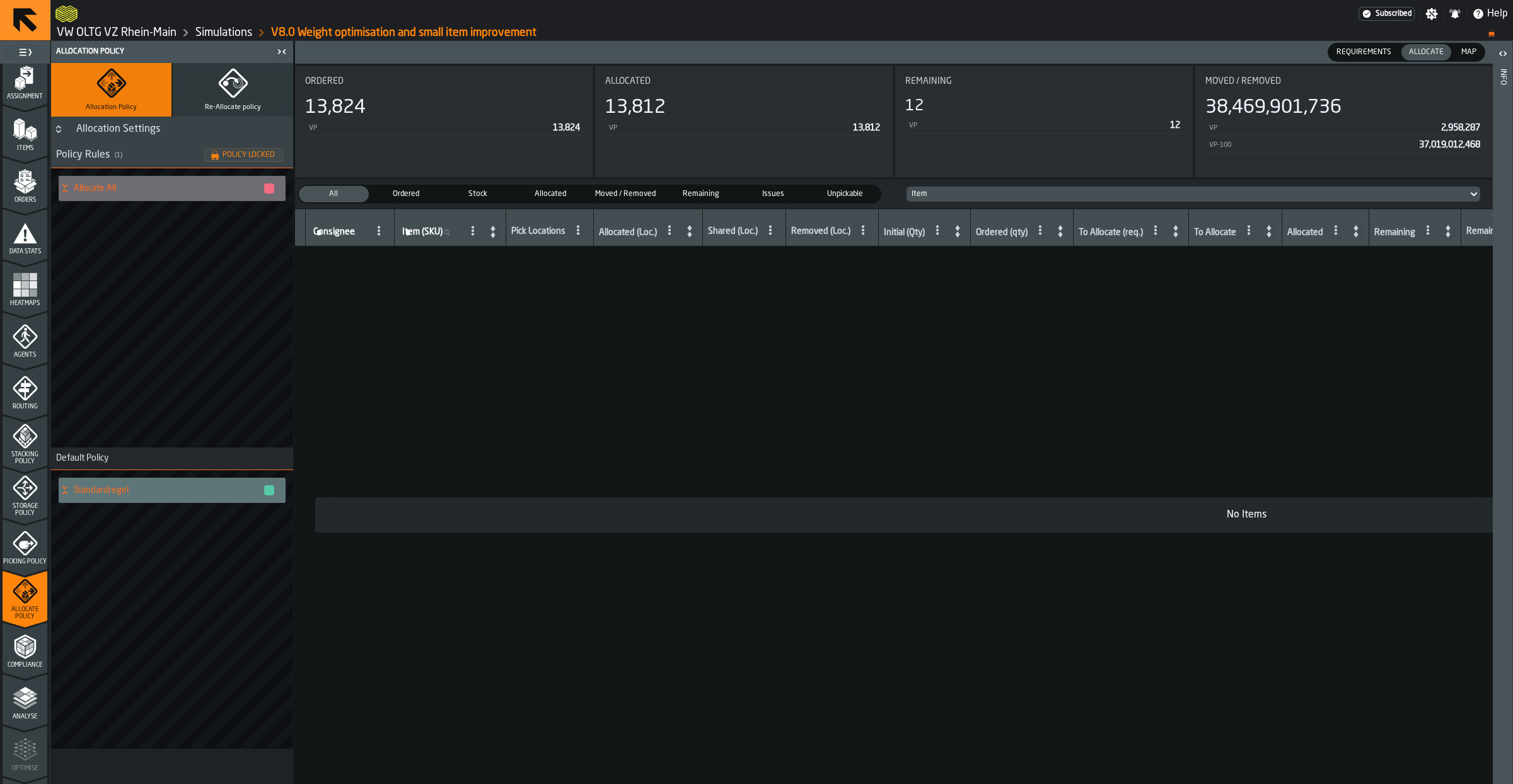
click at [20, 662] on span "Compliance" at bounding box center [25, 665] width 45 height 7
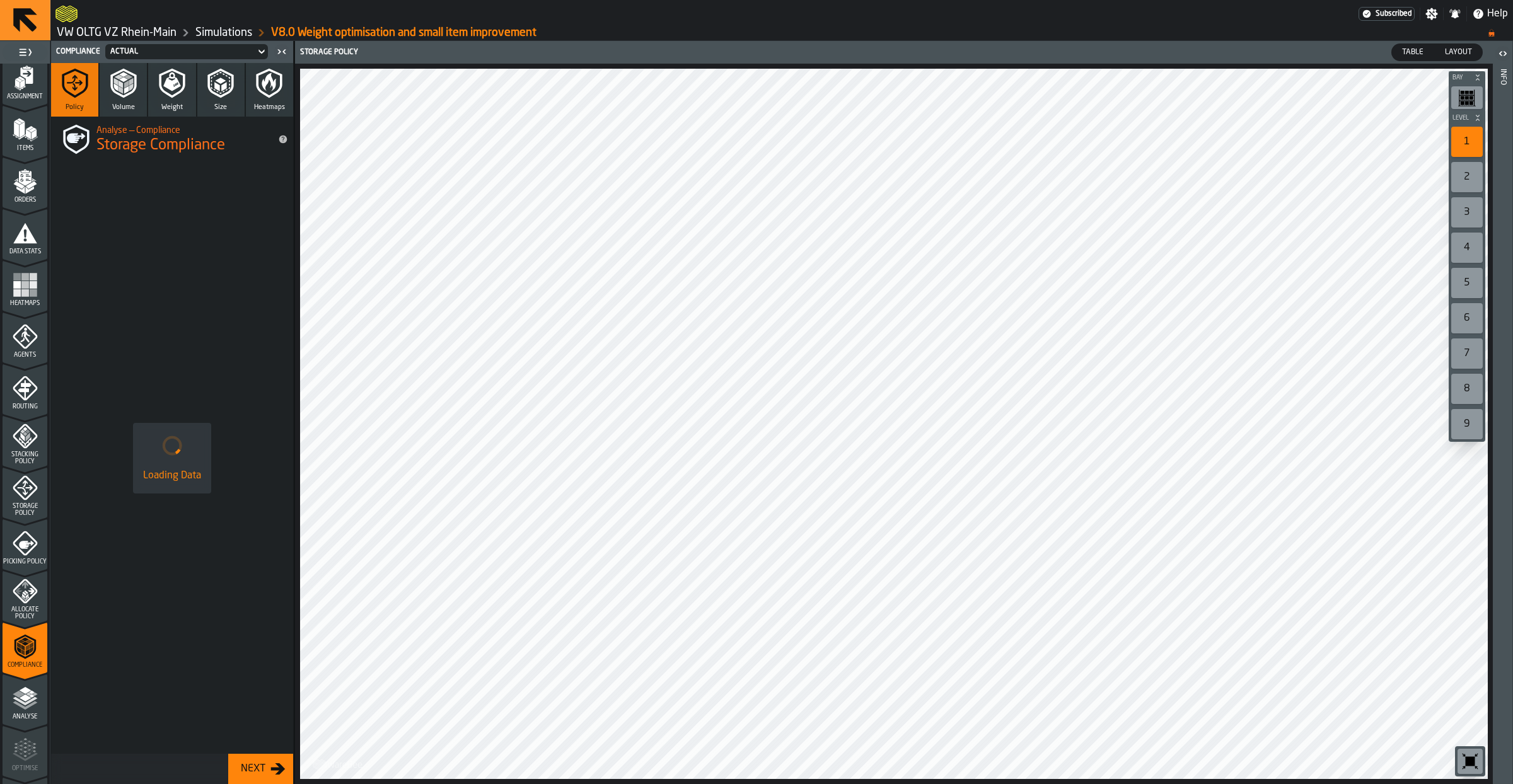
click at [21, 606] on span "Allocate Policy" at bounding box center [25, 613] width 45 height 14
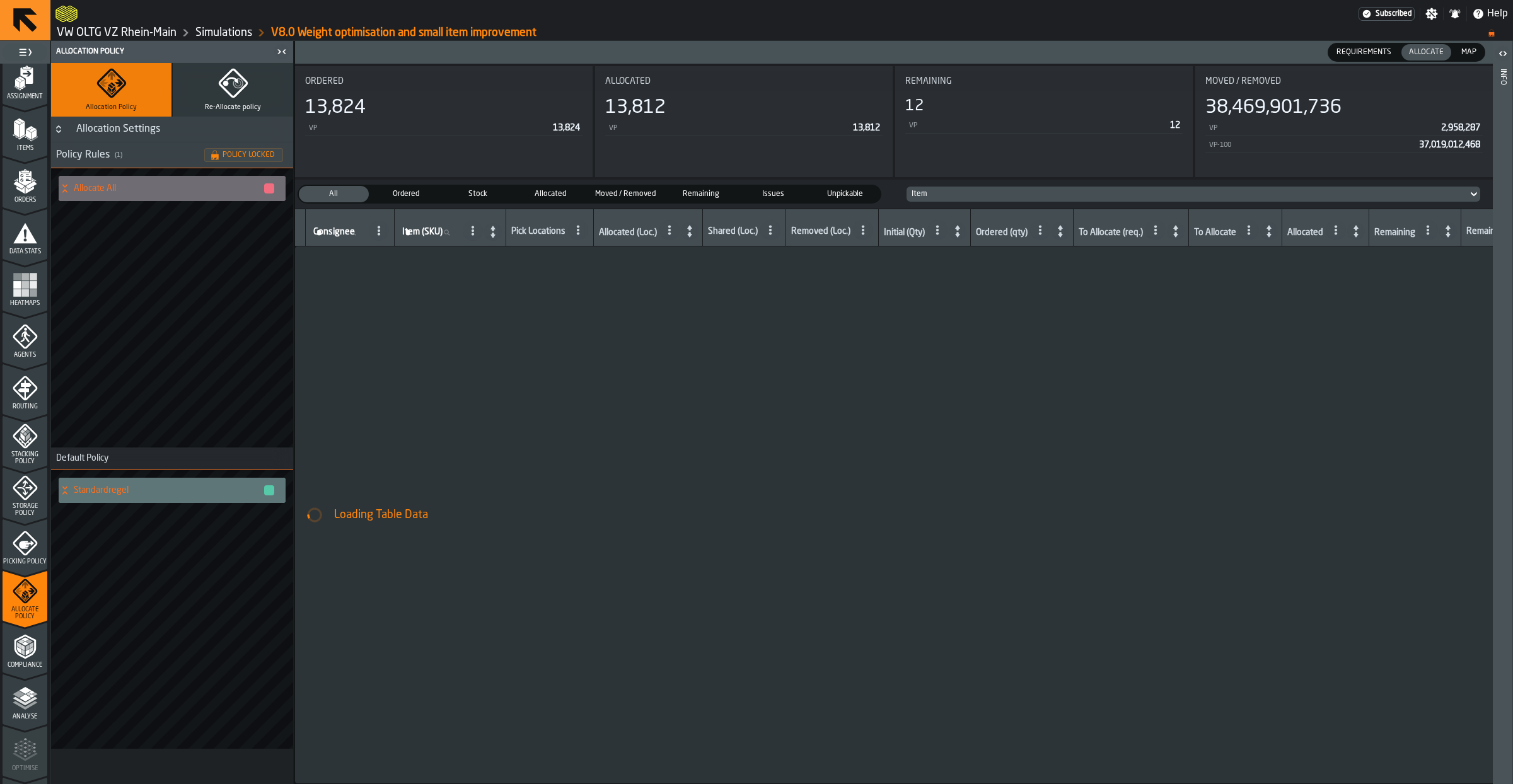
click at [1458, 56] on span "Map" at bounding box center [1467, 52] width 25 height 11
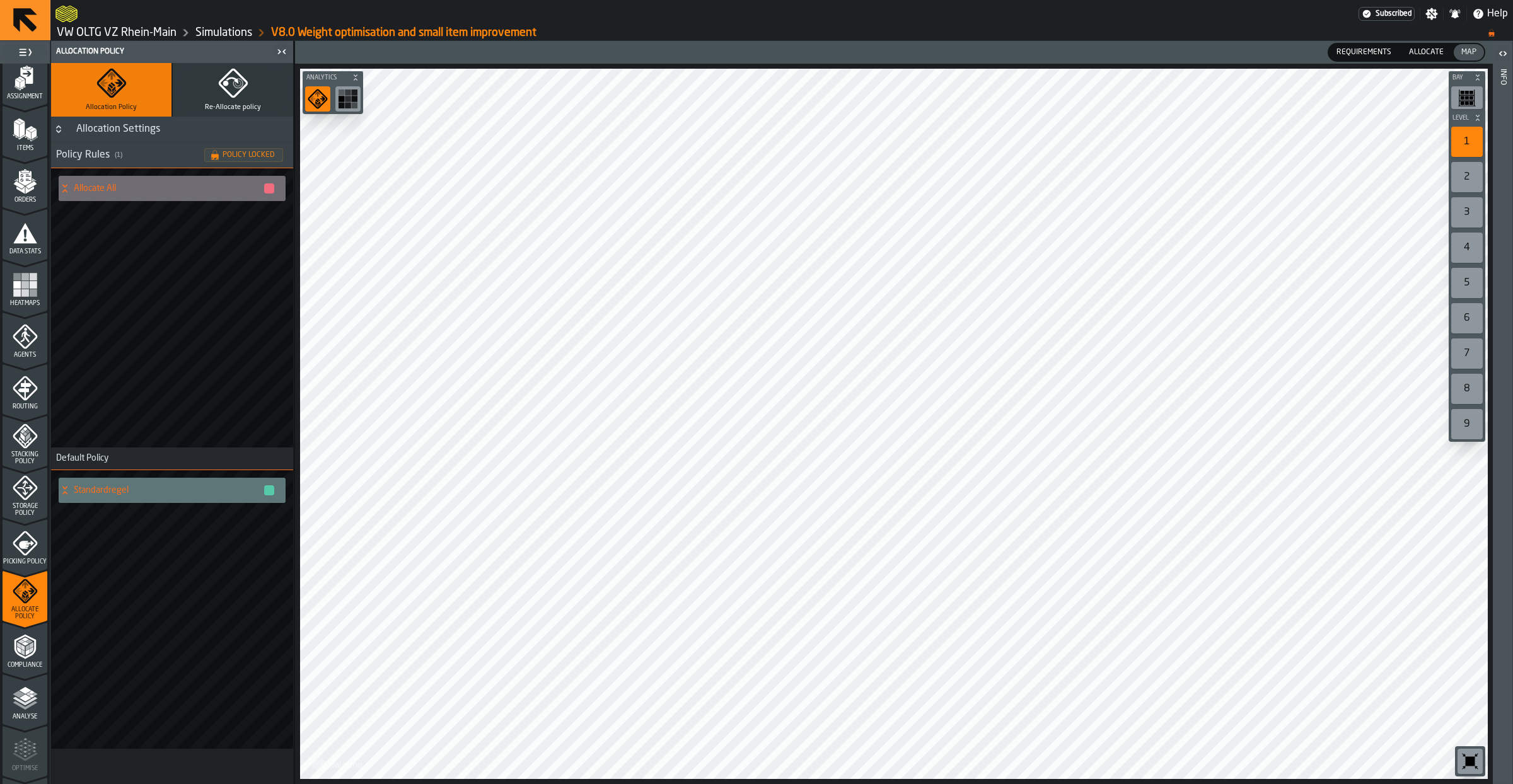
click at [1441, 58] on span "Allocate" at bounding box center [1426, 52] width 45 height 11
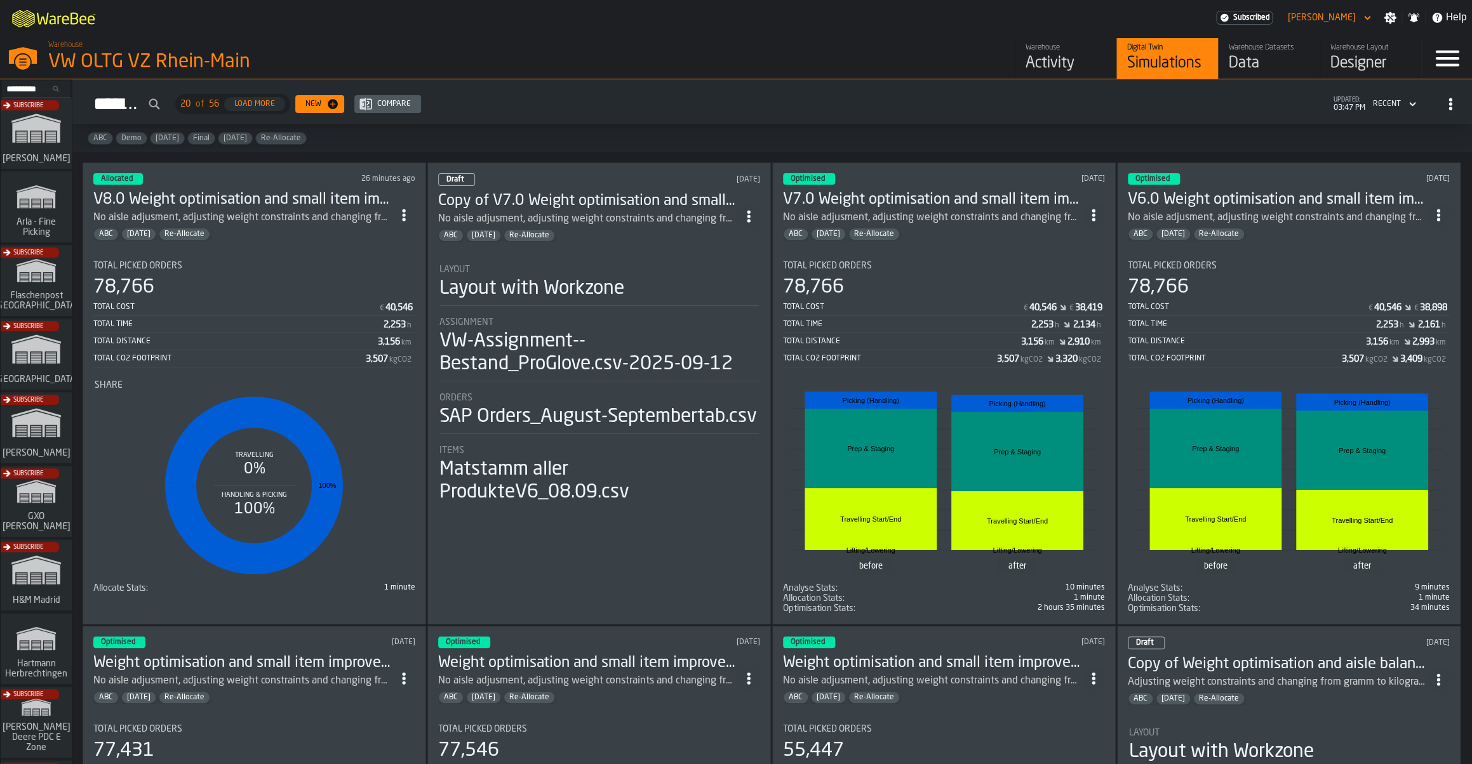
click at [40, 451] on div "Subscribe" at bounding box center [33, 432] width 71 height 74
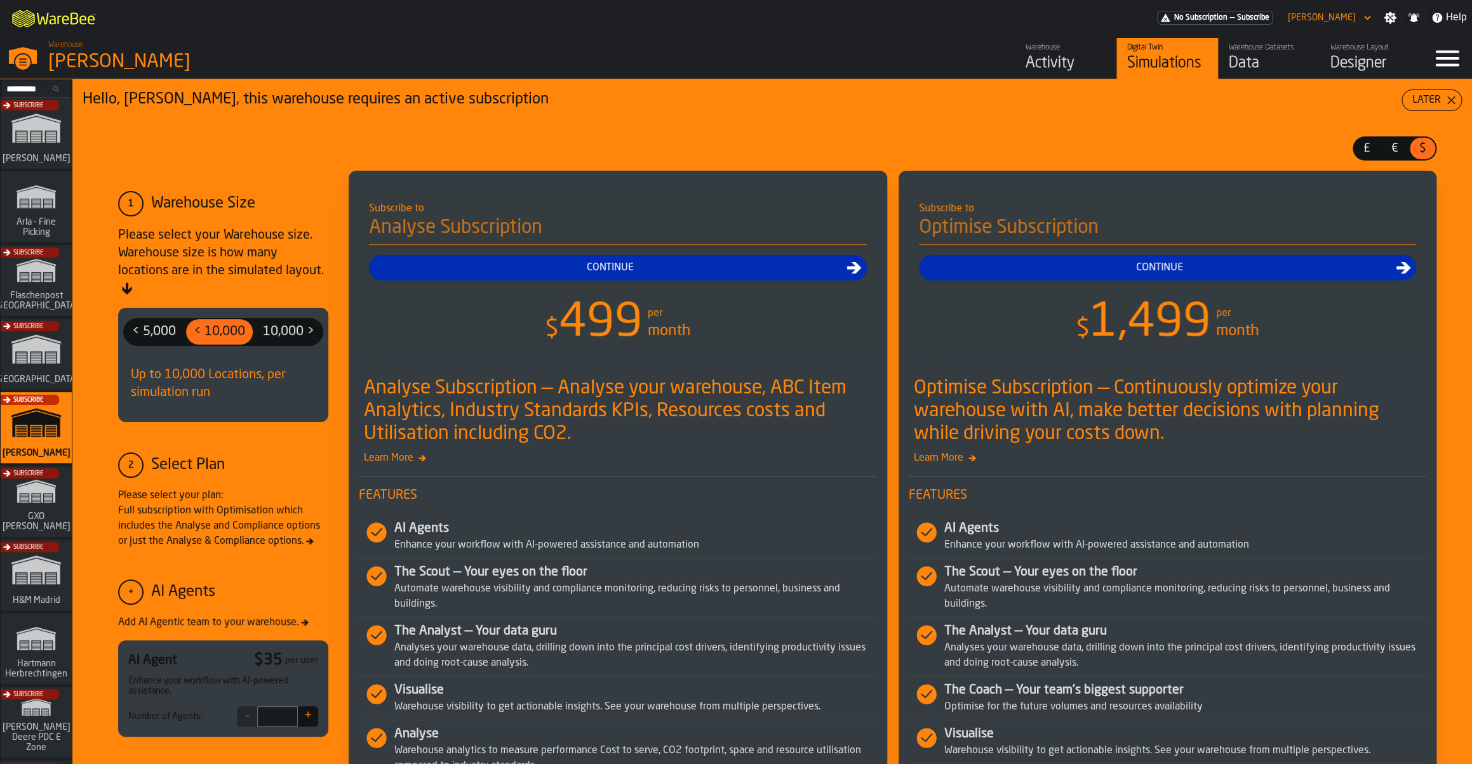
click at [1080, 57] on div "Activity" at bounding box center [1065, 63] width 81 height 20
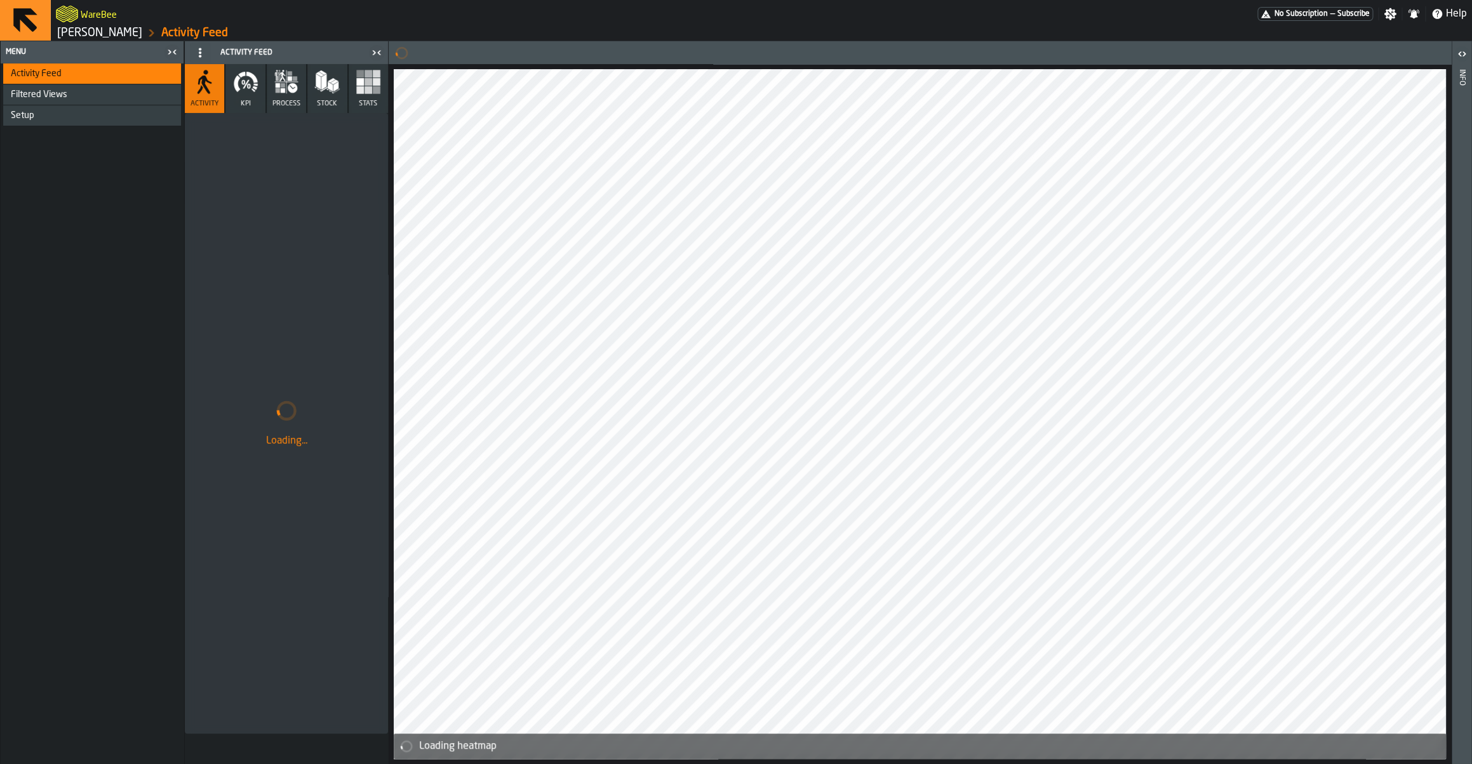
click at [375, 96] on button "Stats" at bounding box center [368, 88] width 39 height 49
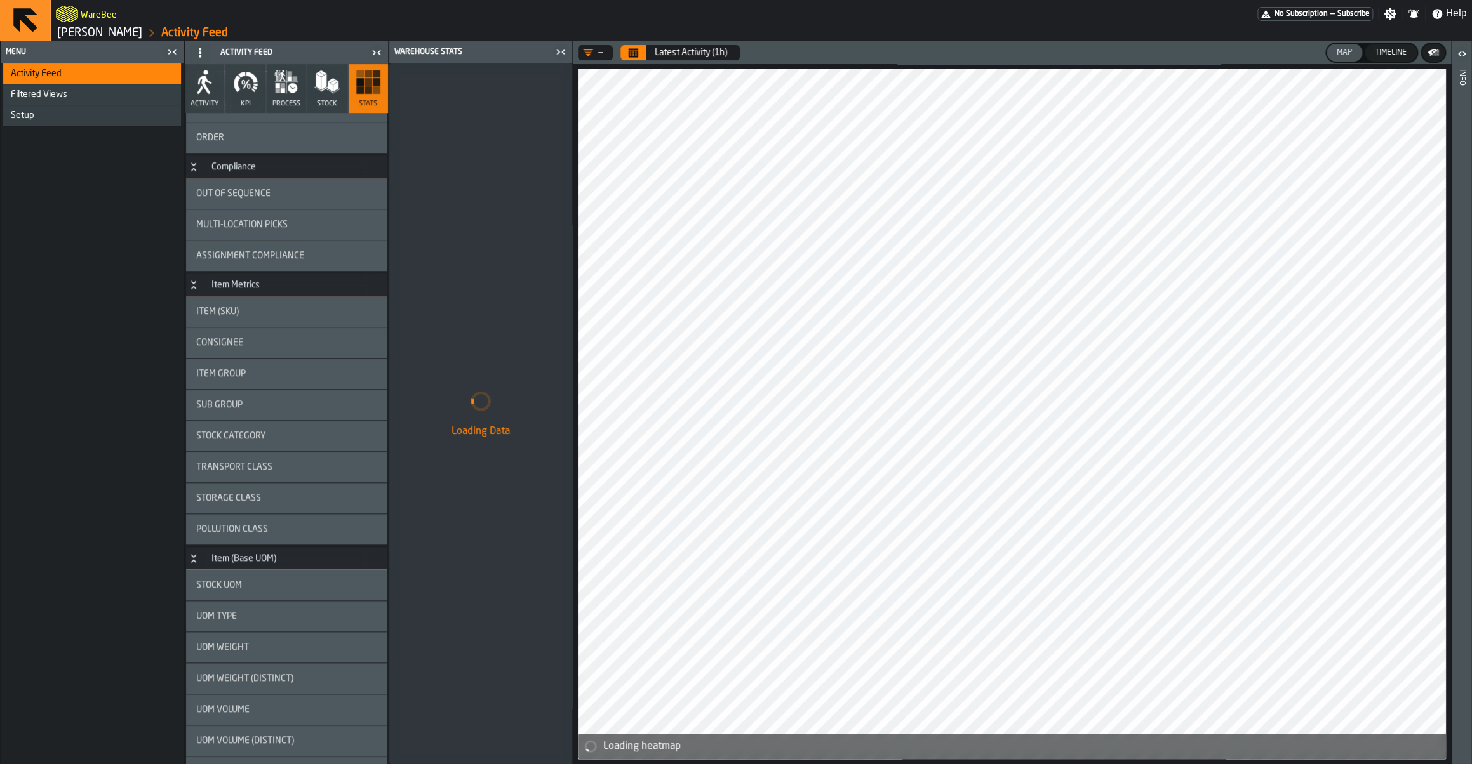
scroll to position [332, 0]
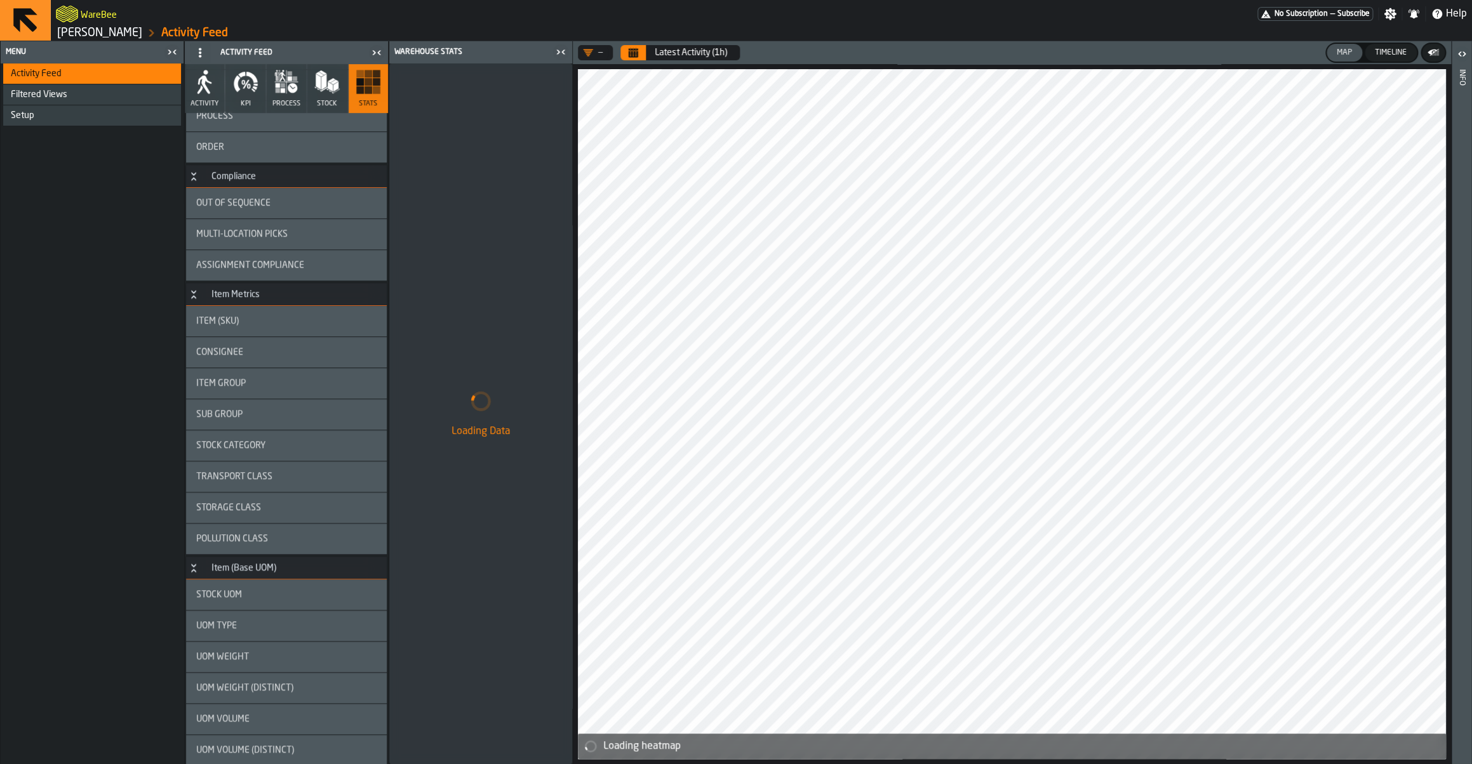
click at [267, 488] on div "Transport Class" at bounding box center [286, 477] width 201 height 30
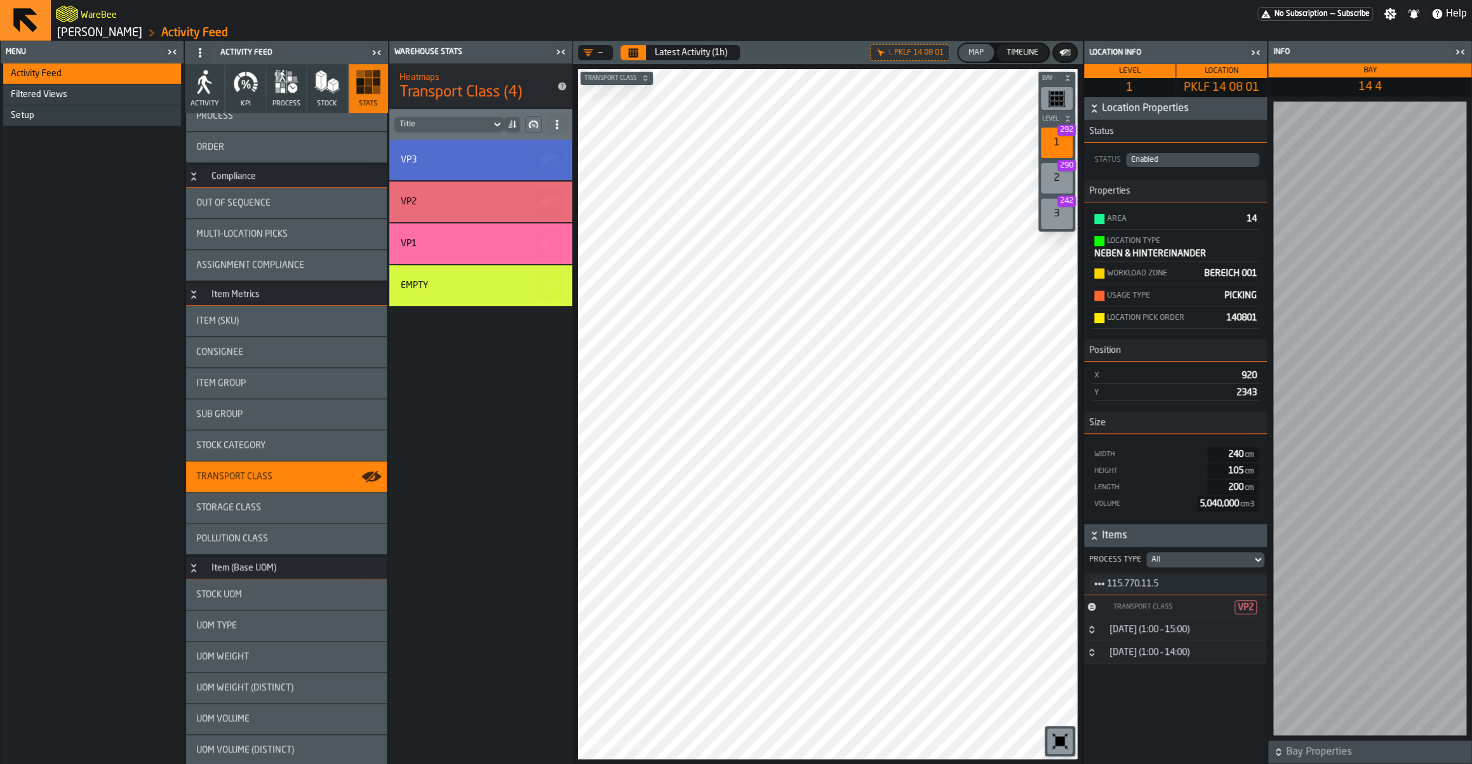
click at [1119, 632] on div "24 September (1:00 – 15:00)" at bounding box center [1148, 630] width 95 height 10
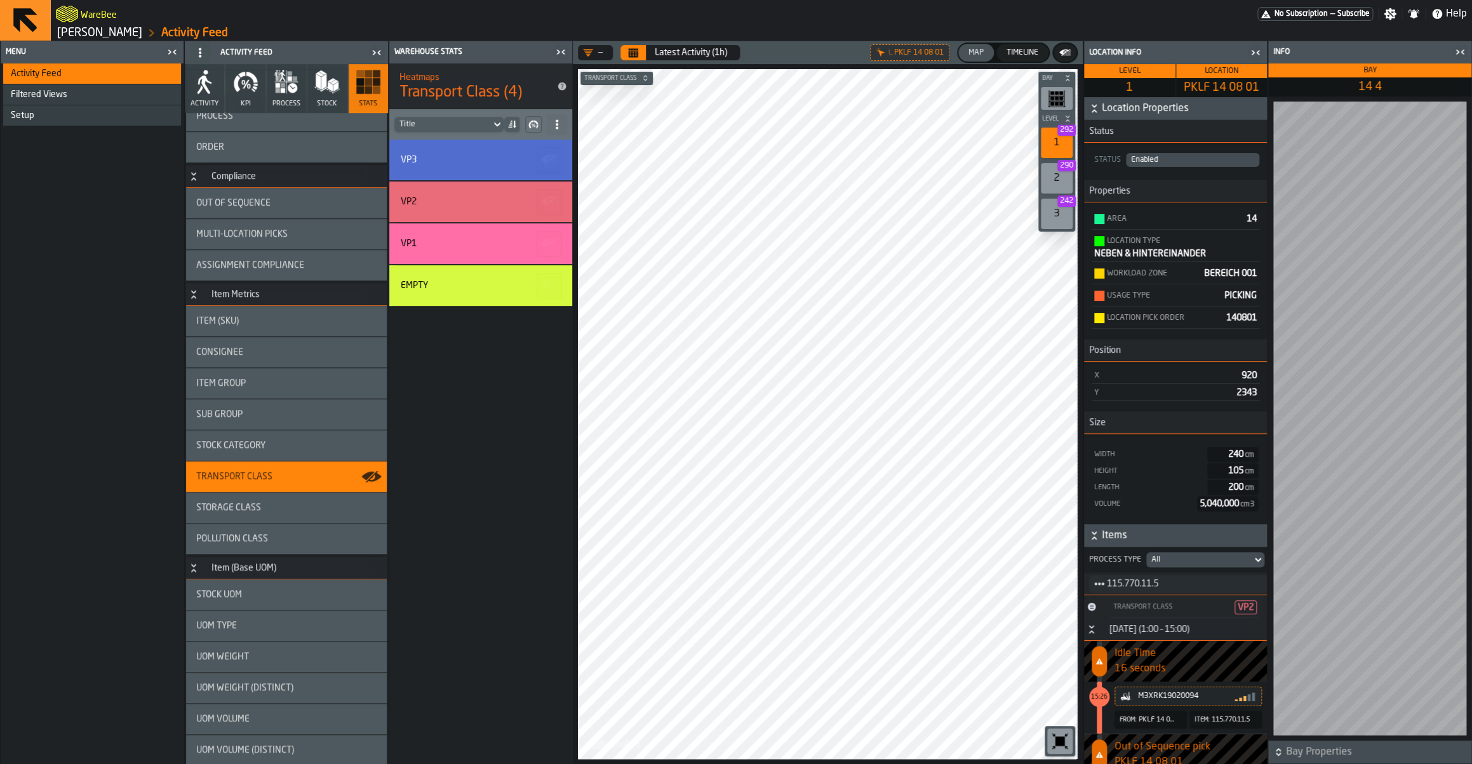
click at [1087, 628] on icon "Button-24 September (1:00 – 15:00)-open" at bounding box center [1091, 630] width 10 height 10
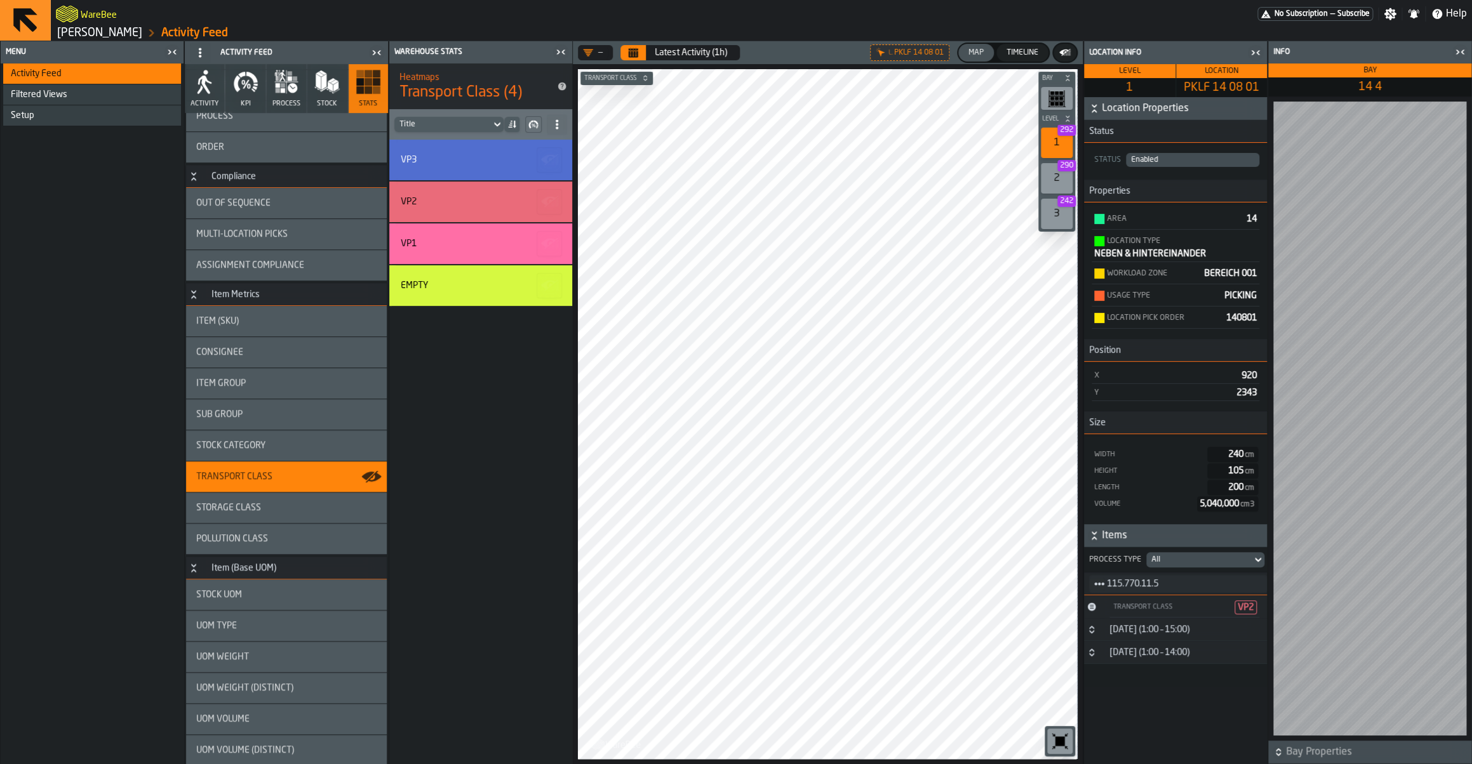
click at [1097, 664] on h3 "24 September (1:00 – 14:00)" at bounding box center [1175, 652] width 183 height 23
click at [1089, 658] on icon "Button-24 September (1:00 – 14:00)-open" at bounding box center [1091, 653] width 10 height 10
click at [1093, 661] on h3 "24 September (1:00 – 14:00)" at bounding box center [1175, 652] width 183 height 23
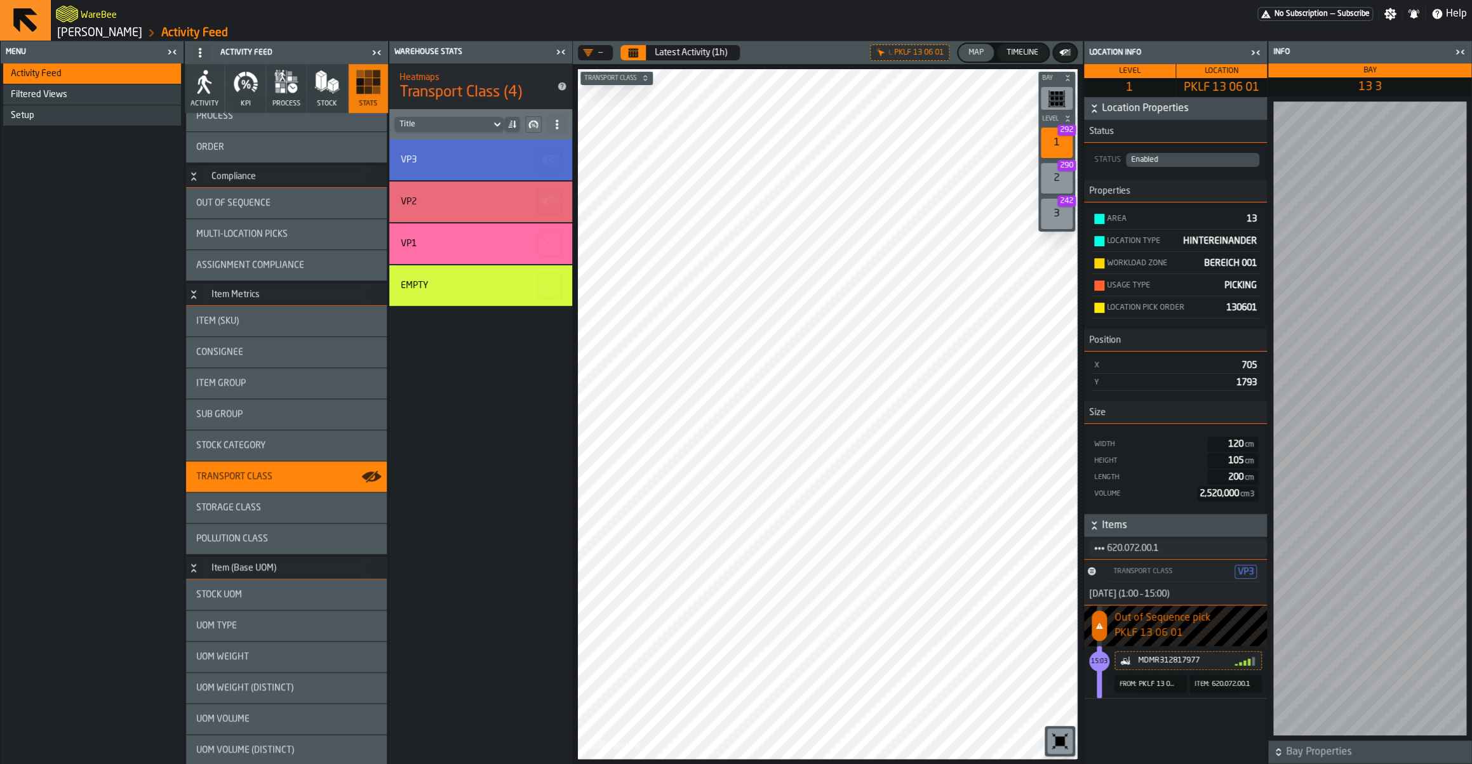
click at [1145, 580] on div "Transport Class VP3" at bounding box center [1184, 572] width 150 height 20
click at [1156, 576] on div "Transport Class" at bounding box center [1170, 572] width 117 height 8
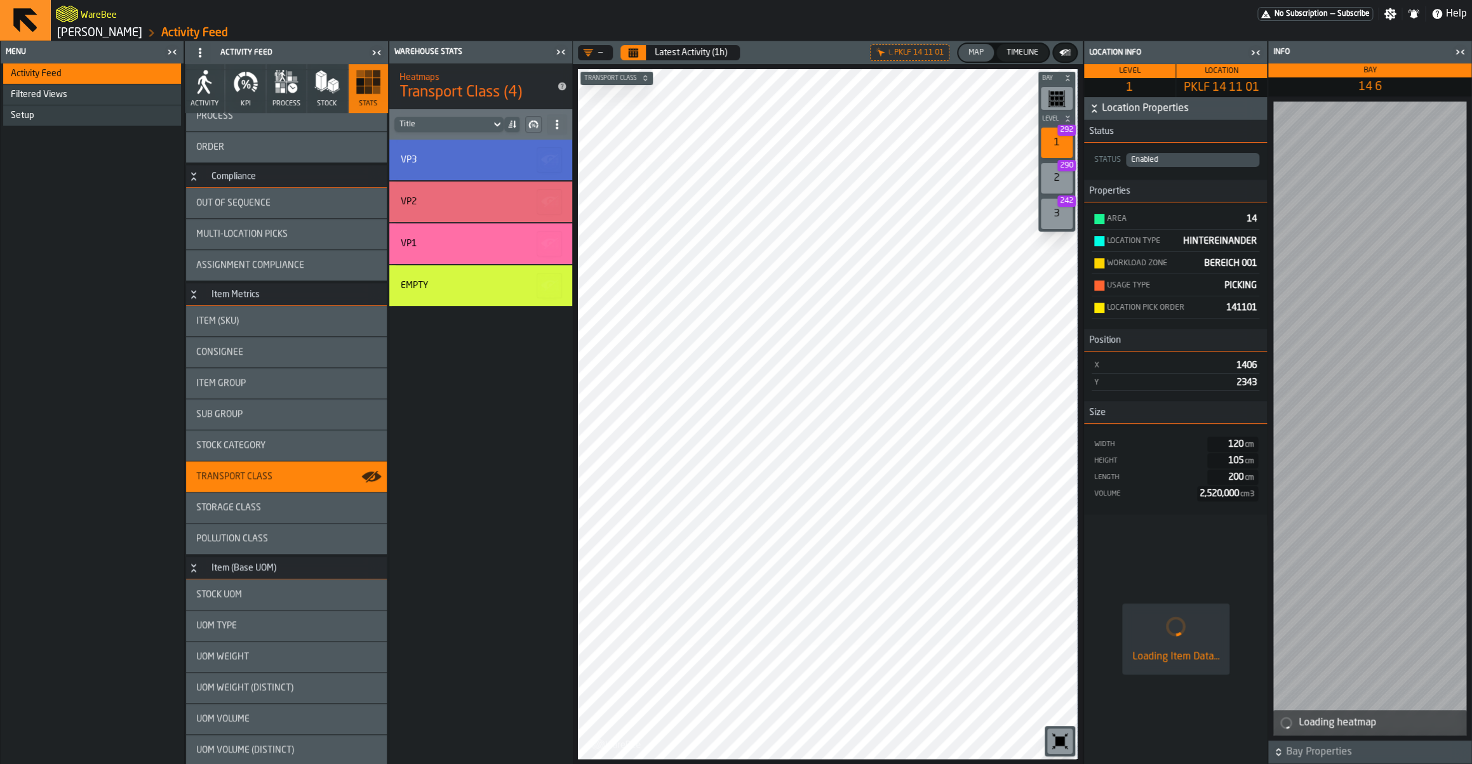
click at [632, 57] on icon "Calendar" at bounding box center [633, 54] width 10 height 6
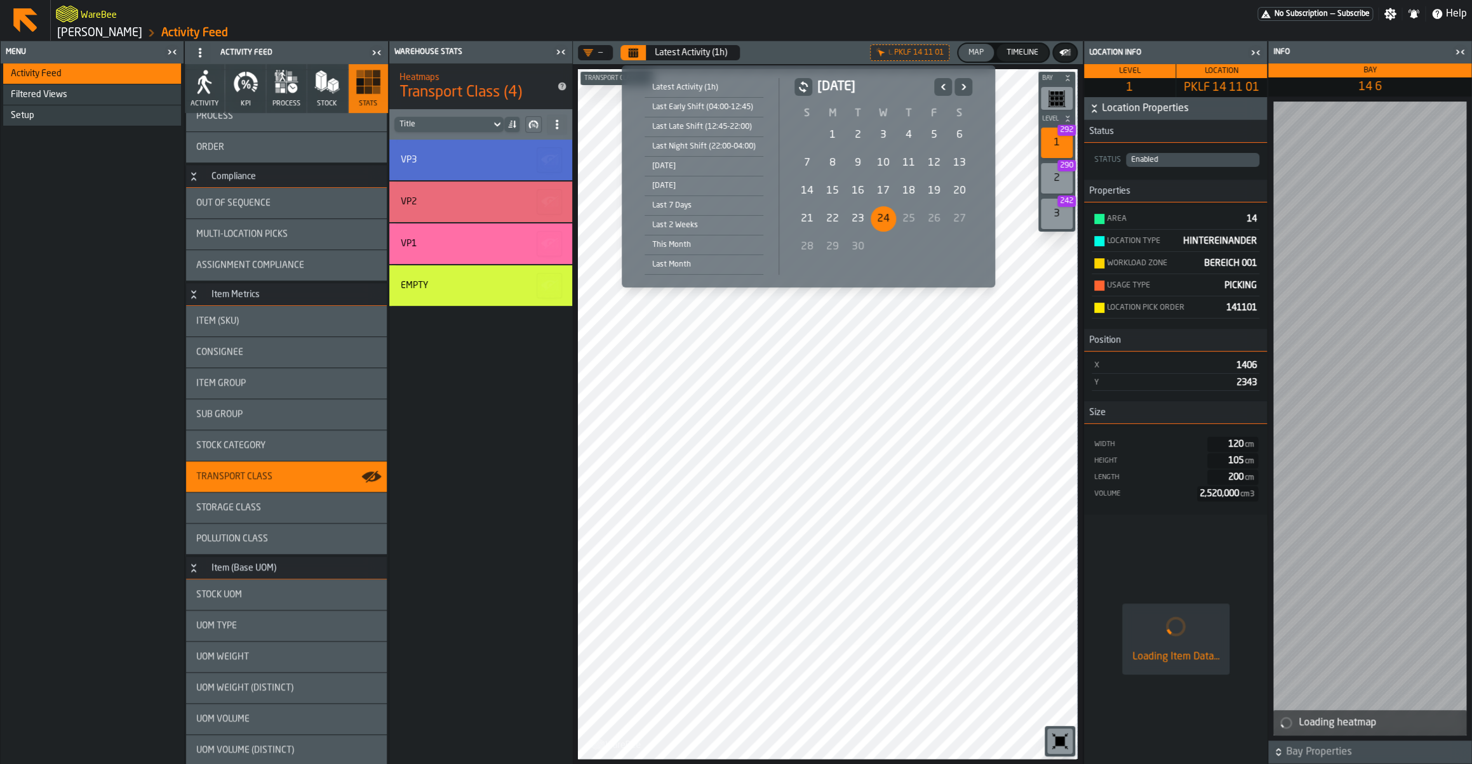
drag, startPoint x: 803, startPoint y: 186, endPoint x: 844, endPoint y: 207, distance: 46.3
click at [805, 186] on div "14" at bounding box center [806, 190] width 25 height 25
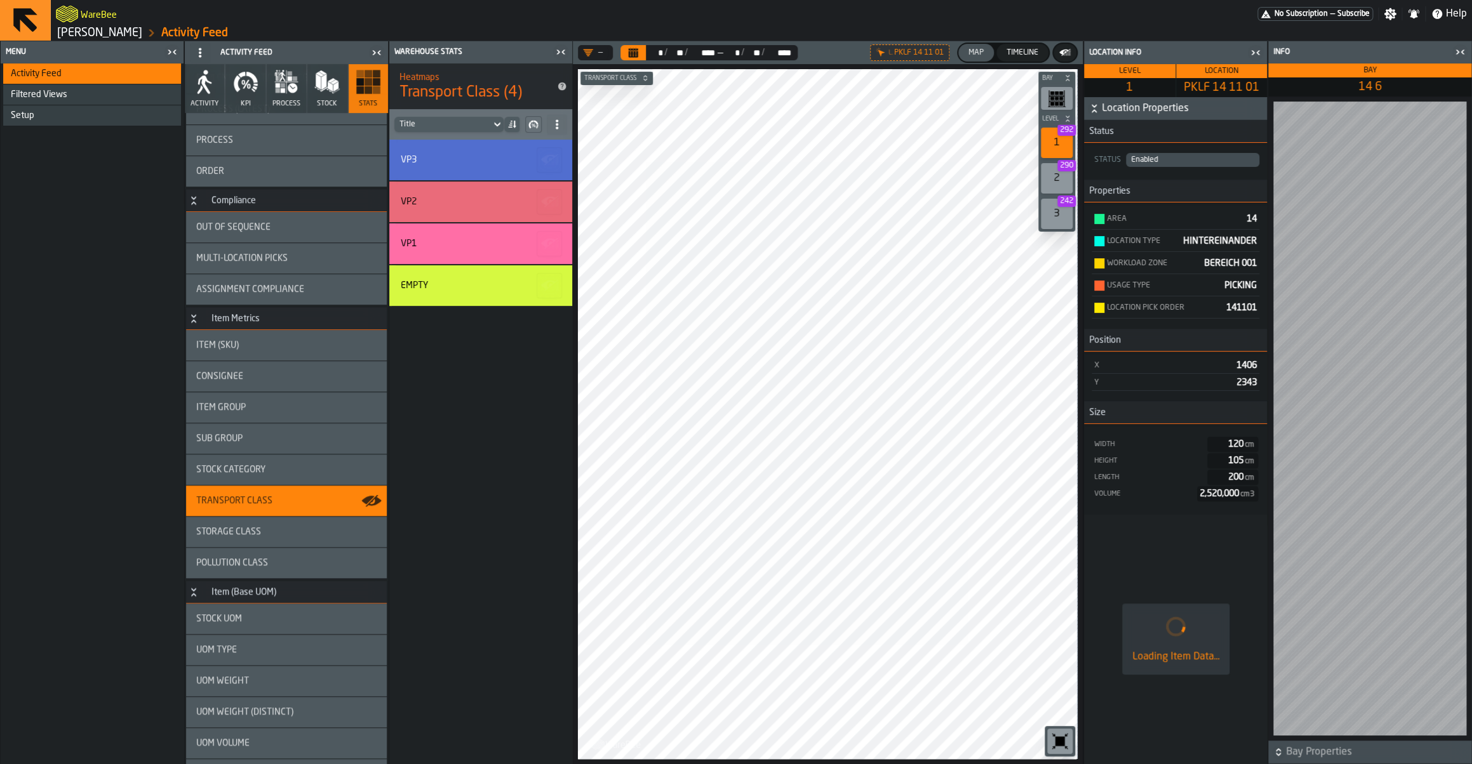
scroll to position [302, 0]
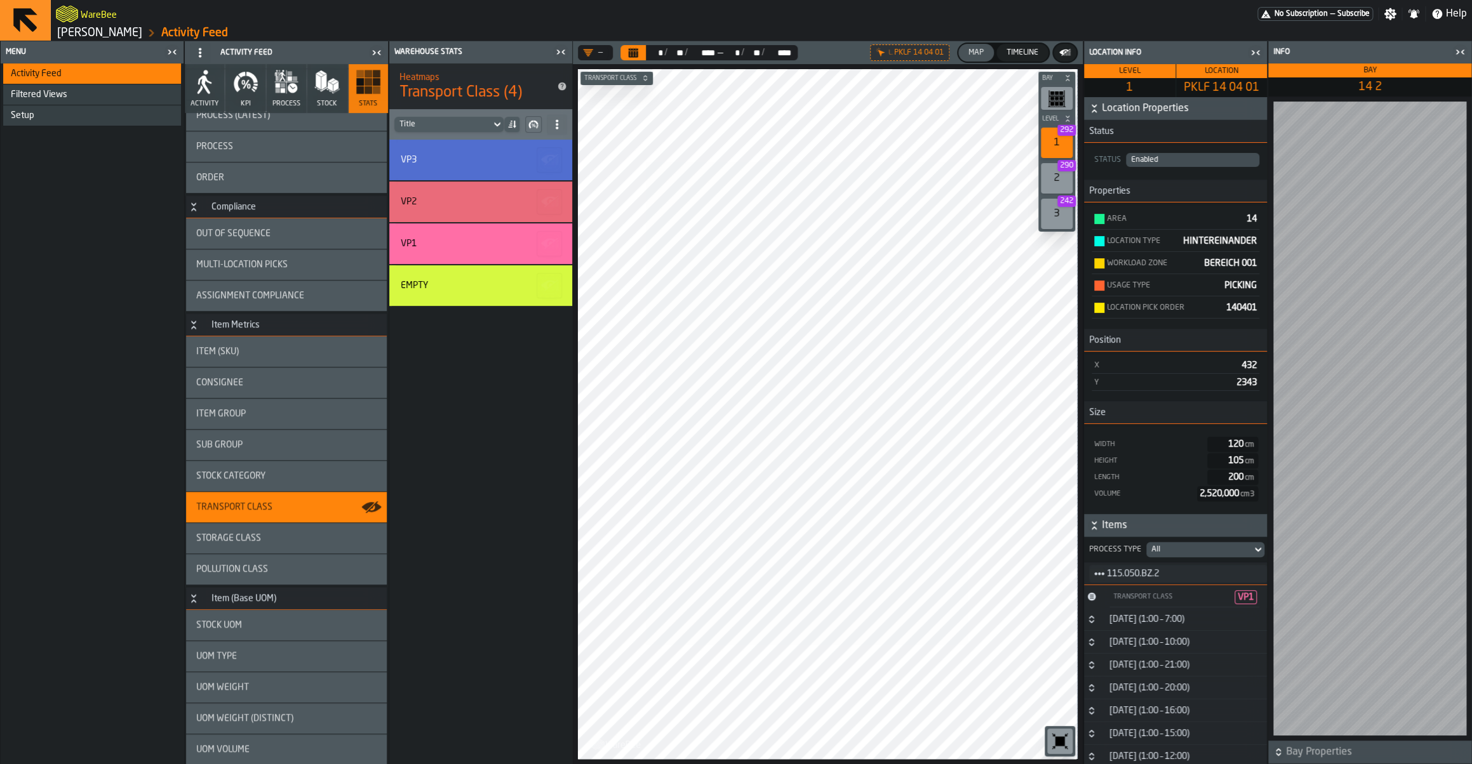
click at [1134, 600] on div "Transport Class" at bounding box center [1170, 597] width 117 height 8
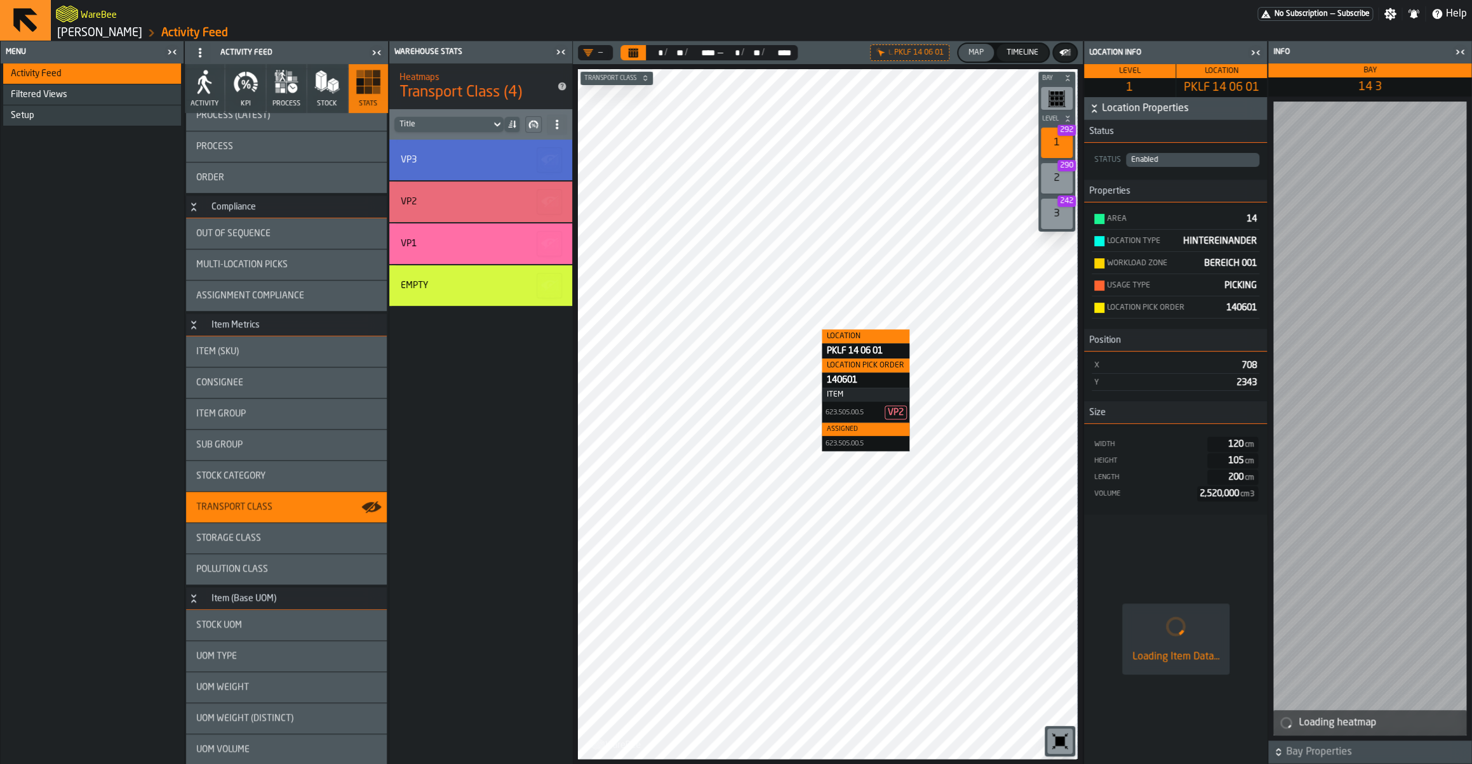
scroll to position [0, 0]
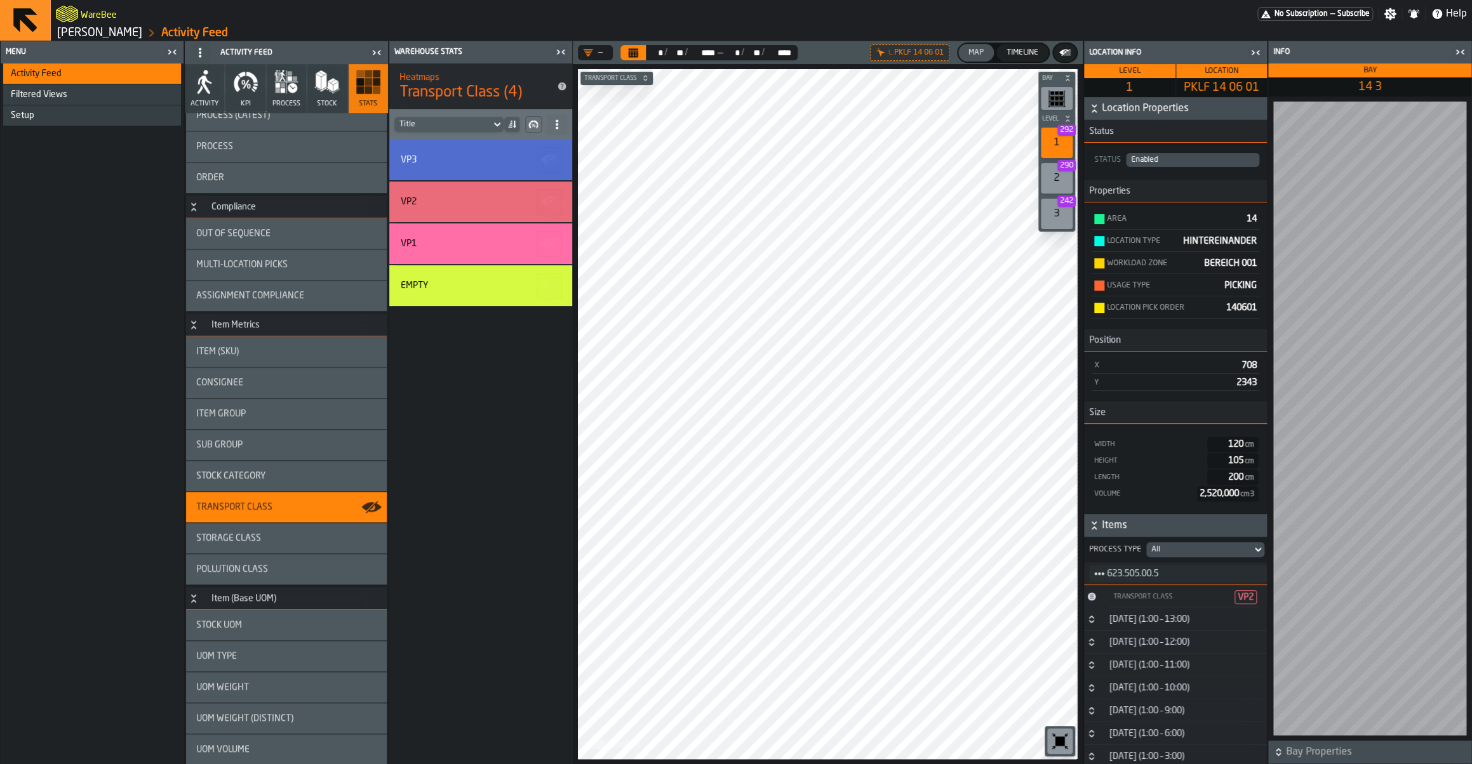
click at [1152, 607] on div "Transport Class VP2" at bounding box center [1184, 598] width 150 height 20
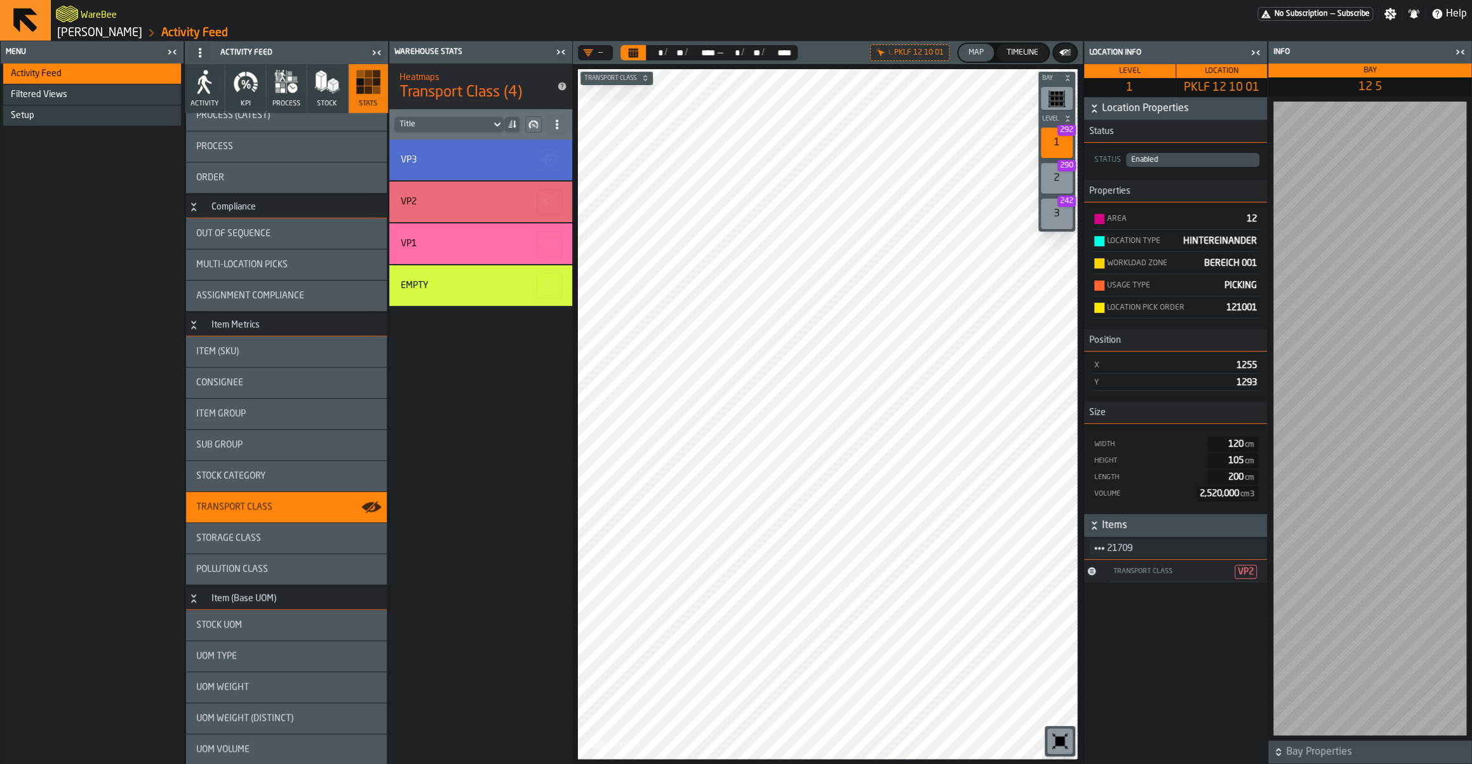
click at [1124, 575] on div "Transport Class" at bounding box center [1170, 572] width 117 height 8
click at [1088, 576] on icon "Button-[object Object]-open" at bounding box center [1091, 571] width 10 height 10
click at [1105, 578] on div "Transport Class VP2" at bounding box center [1183, 571] width 165 height 21
click at [1123, 574] on div "Transport Class" at bounding box center [1170, 572] width 117 height 8
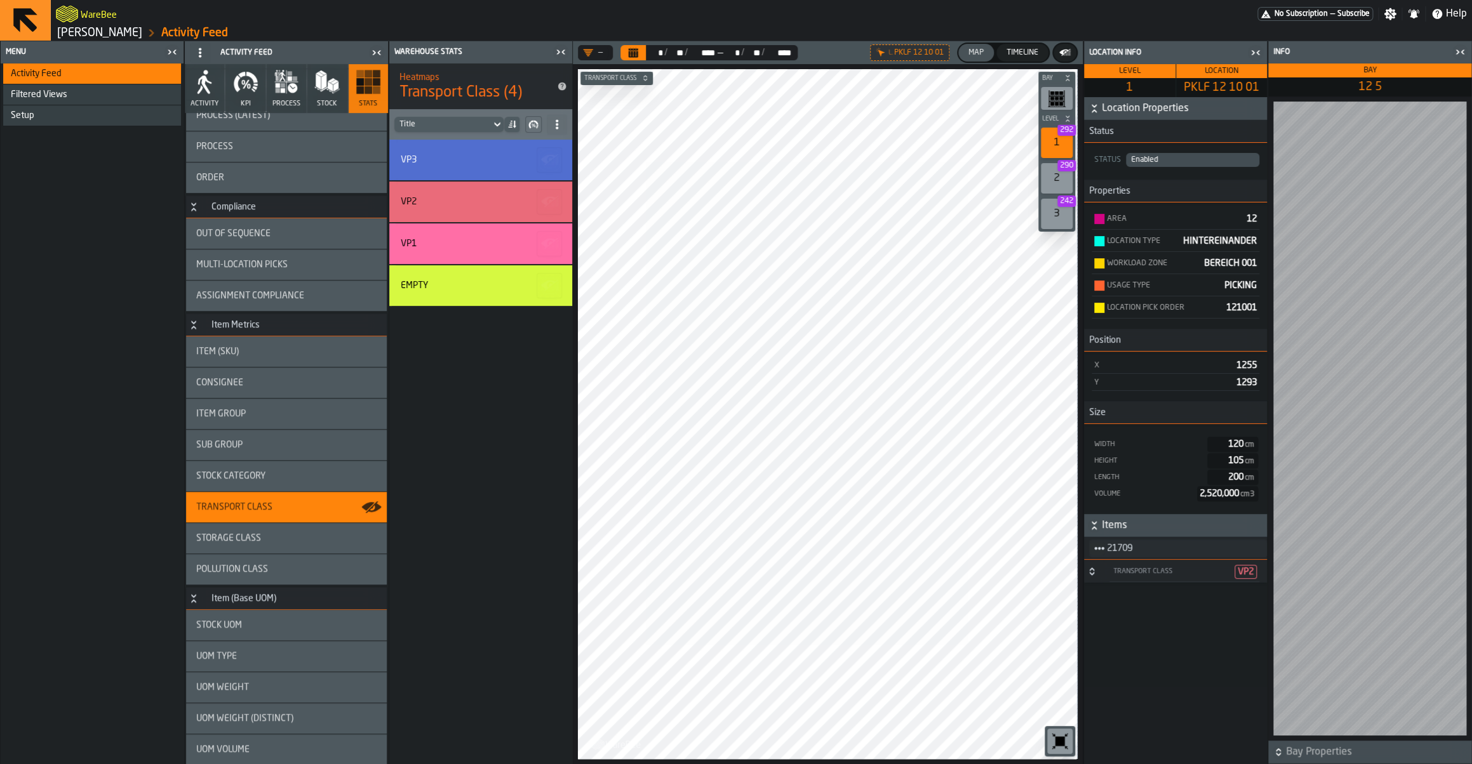
click at [1145, 580] on div "Transport Class VP2" at bounding box center [1184, 572] width 150 height 20
click at [1105, 578] on div "Transport Class VP2" at bounding box center [1183, 571] width 165 height 21
click at [1094, 576] on icon "Button-[object Object]-open" at bounding box center [1091, 571] width 10 height 10
click at [1094, 576] on icon "Button-[object Object]-closed" at bounding box center [1091, 571] width 10 height 10
click at [1118, 580] on div "Transport Class VP2" at bounding box center [1184, 572] width 150 height 20
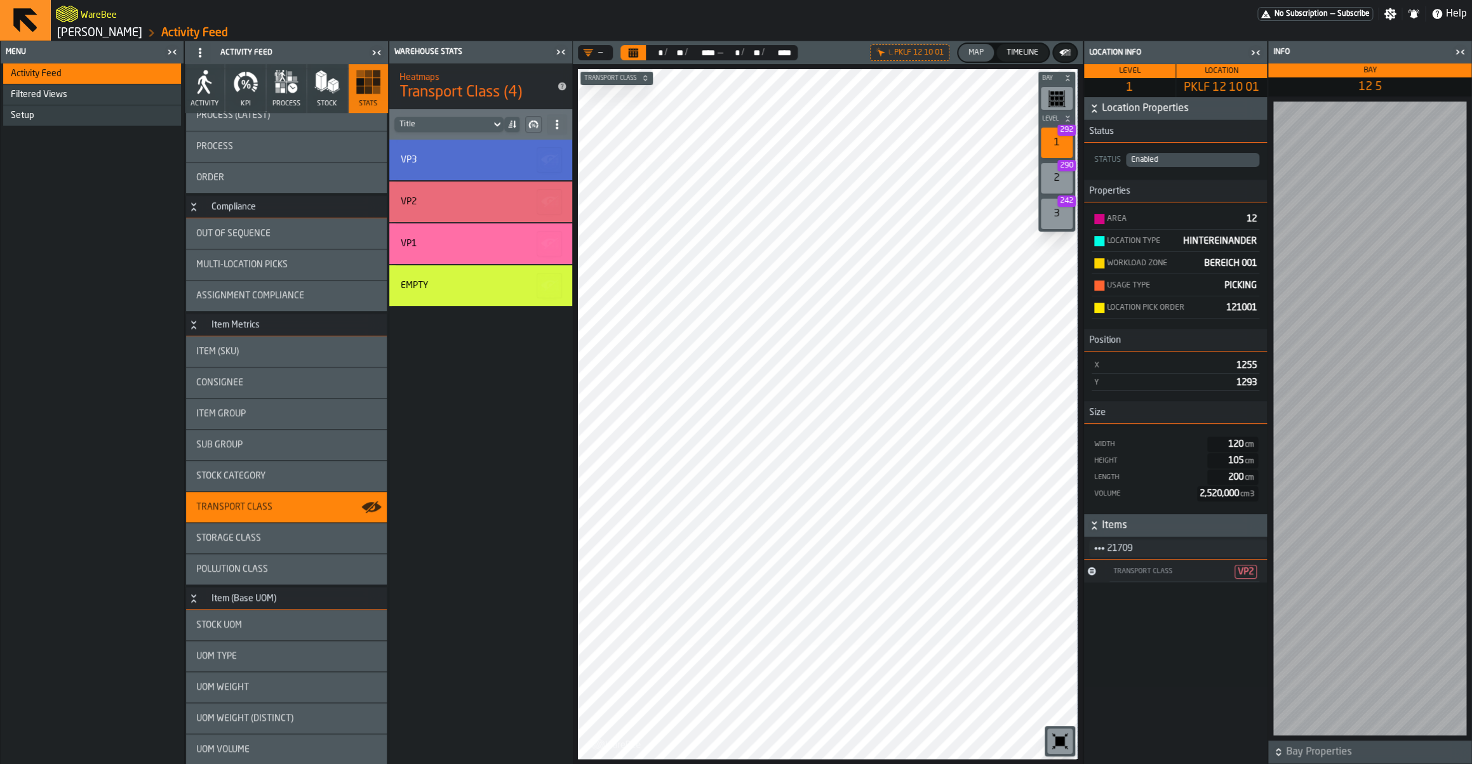
click at [1118, 580] on div "Transport Class VP2" at bounding box center [1184, 572] width 150 height 20
click at [1127, 580] on div "Transport Class VP2" at bounding box center [1184, 572] width 150 height 20
click at [1101, 572] on div "Transport Class VP2" at bounding box center [1183, 571] width 165 height 21
click at [1088, 576] on icon "Button-[object Object]-open" at bounding box center [1091, 571] width 10 height 10
click at [1097, 574] on button "Button-[object Object]-closed" at bounding box center [1091, 571] width 15 height 10
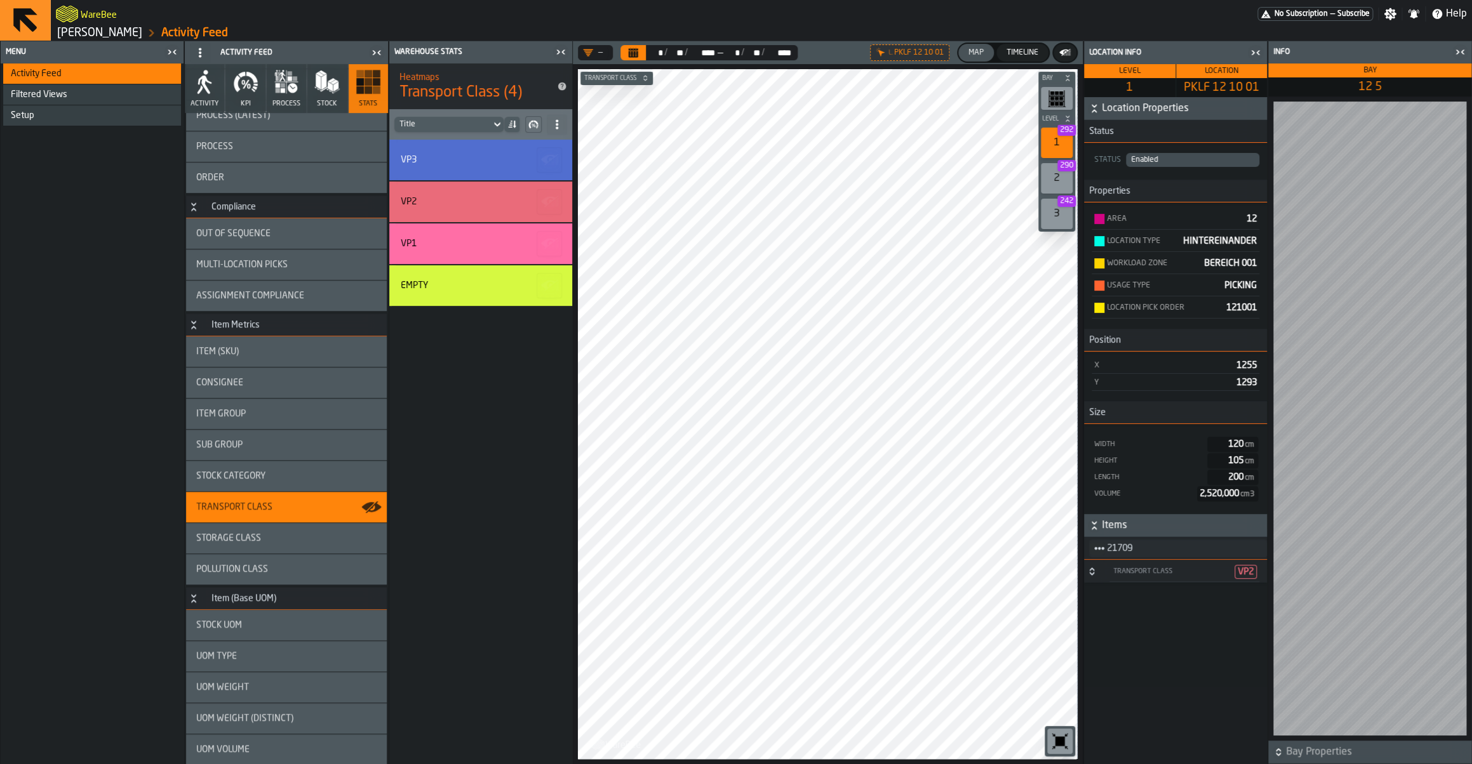
click at [1105, 580] on div "Transport Class VP2" at bounding box center [1183, 571] width 165 height 21
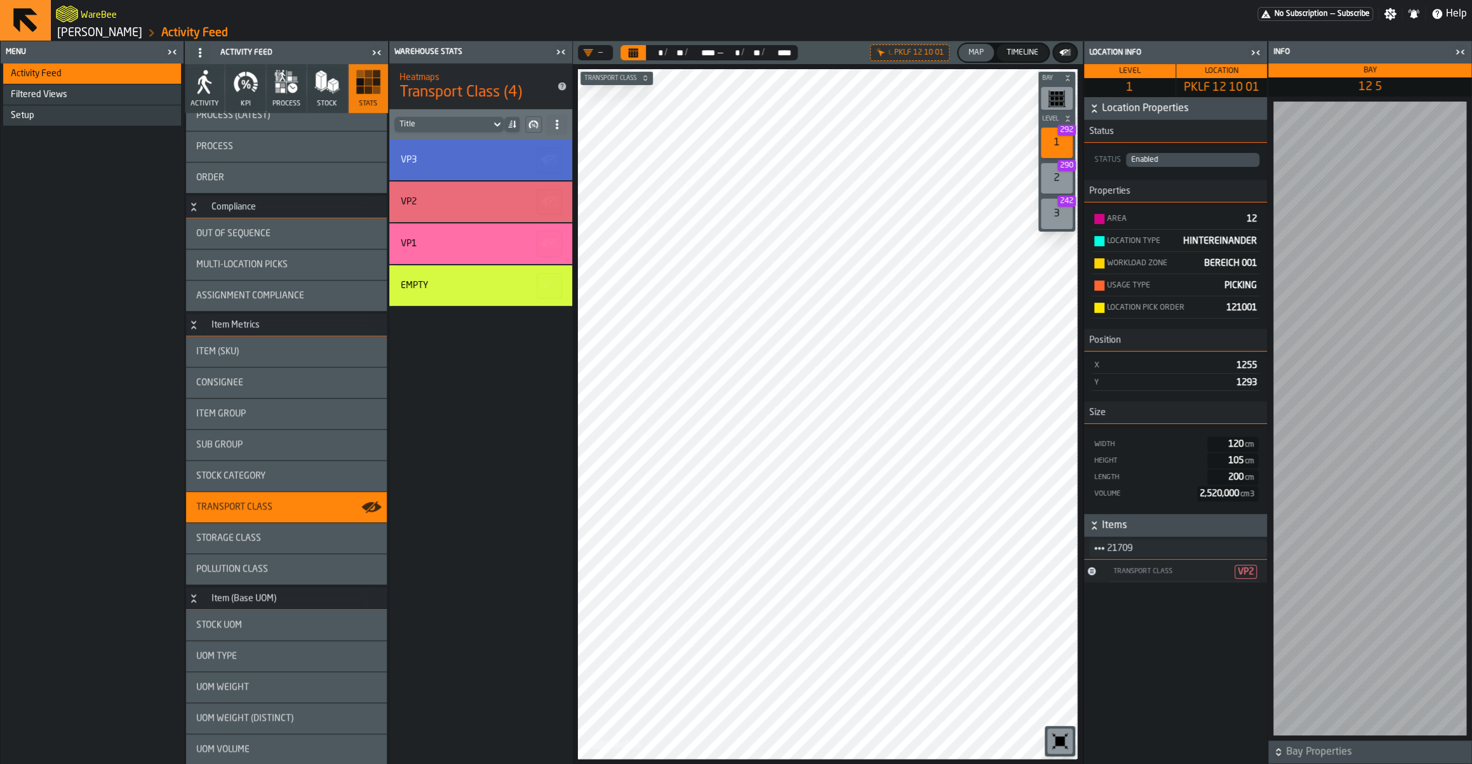
click at [1105, 586] on div "21709 Transport Class VP2" at bounding box center [1175, 650] width 183 height 227
click at [1105, 586] on div at bounding box center [1175, 674] width 183 height 182
click at [1107, 580] on div "Transport Class VP2" at bounding box center [1183, 571] width 165 height 21
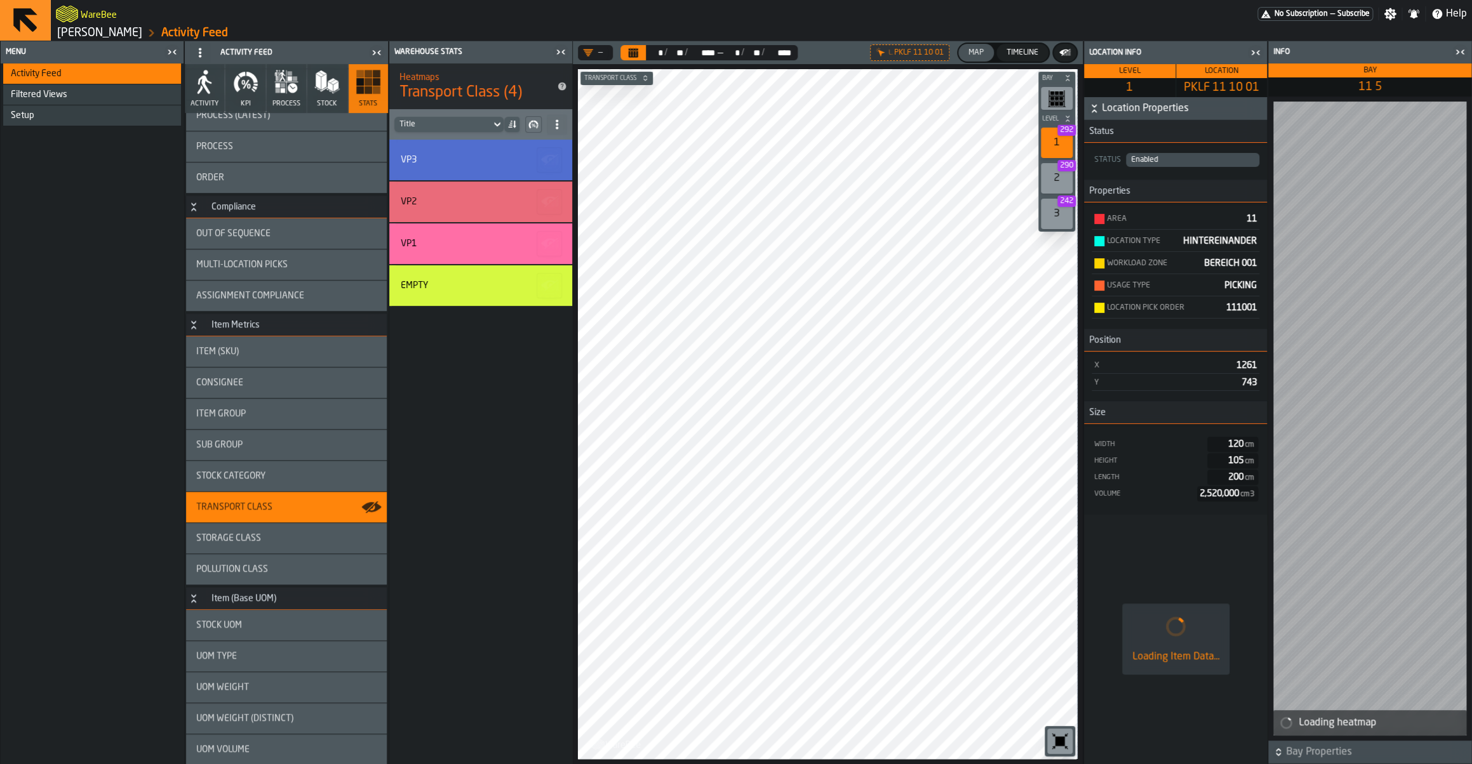
click at [1173, 597] on div "Loading Item Data..." at bounding box center [1175, 639] width 183 height 250
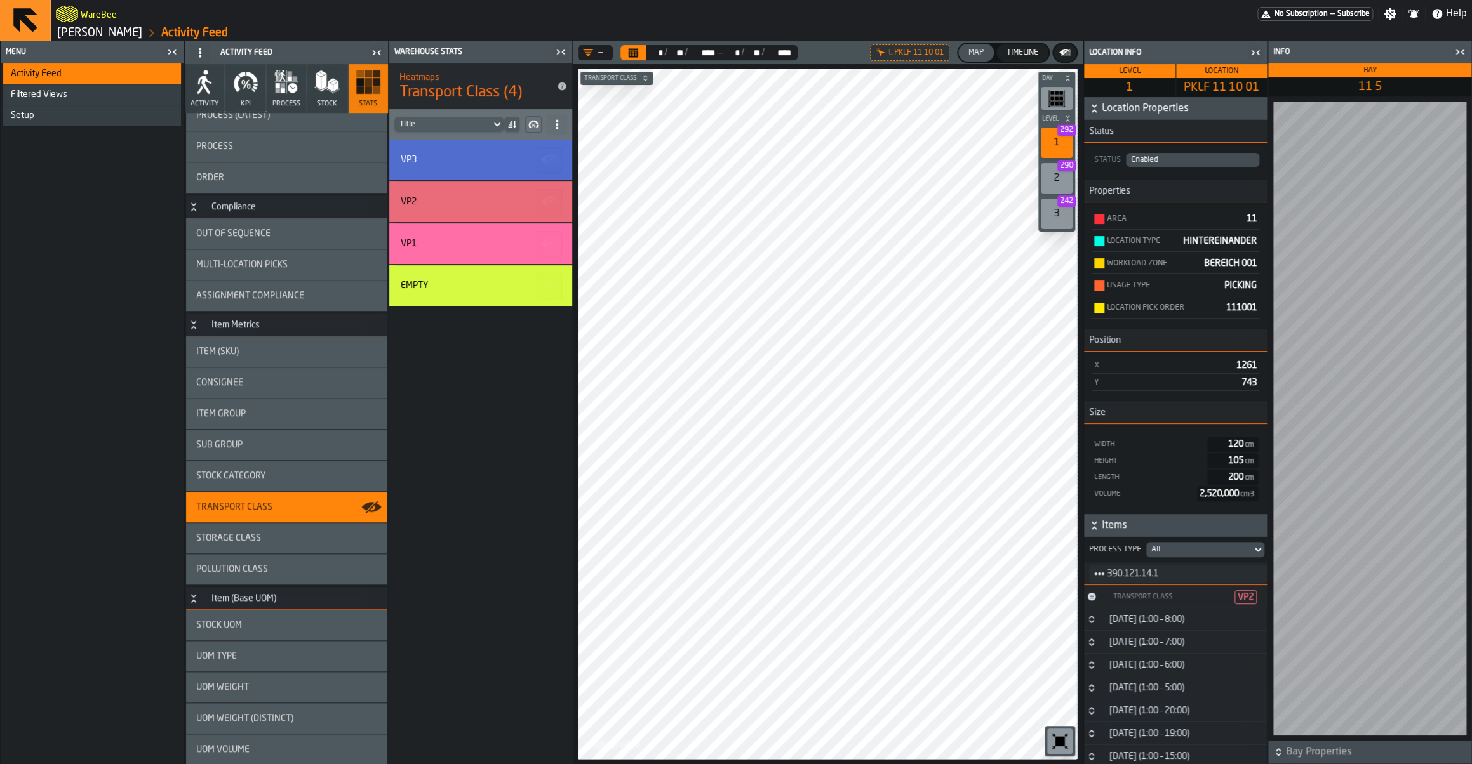
click at [1136, 606] on div "Transport Class VP2" at bounding box center [1184, 598] width 150 height 20
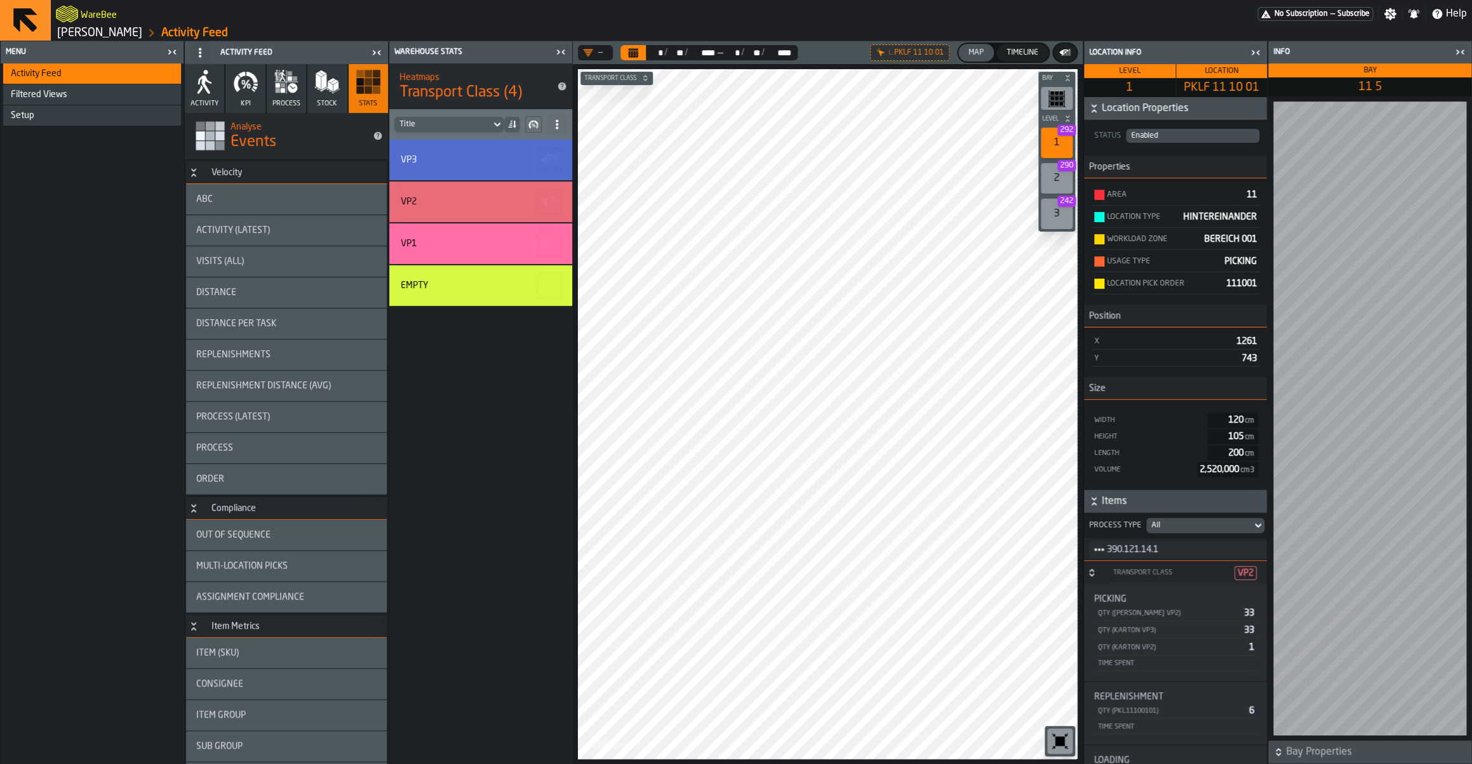
click at [248, 260] on div "Visits (All)" at bounding box center [286, 261] width 180 height 10
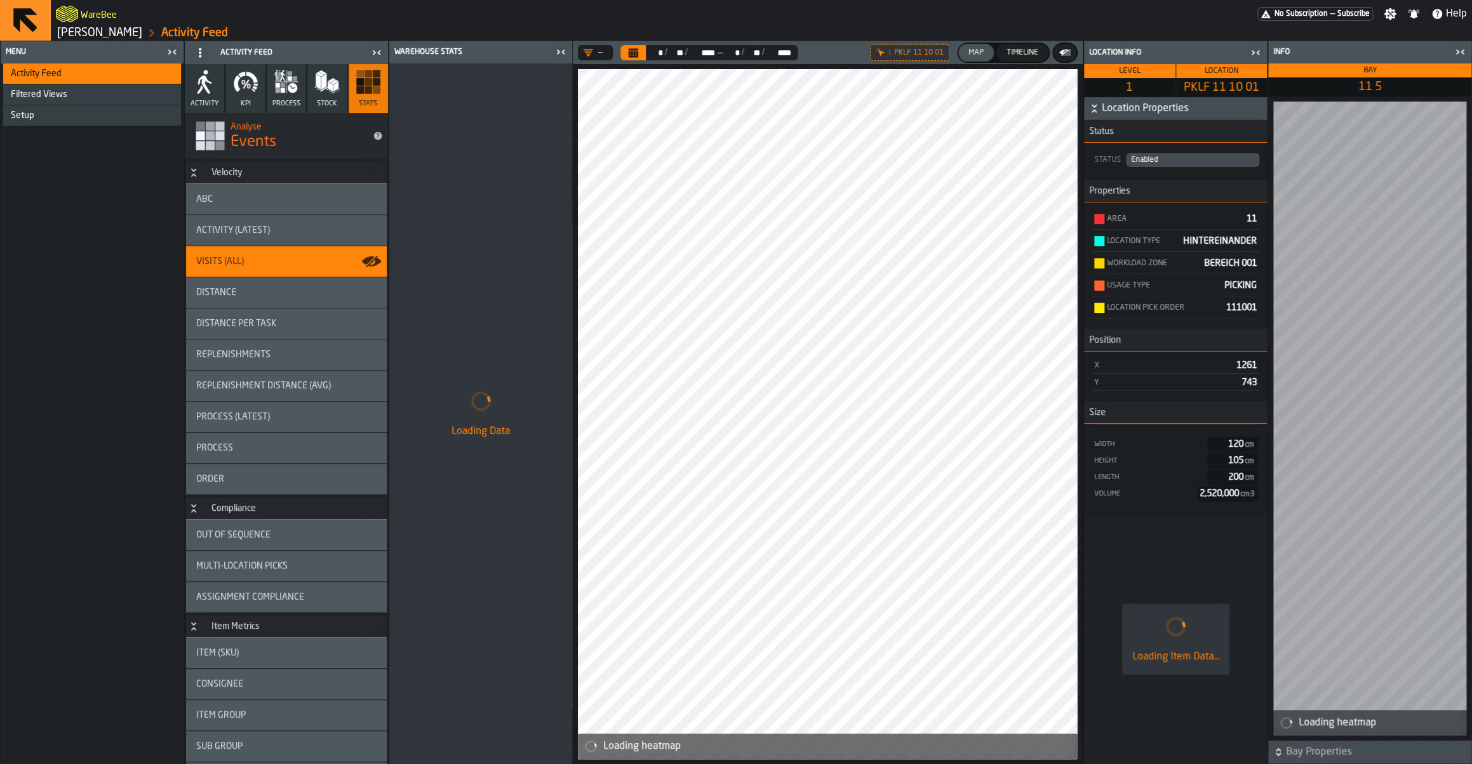
click at [1251, 50] on icon "button-toggle-Close me" at bounding box center [1254, 52] width 15 height 15
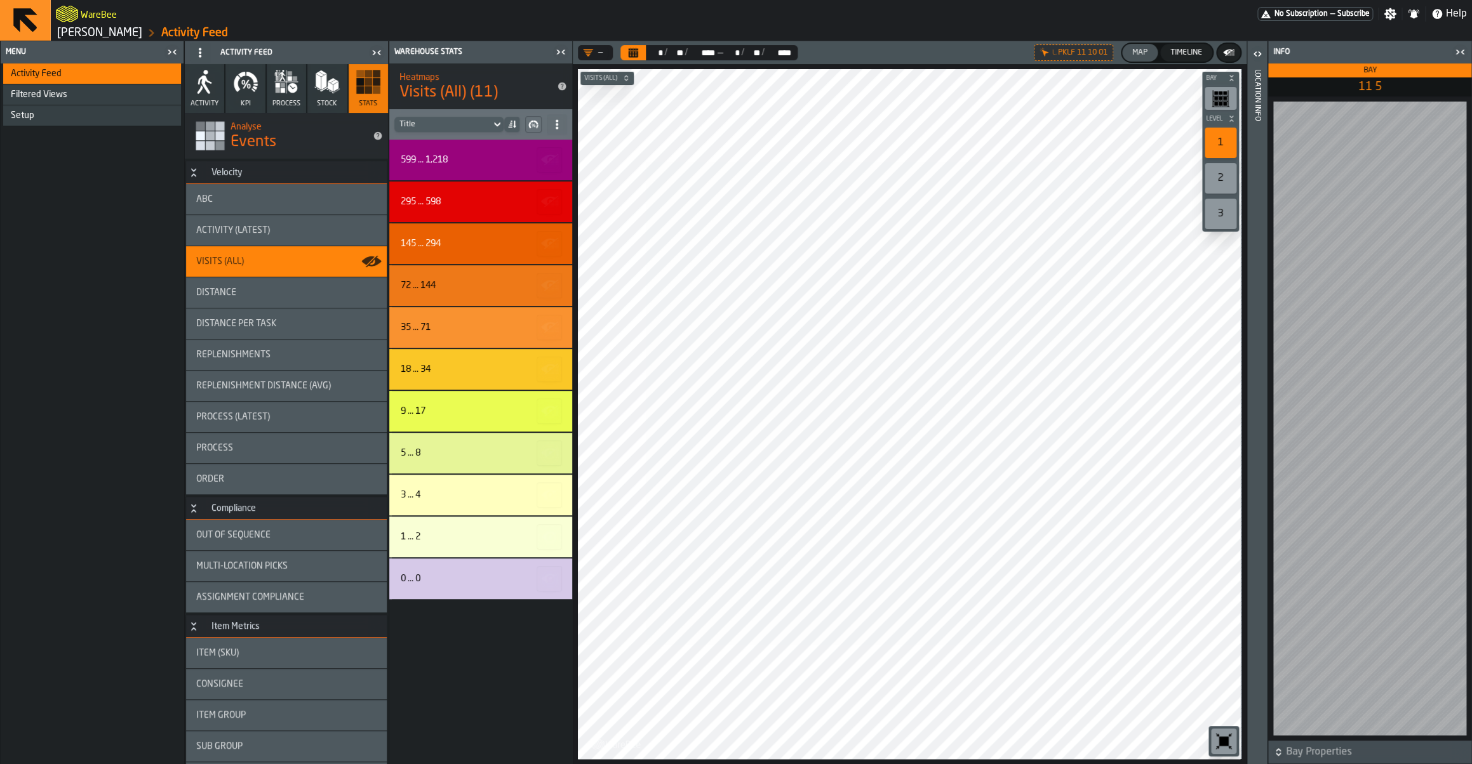
click at [126, 39] on link "[PERSON_NAME]" at bounding box center [99, 33] width 85 height 14
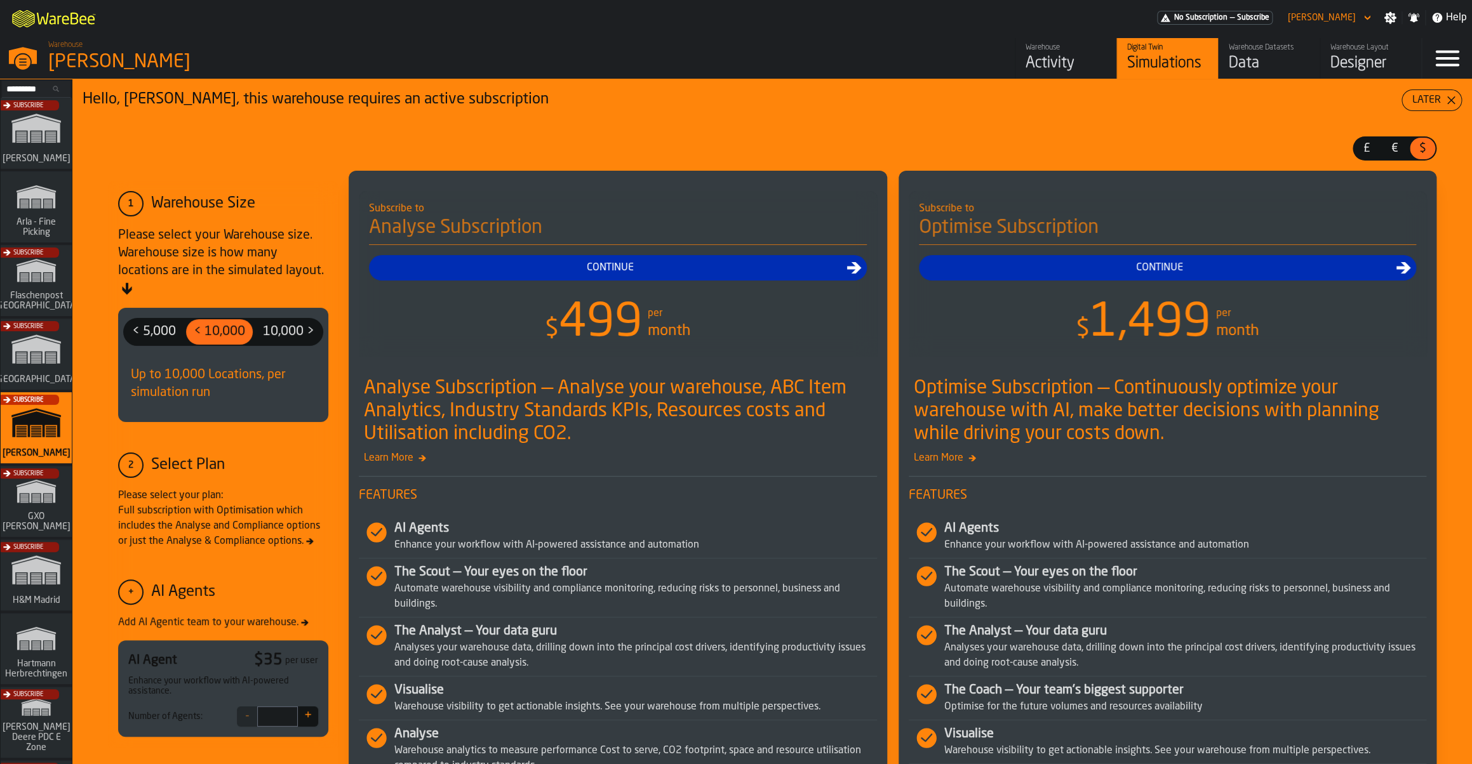
click at [1258, 52] on div "Warehouse Datasets" at bounding box center [1268, 47] width 81 height 9
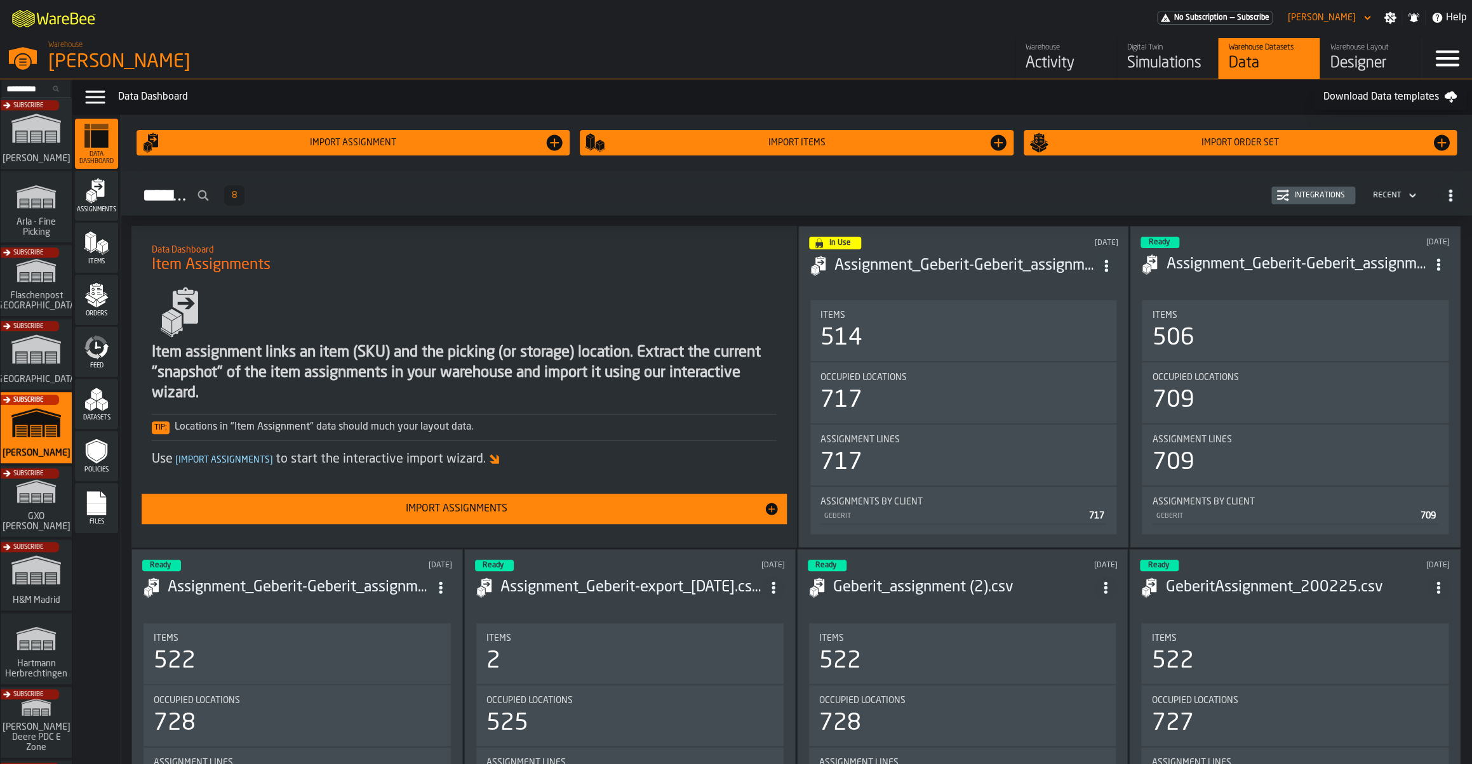
click at [114, 258] on div "Items" at bounding box center [96, 247] width 43 height 35
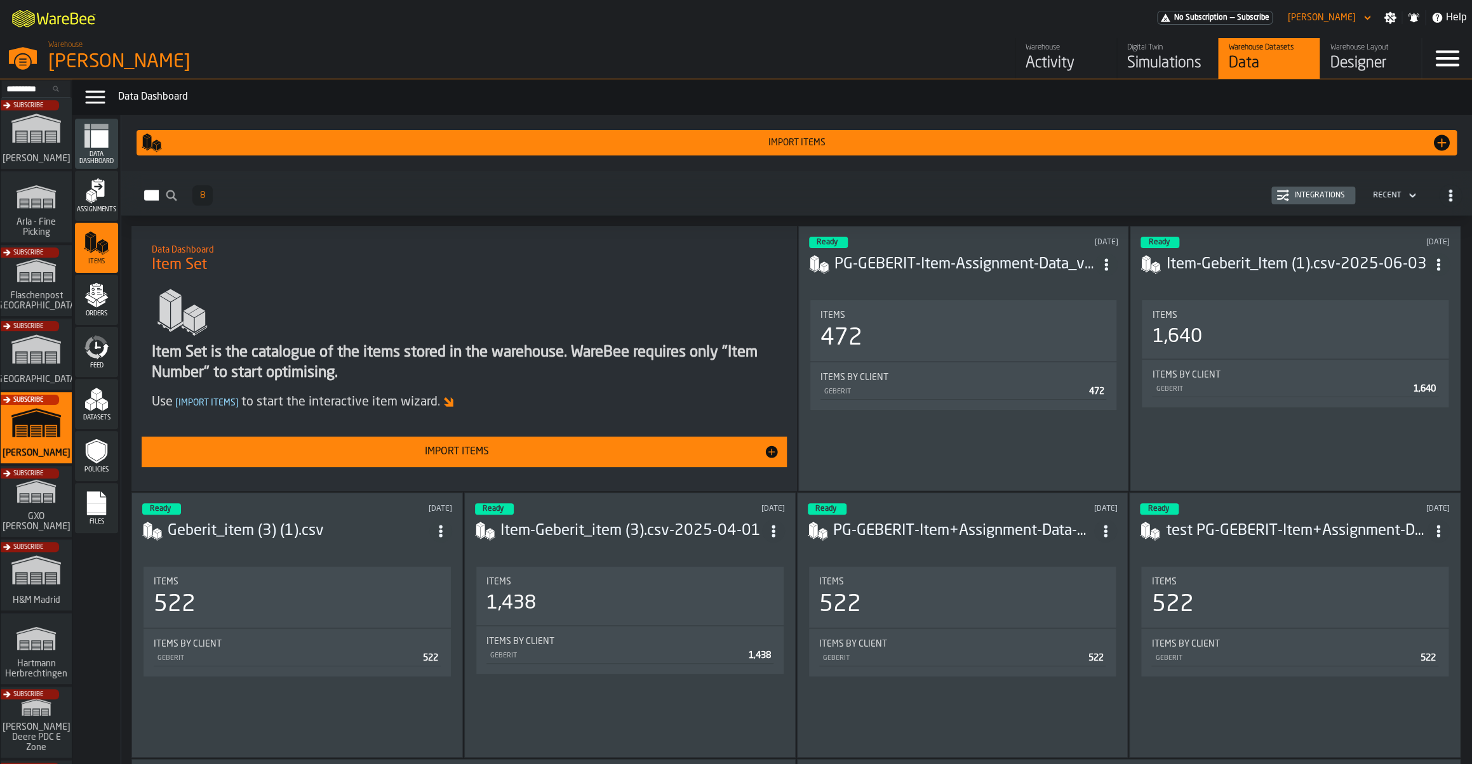
click at [1061, 279] on header "Ready 12 days ago PG-GEBERIT-Item-Assignment-Data_v2.csv" at bounding box center [963, 262] width 309 height 51
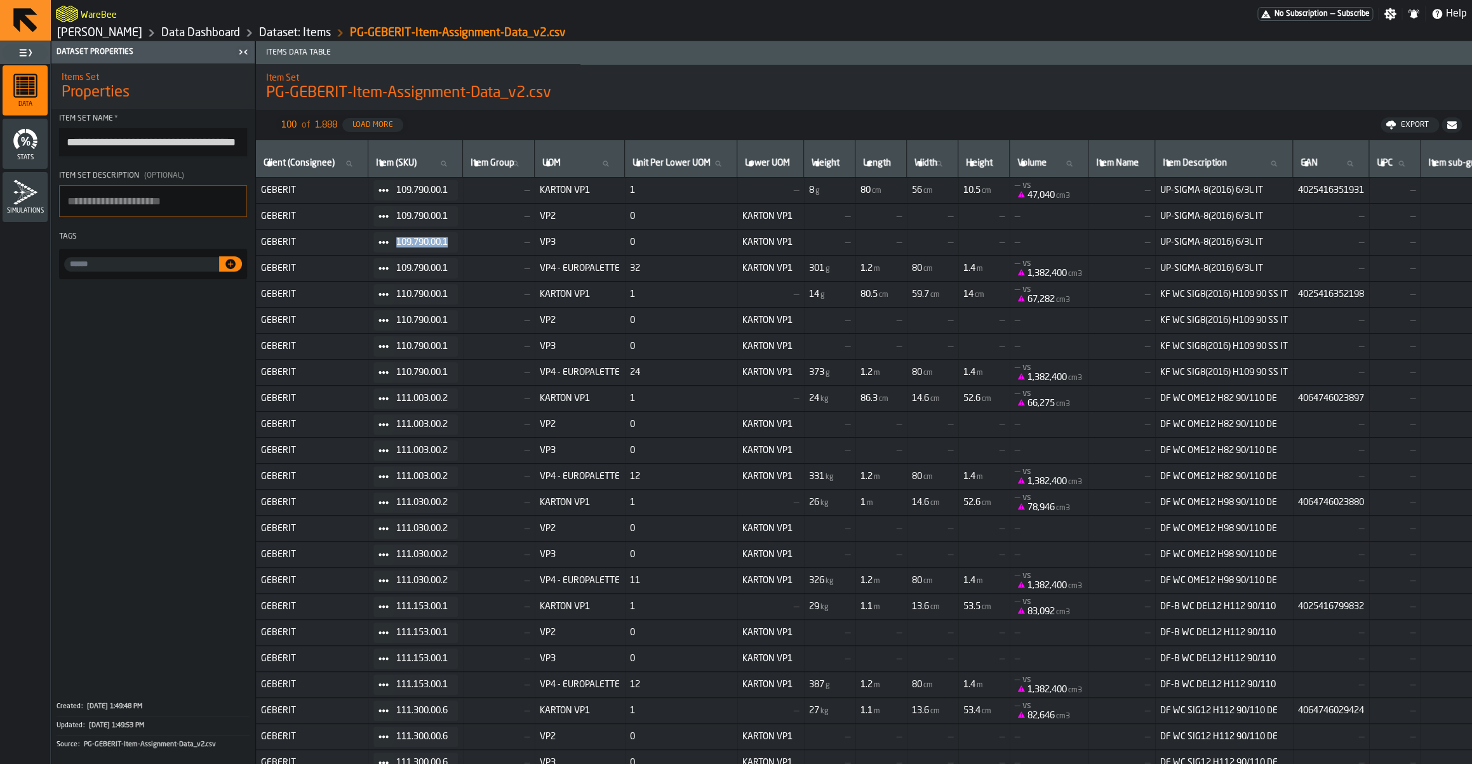
drag, startPoint x: 1272, startPoint y: 205, endPoint x: 526, endPoint y: 220, distance: 746.1
click at [524, 218] on span "—" at bounding box center [499, 216] width 62 height 10
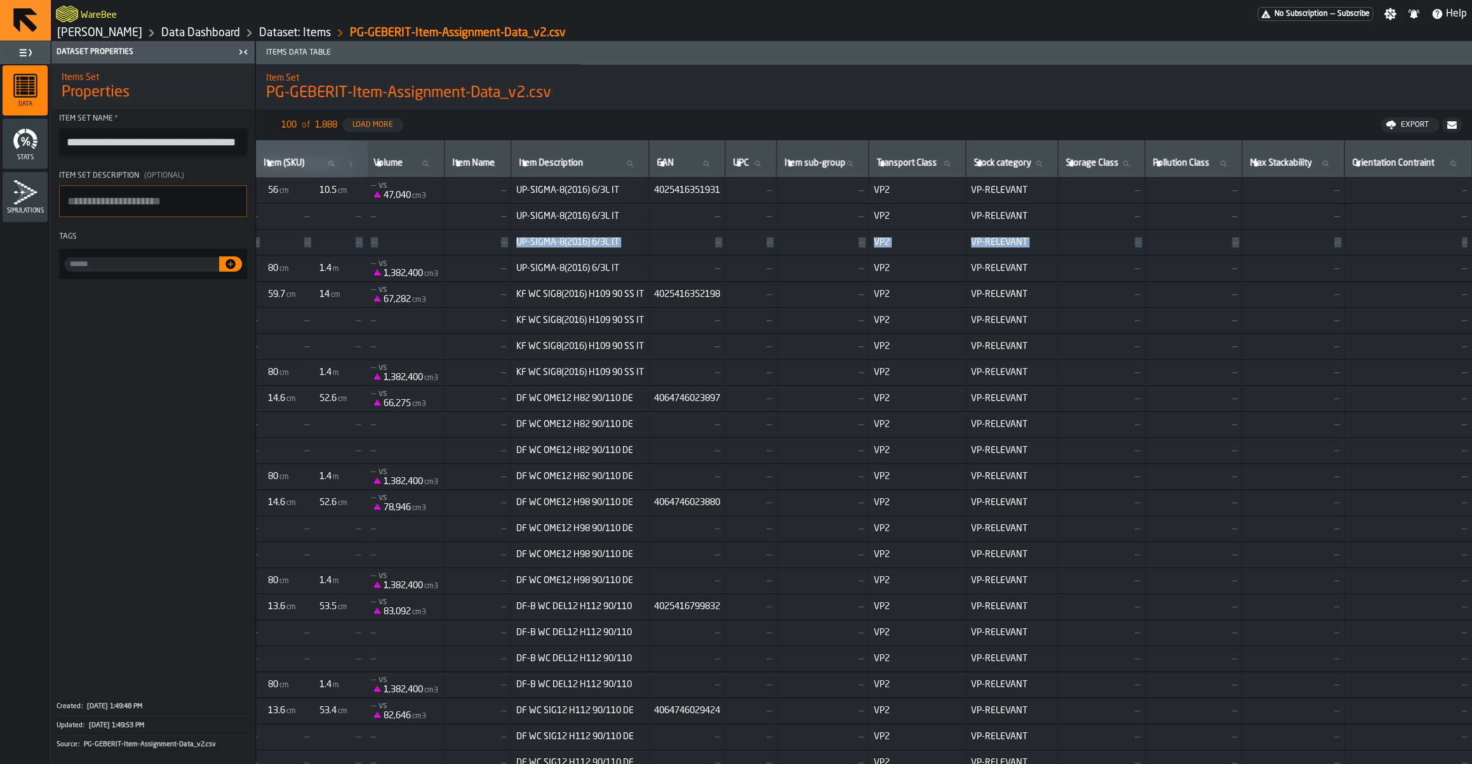
scroll to position [0, 772]
drag, startPoint x: 349, startPoint y: 194, endPoint x: 1024, endPoint y: 227, distance: 676.3
click at [776, 221] on td "—" at bounding box center [822, 217] width 92 height 26
drag, startPoint x: 1262, startPoint y: 230, endPoint x: 693, endPoint y: 218, distance: 569.6
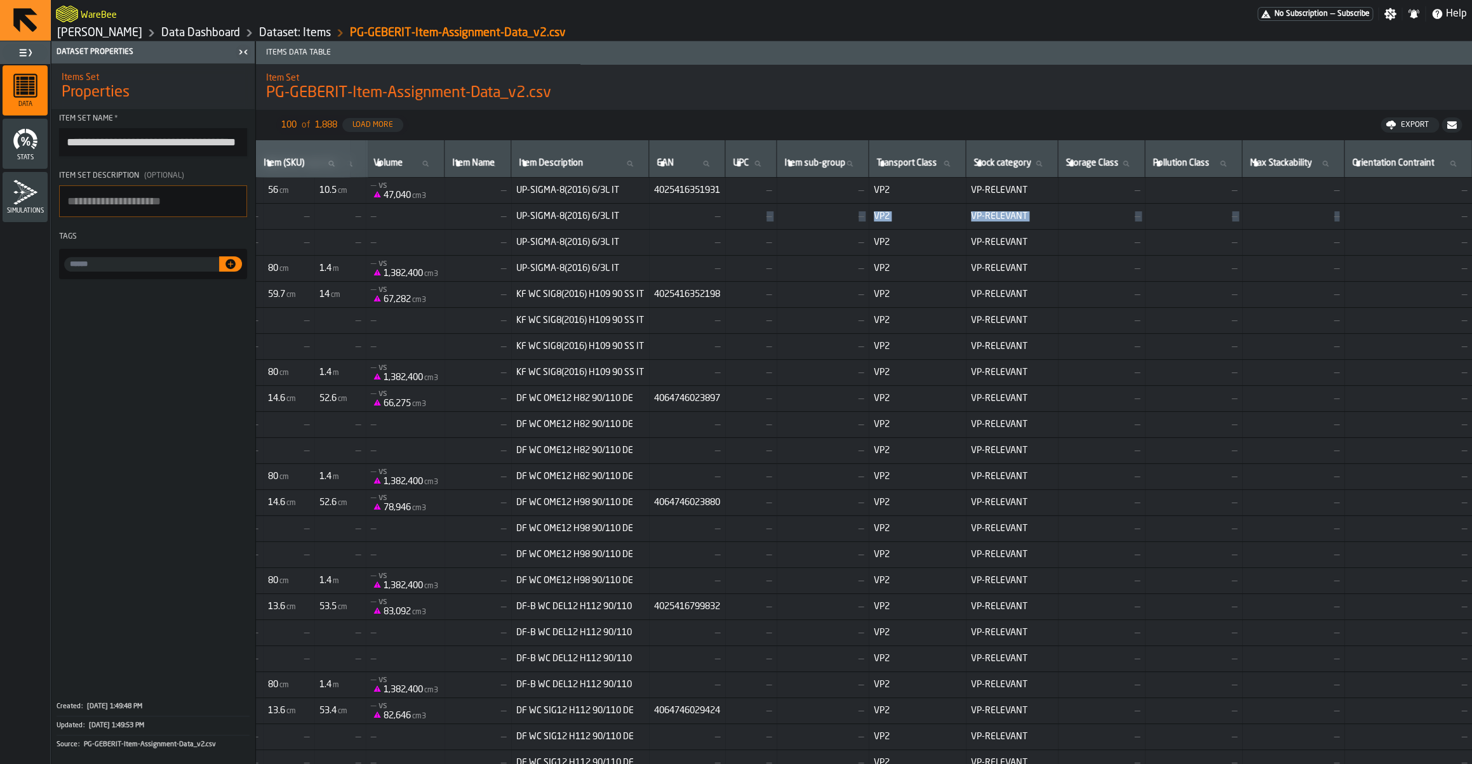
click at [693, 218] on tr "GEBERIT 109.790.00.1 — VP2 0 KARTON VP1 — — — — — — UP-SIGMA-8(2016) 6/3L IT — …" at bounding box center [541, 217] width 1859 height 26
click at [649, 227] on td "—" at bounding box center [687, 217] width 76 height 26
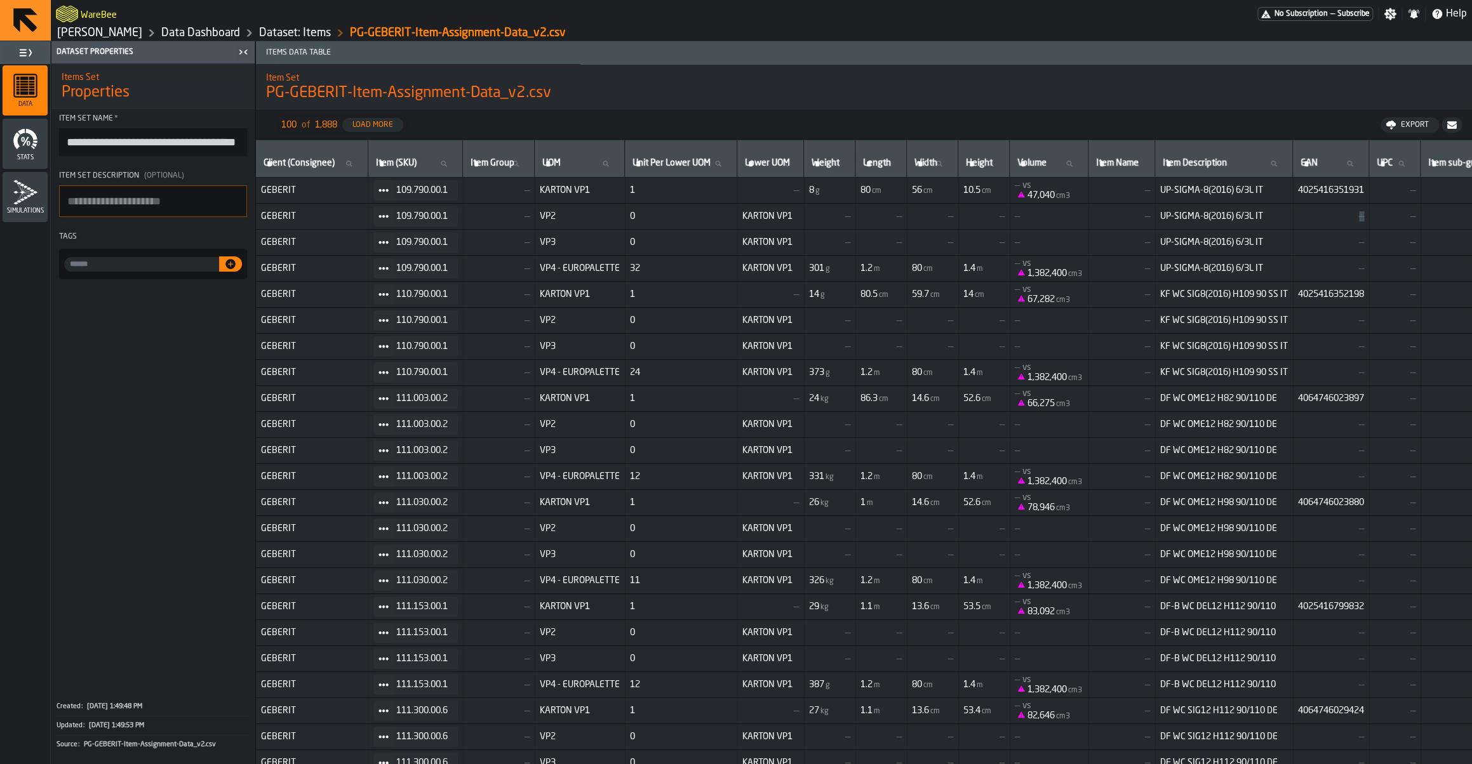
drag, startPoint x: 659, startPoint y: 224, endPoint x: 1351, endPoint y: 222, distance: 692.0
click at [1351, 222] on tr "GEBERIT 109.790.00.1 — VP2 0 KARTON VP1 — — — — — — UP-SIGMA-8(2016) 6/3L IT — …" at bounding box center [1185, 217] width 1859 height 26
drag, startPoint x: 1359, startPoint y: 193, endPoint x: 1414, endPoint y: 194, distance: 55.2
click at [1364, 194] on span "4025416351931" at bounding box center [1331, 190] width 66 height 10
click at [1364, 295] on span "4025416352198" at bounding box center [1331, 294] width 66 height 10
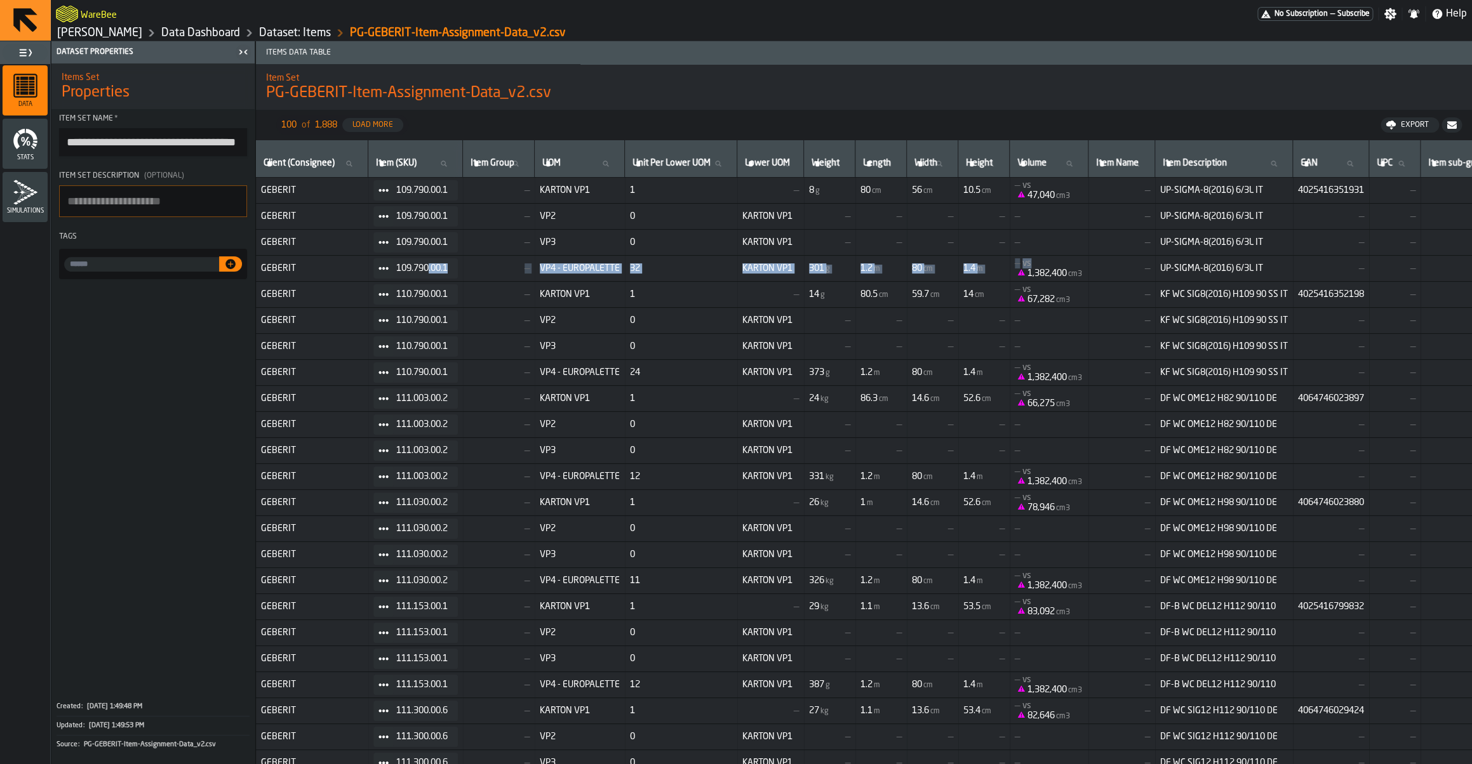
drag, startPoint x: 1391, startPoint y: 297, endPoint x: 441, endPoint y: 269, distance: 950.8
click at [497, 263] on td "—" at bounding box center [499, 269] width 72 height 26
drag, startPoint x: 594, startPoint y: 272, endPoint x: 497, endPoint y: 270, distance: 96.5
click at [497, 270] on tr "GEBERIT 109.790.00.1 — VP4 - EUROPALETTE 32 KARTON VP1 301 g 1.2 m 80 cm 1.4 m …" at bounding box center [1185, 269] width 1859 height 26
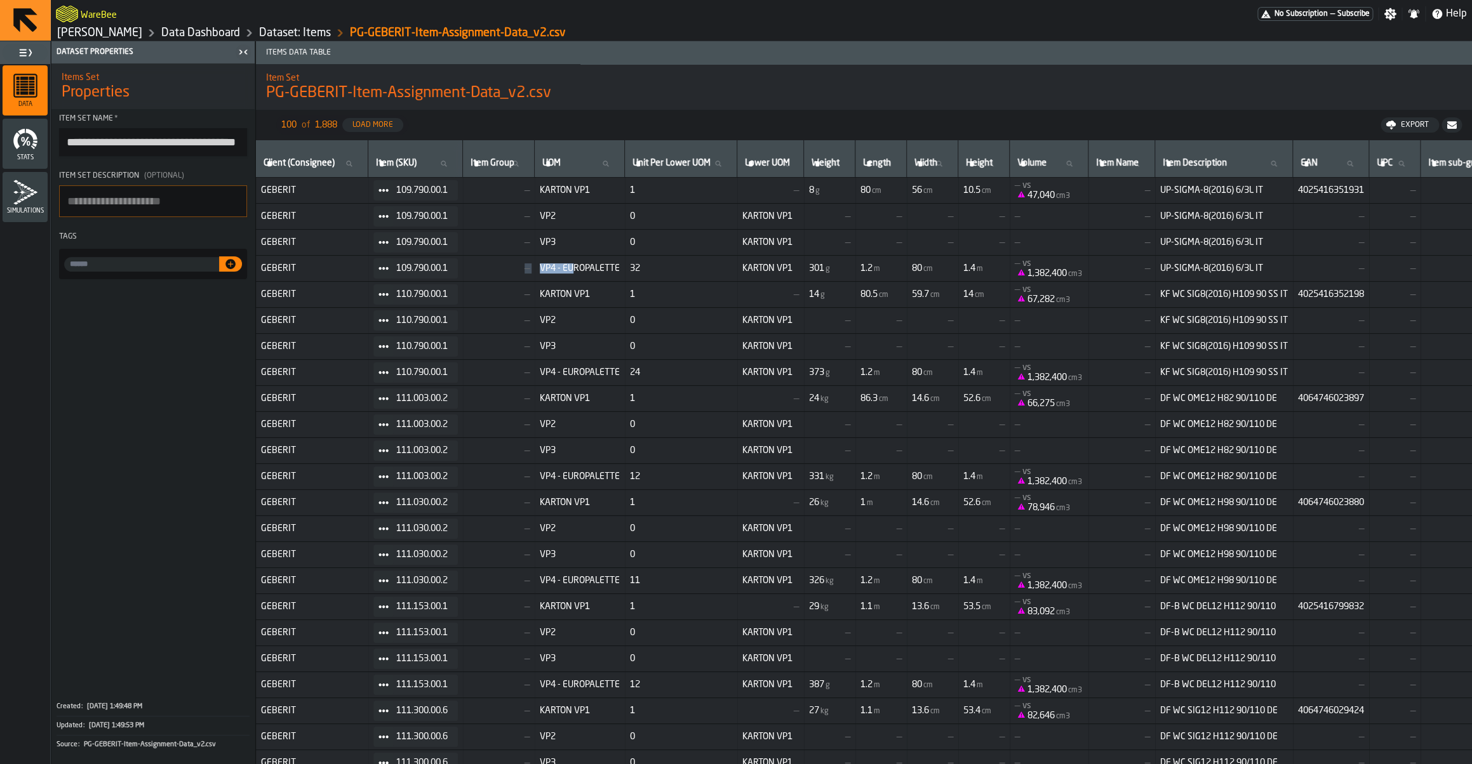
click at [575, 267] on span "VP4 - EUROPALETTE" at bounding box center [580, 268] width 80 height 10
click at [582, 274] on span "VP4 - EUROPALETTE" at bounding box center [580, 268] width 80 height 10
click at [576, 194] on span "KARTON VP1" at bounding box center [580, 190] width 80 height 10
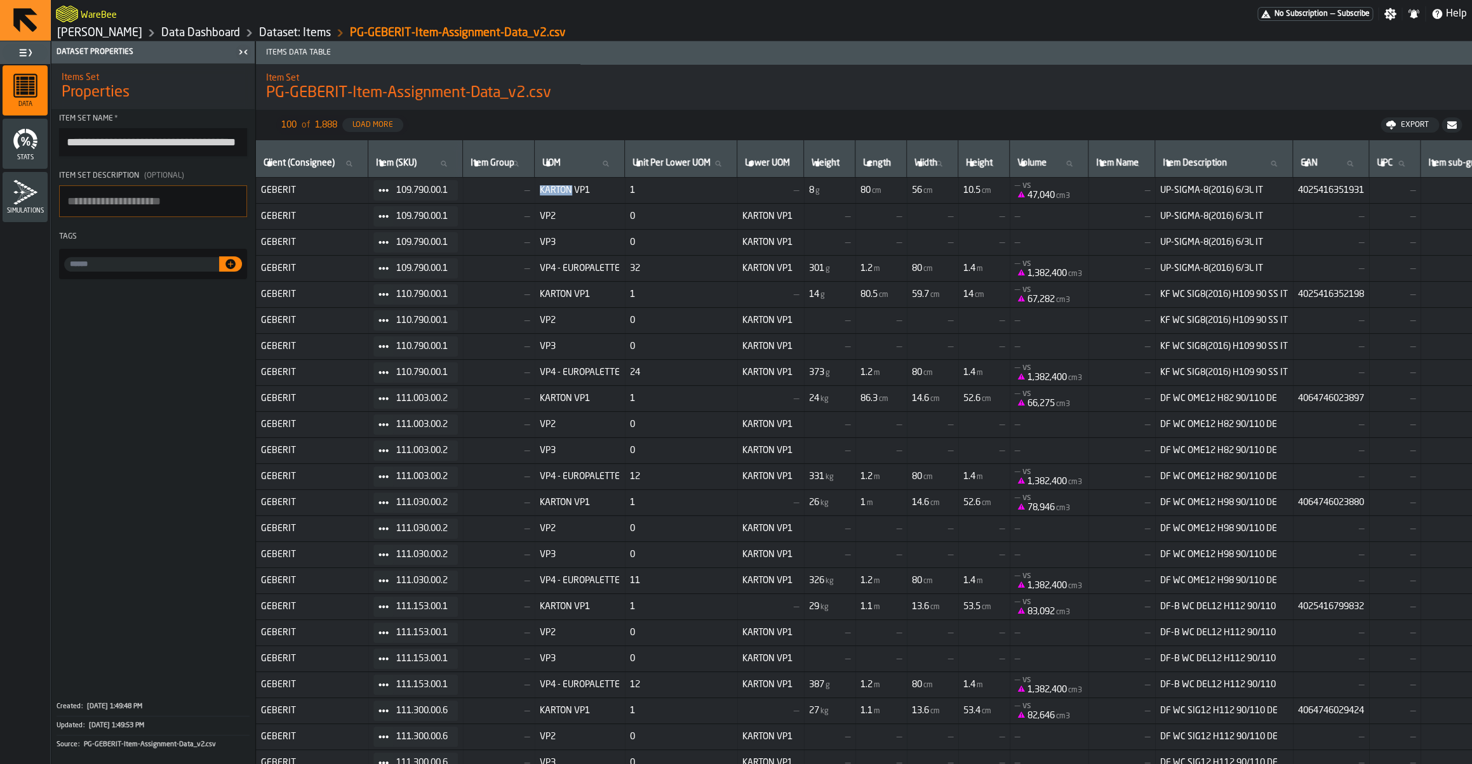
click at [576, 194] on span "KARTON VP1" at bounding box center [580, 190] width 80 height 10
click at [580, 265] on td "VP4 - EUROPALETTE" at bounding box center [580, 269] width 90 height 26
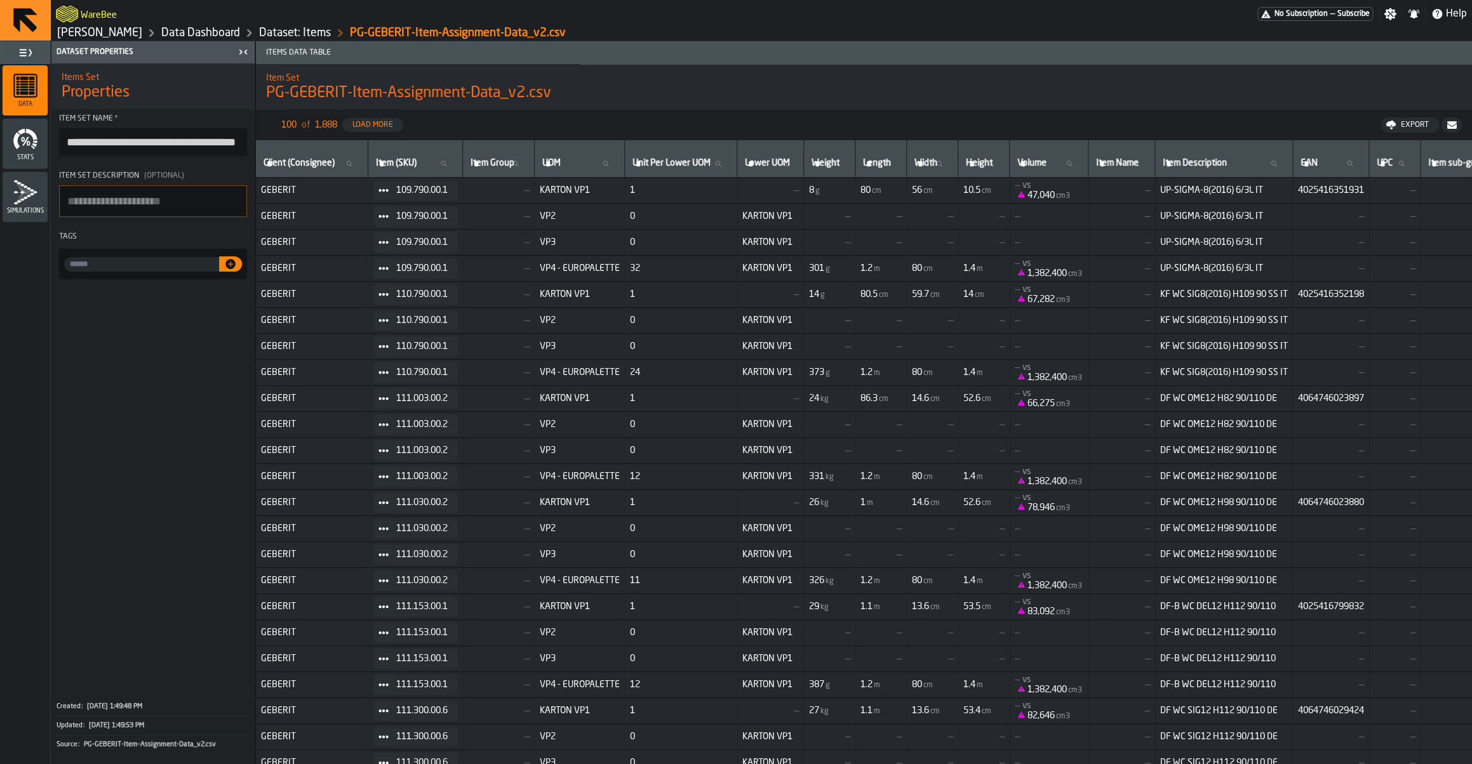
click at [596, 260] on td "VP4 - EUROPALETTE" at bounding box center [580, 269] width 90 height 26
click at [1364, 270] on span "—" at bounding box center [1331, 268] width 66 height 10
click at [1364, 273] on span "—" at bounding box center [1331, 268] width 66 height 10
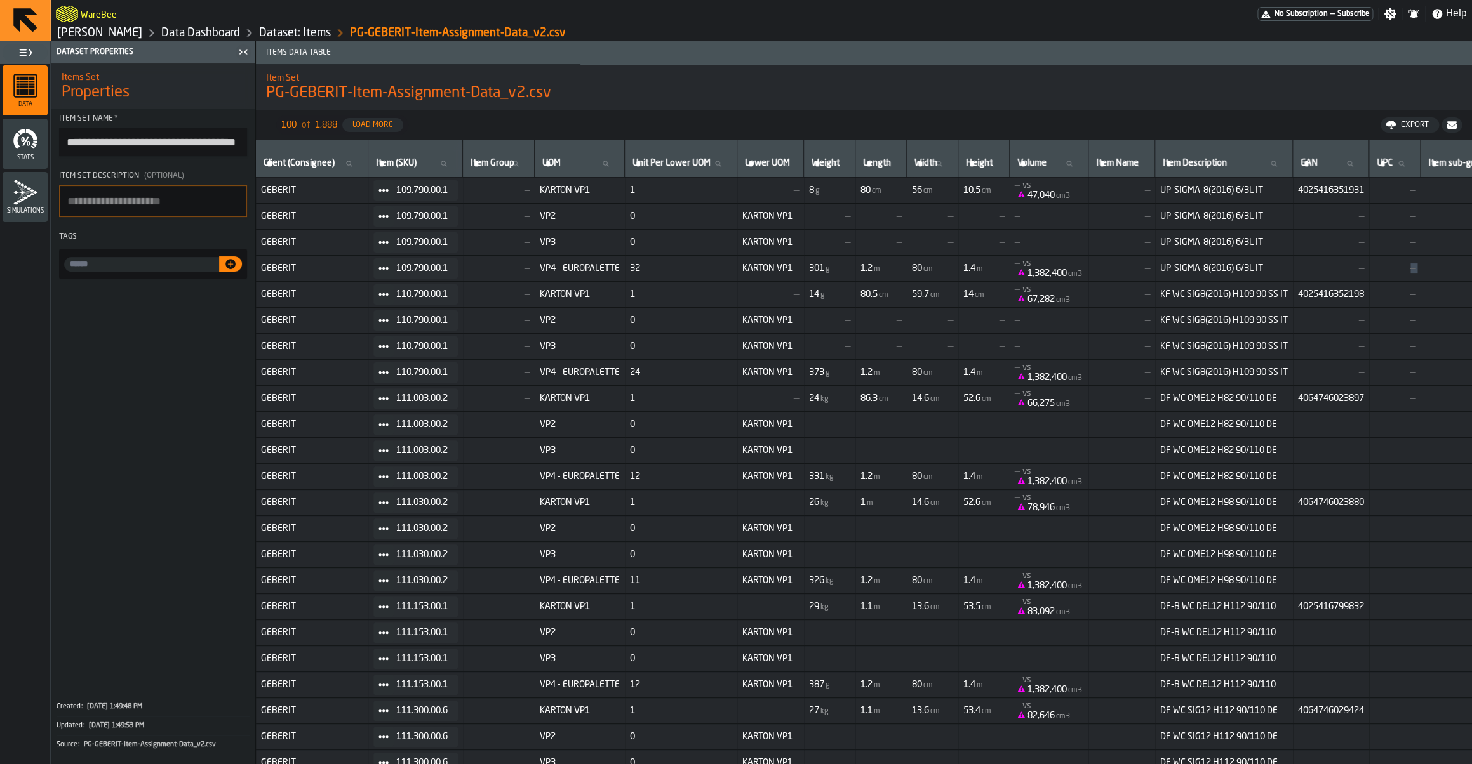
scroll to position [0, 27]
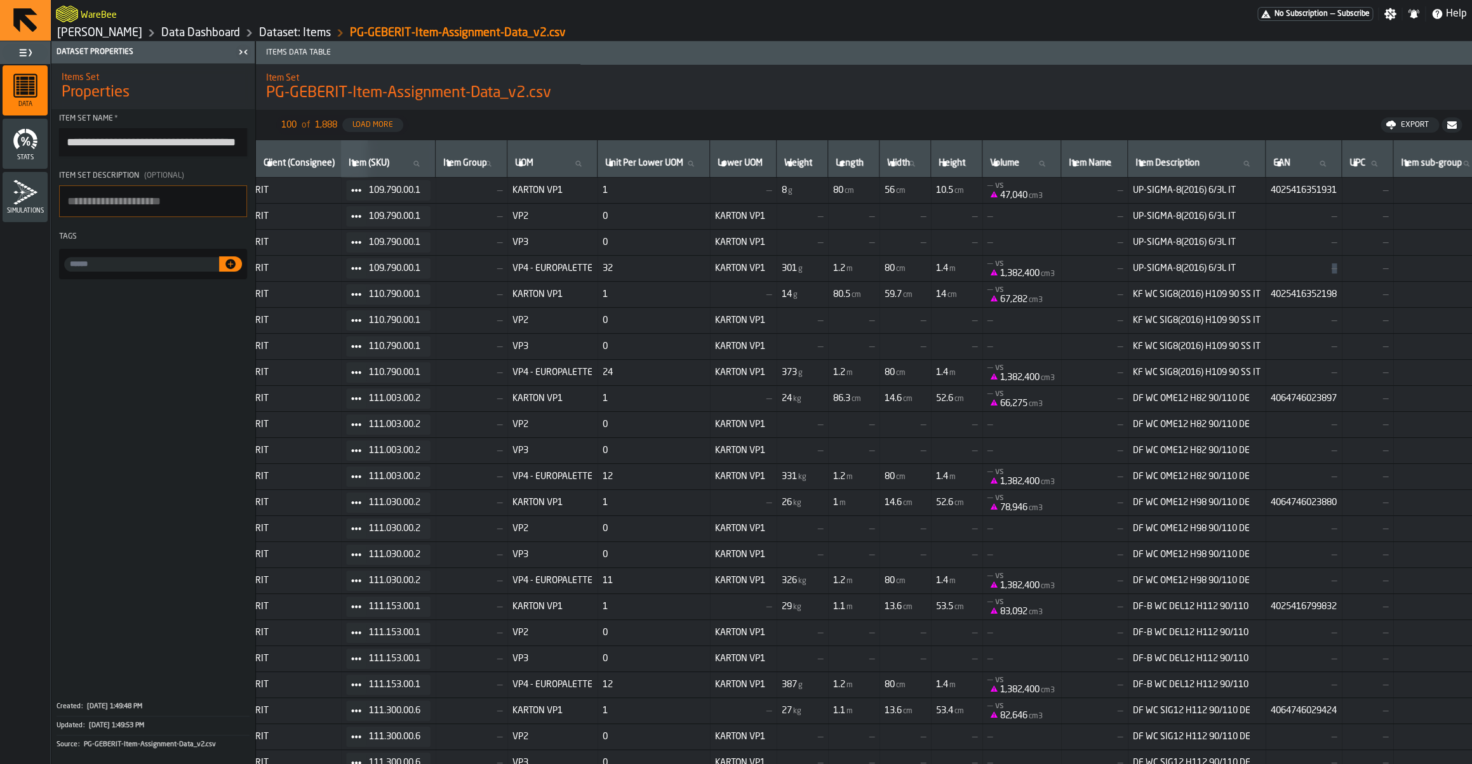
drag, startPoint x: 1395, startPoint y: 279, endPoint x: 1377, endPoint y: 272, distance: 19.7
click at [1341, 272] on td "—" at bounding box center [1303, 269] width 76 height 26
click at [1336, 272] on span "—" at bounding box center [1303, 268] width 66 height 10
click at [1336, 194] on span "4025416351931" at bounding box center [1303, 190] width 66 height 10
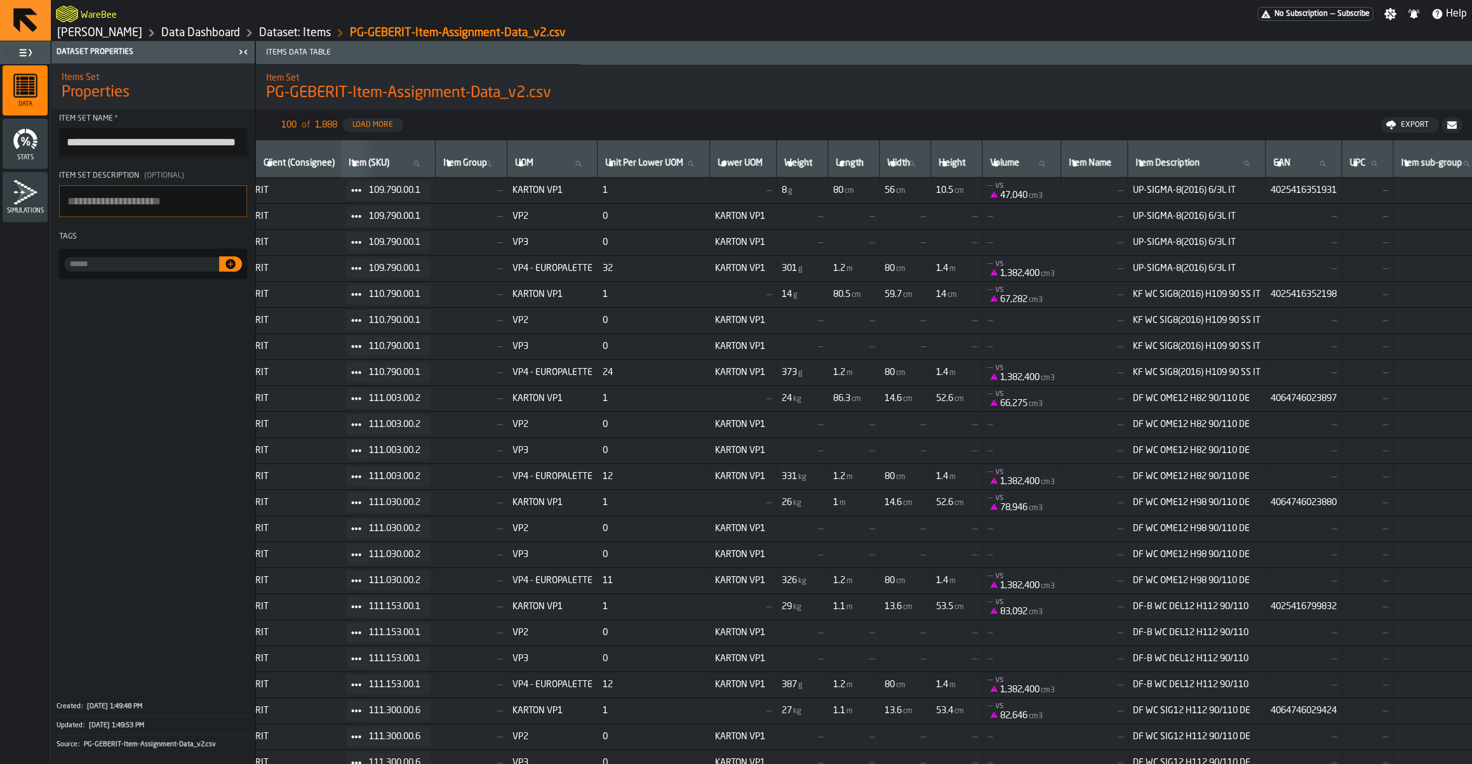
click at [1336, 194] on span "4025416351931" at bounding box center [1303, 190] width 66 height 10
click at [1336, 267] on span "—" at bounding box center [1303, 268] width 66 height 10
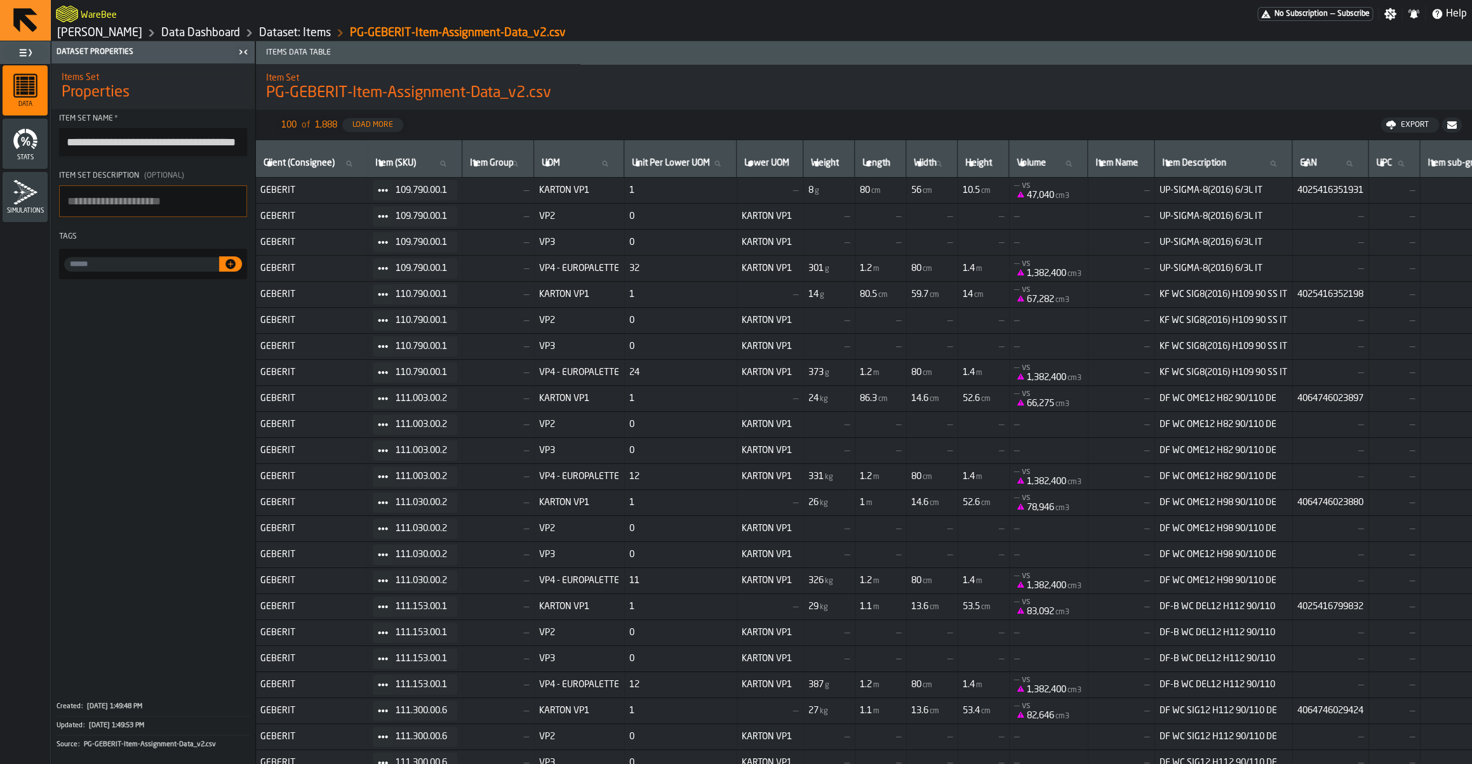
scroll to position [0, 0]
drag, startPoint x: 1365, startPoint y: 276, endPoint x: 261, endPoint y: 219, distance: 1105.4
click at [1361, 247] on span "—" at bounding box center [1331, 242] width 66 height 10
drag, startPoint x: 309, startPoint y: 223, endPoint x: 473, endPoint y: 267, distance: 170.2
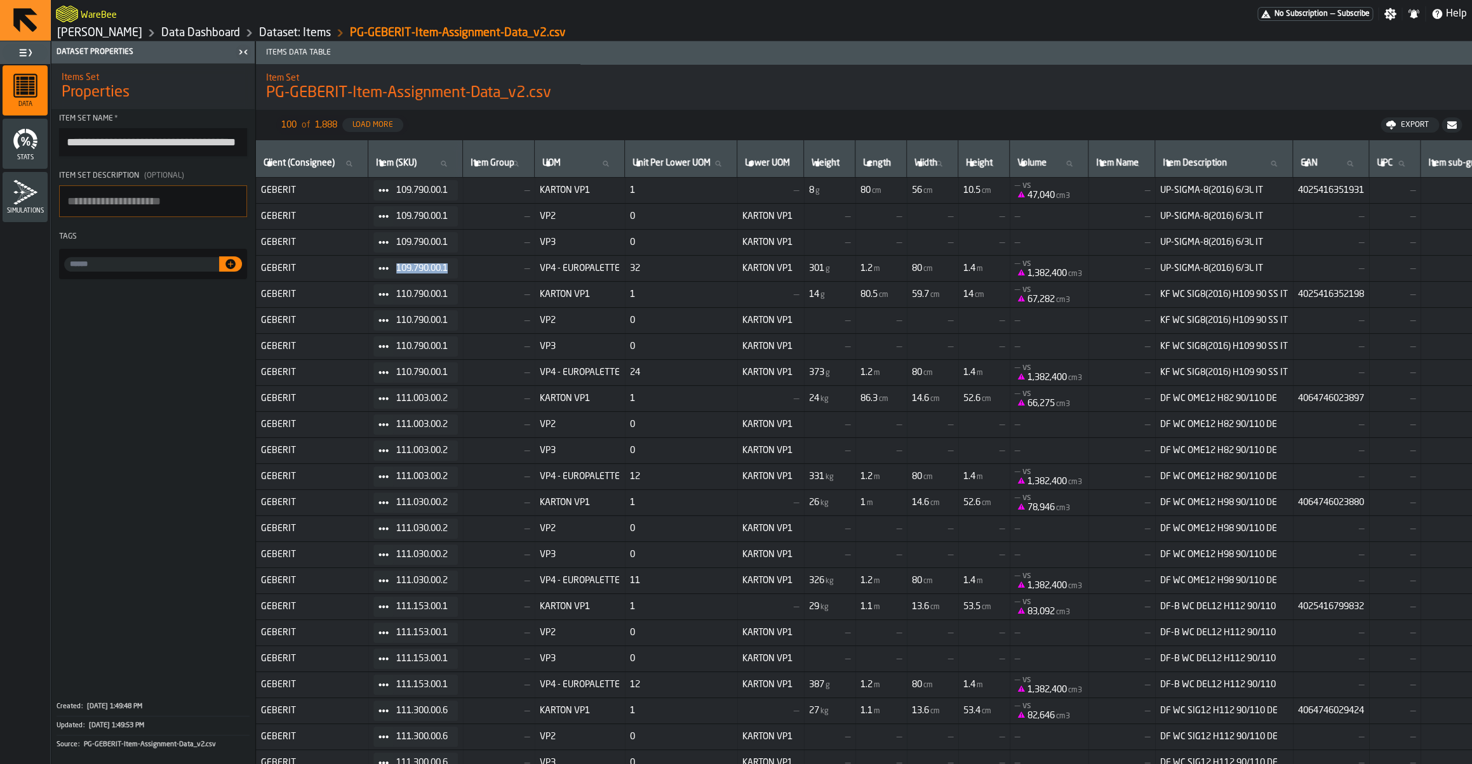
click at [489, 263] on td "—" at bounding box center [499, 269] width 72 height 26
click at [304, 34] on link "Dataset: Items" at bounding box center [295, 33] width 72 height 14
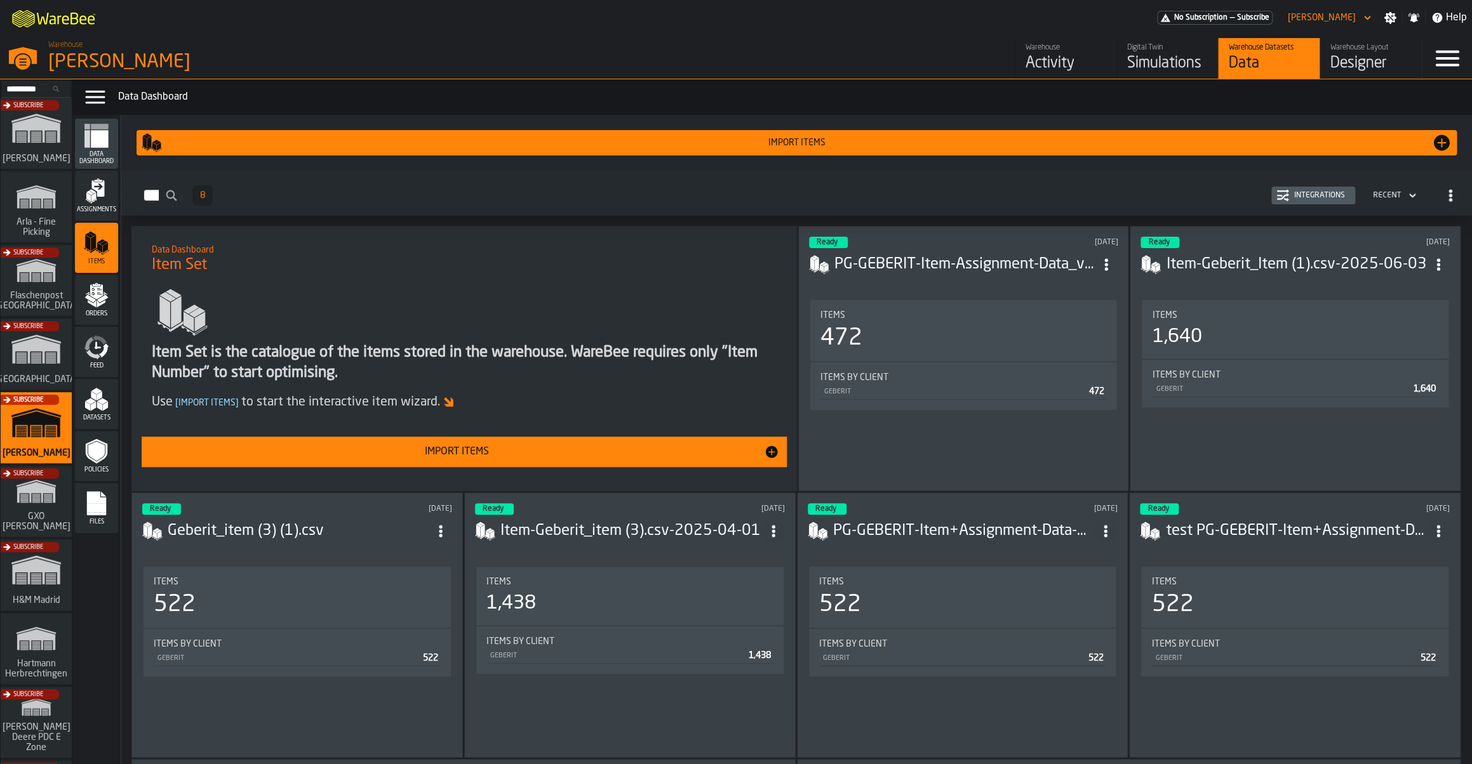
click at [1018, 270] on h3 "PG-GEBERIT-Item-Assignment-Data_v2.csv" at bounding box center [964, 265] width 261 height 20
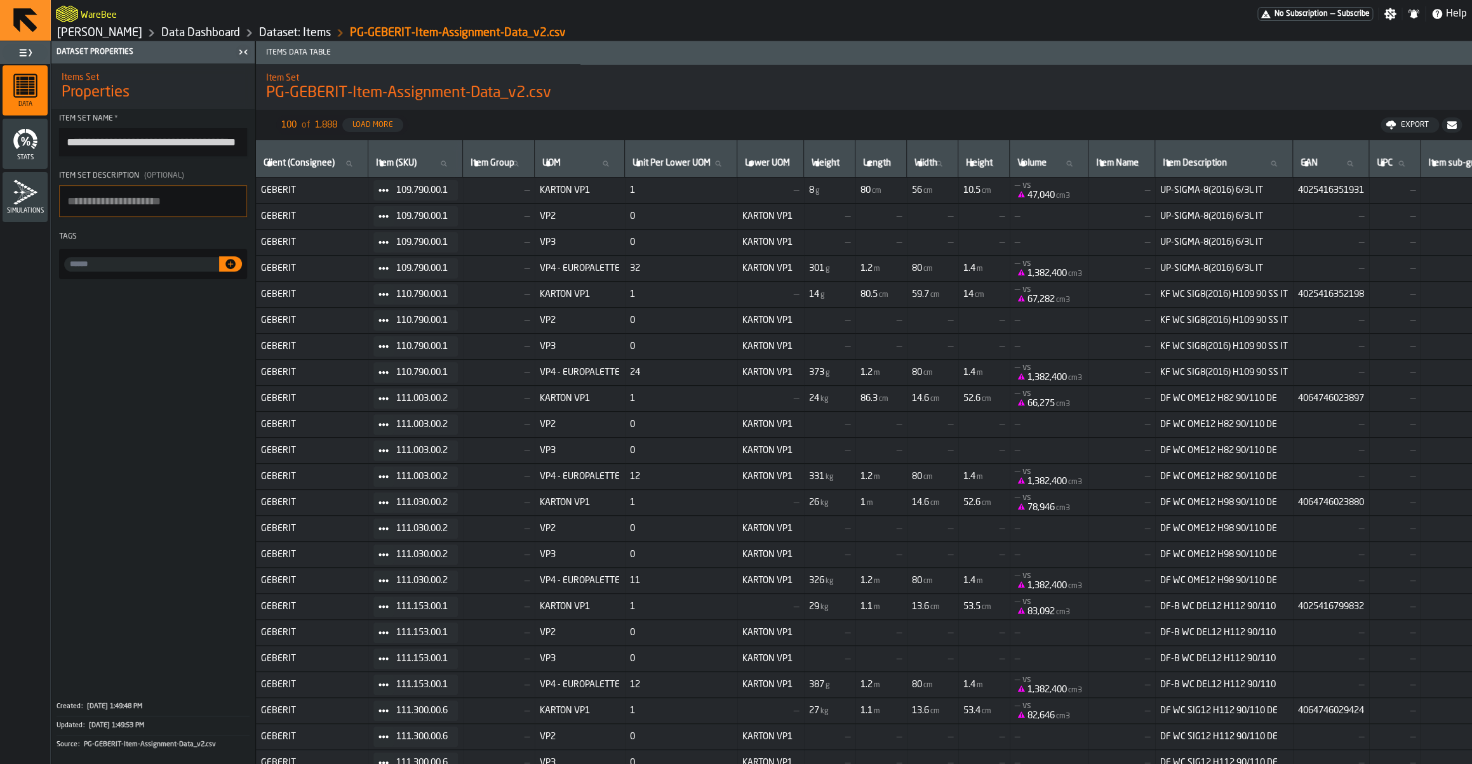
drag, startPoint x: 1312, startPoint y: 402, endPoint x: 361, endPoint y: 401, distance: 950.4
click at [361, 401] on tr "GEBERIT 111.003.00.2 — KARTON VP1 1 — 24 kg 86.3 cm 14.6 cm 52.6 cm — vs 66,275…" at bounding box center [1185, 399] width 1859 height 26
